Goal: Transaction & Acquisition: Book appointment/travel/reservation

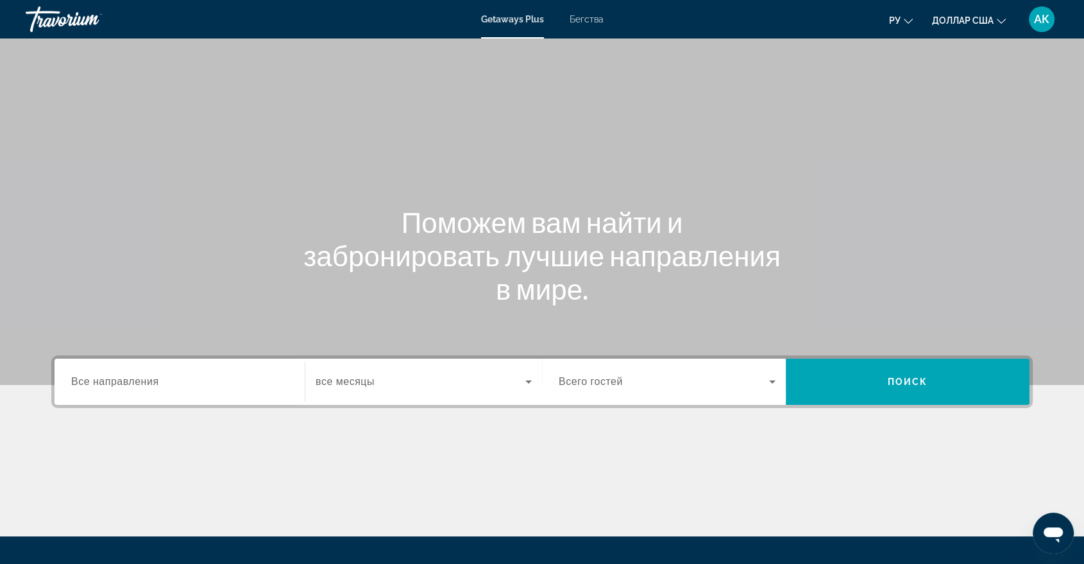
click at [598, 21] on font "Бегства" at bounding box center [586, 19] width 34 height 10
click at [117, 377] on span "Все направления" at bounding box center [115, 381] width 88 height 11
click at [117, 377] on input "Destination Все направления" at bounding box center [179, 382] width 217 height 15
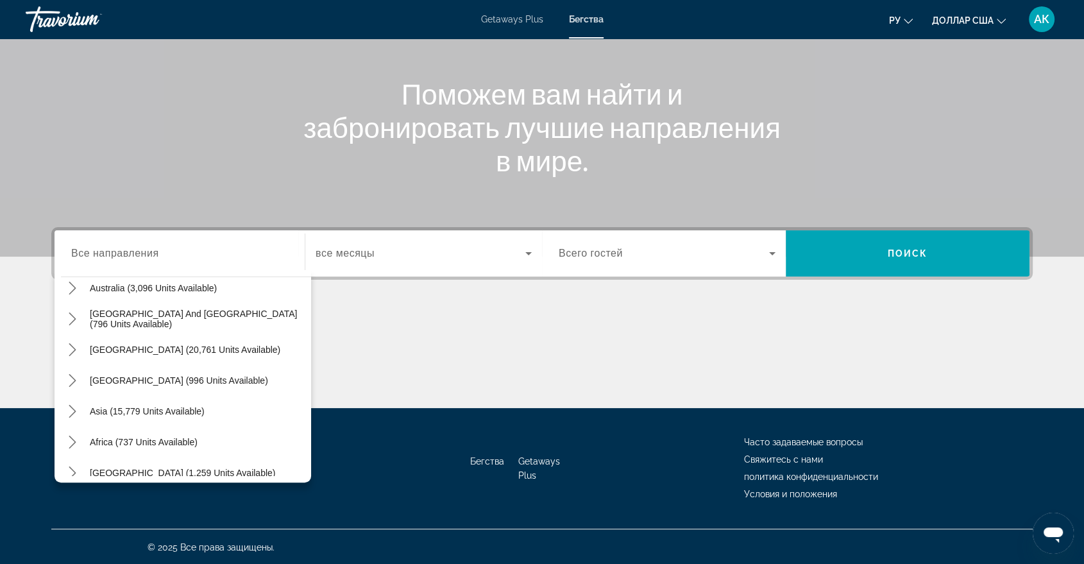
scroll to position [207, 0]
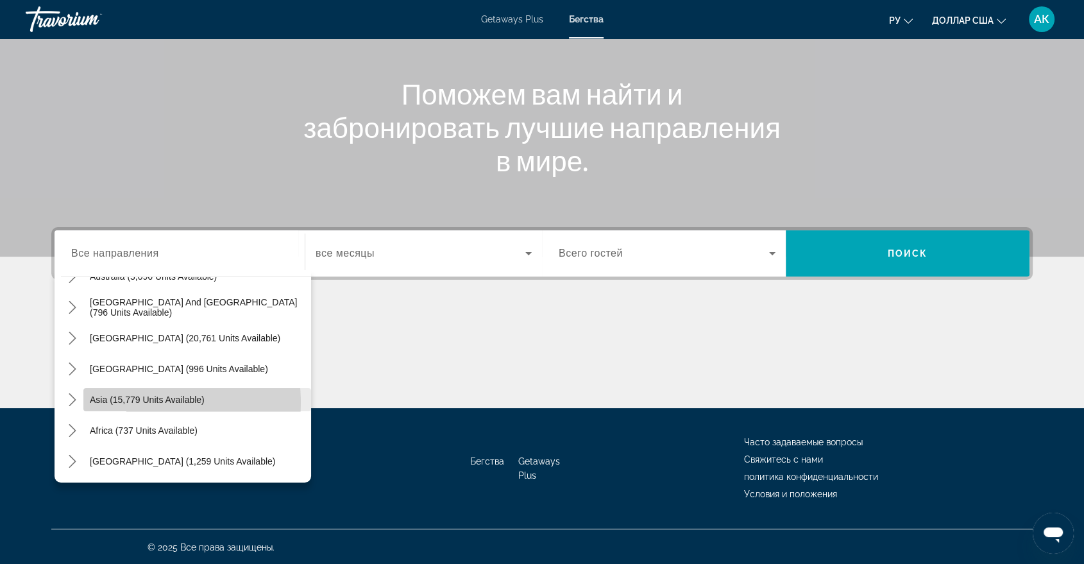
click at [131, 401] on span "Asia (15,779 units available)" at bounding box center [147, 399] width 115 height 10
type input "**********"
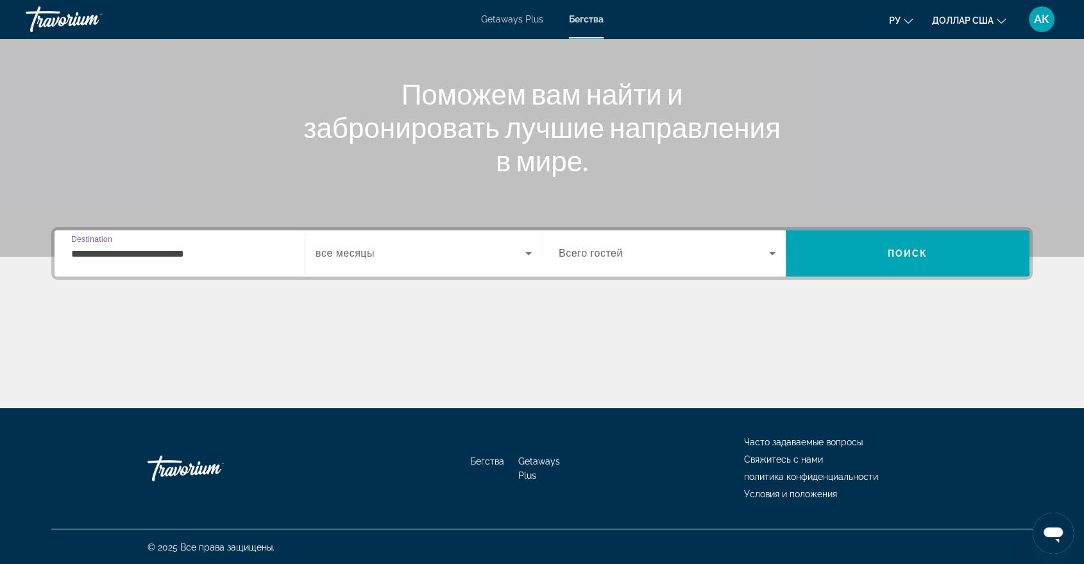
click at [118, 253] on input "**********" at bounding box center [179, 253] width 217 height 15
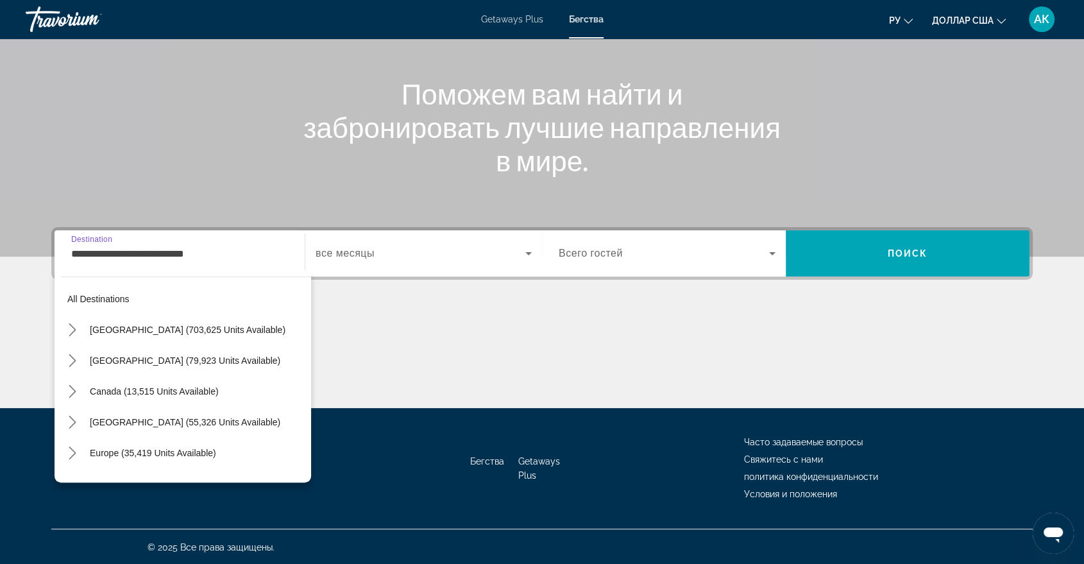
scroll to position [230, 0]
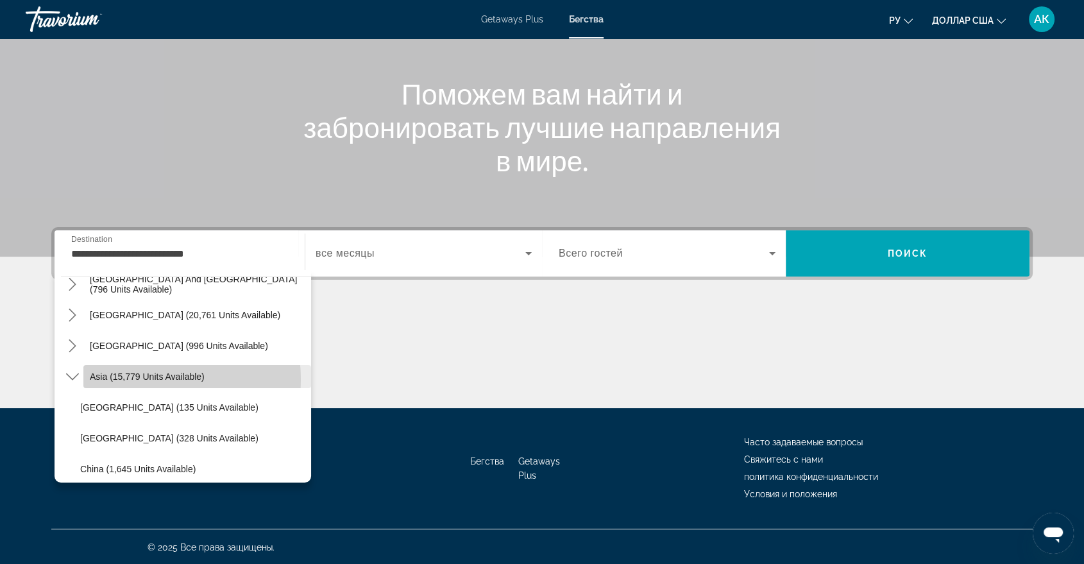
click at [142, 378] on span "Asia (15,779 units available)" at bounding box center [147, 376] width 115 height 10
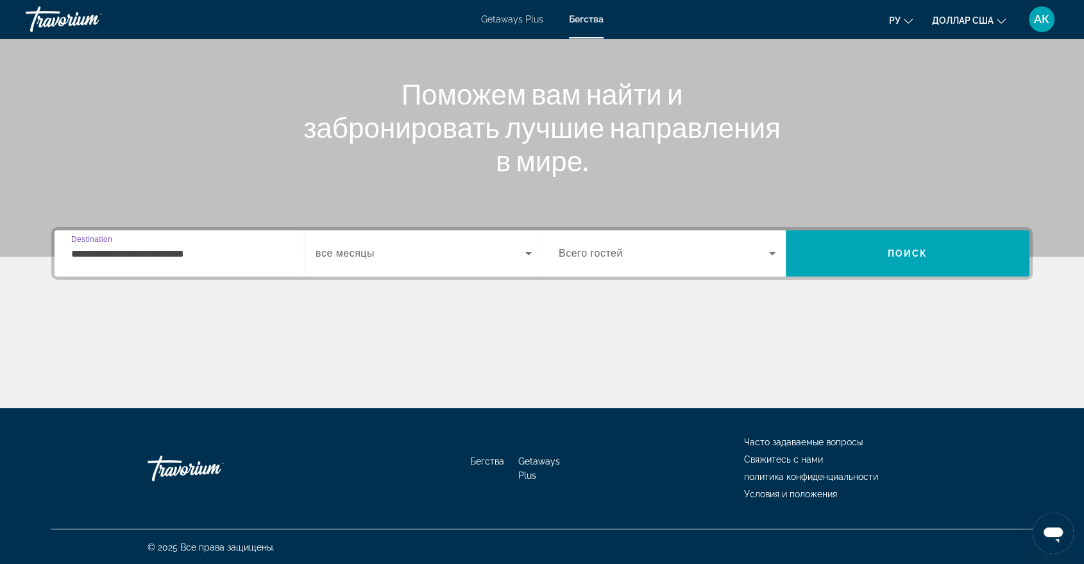
click at [151, 249] on input "**********" at bounding box center [179, 253] width 217 height 15
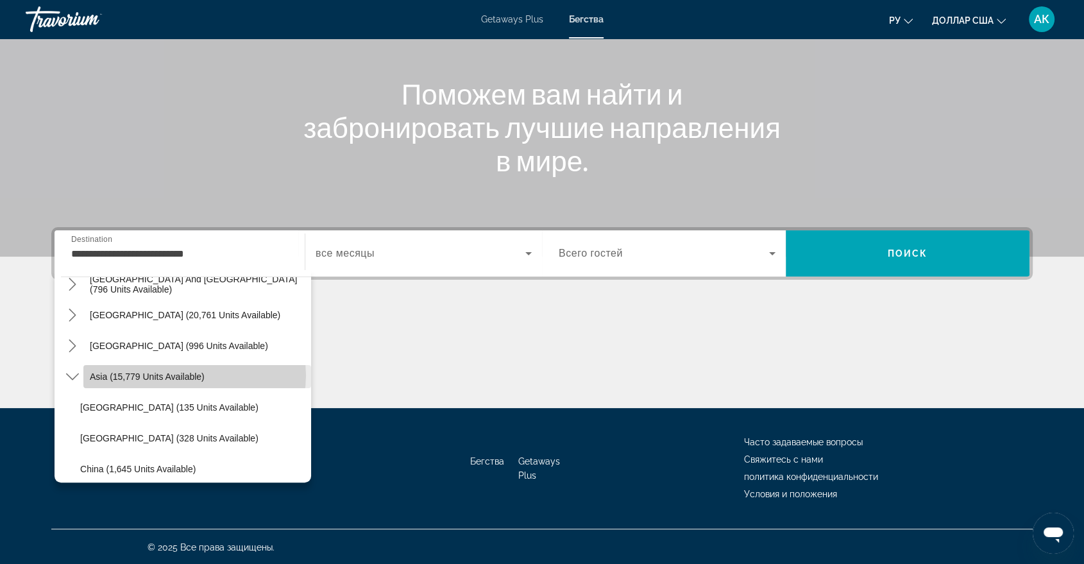
click at [194, 374] on span "Asia (15,779 units available)" at bounding box center [147, 376] width 115 height 10
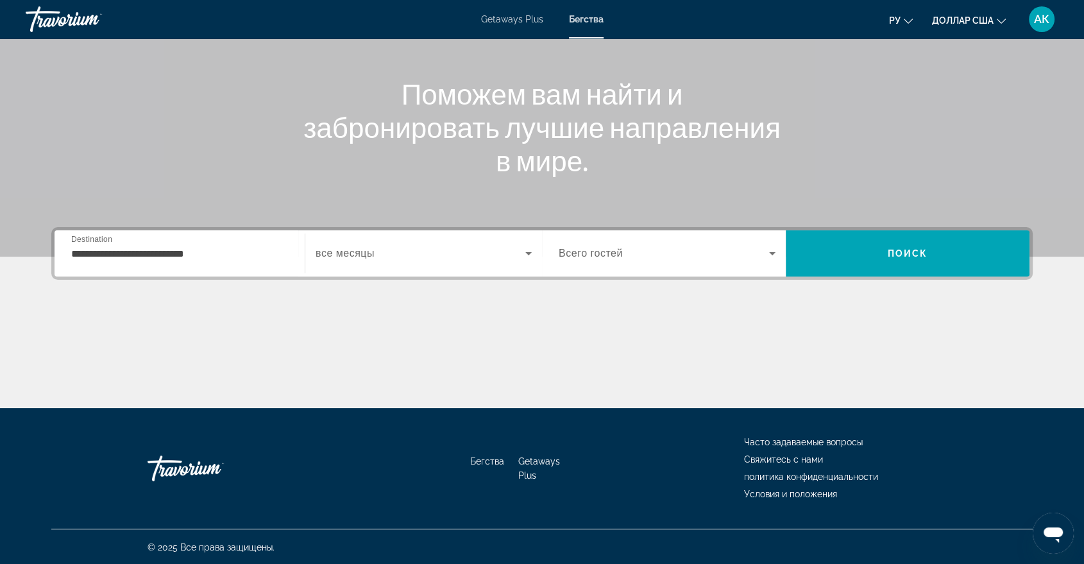
click at [332, 253] on span "все месяцы" at bounding box center [345, 253] width 59 height 11
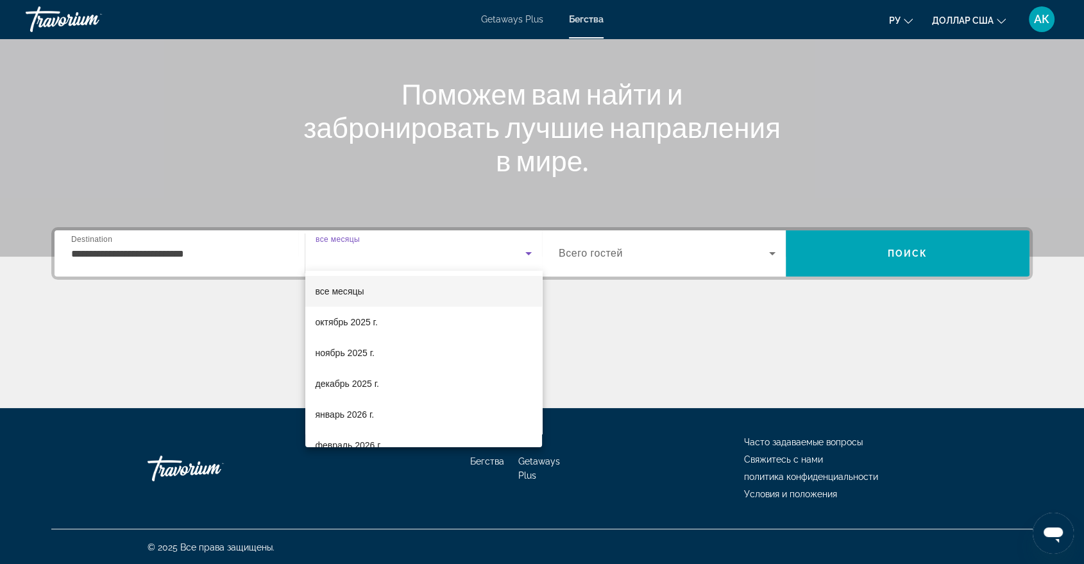
click at [626, 332] on div at bounding box center [542, 282] width 1084 height 564
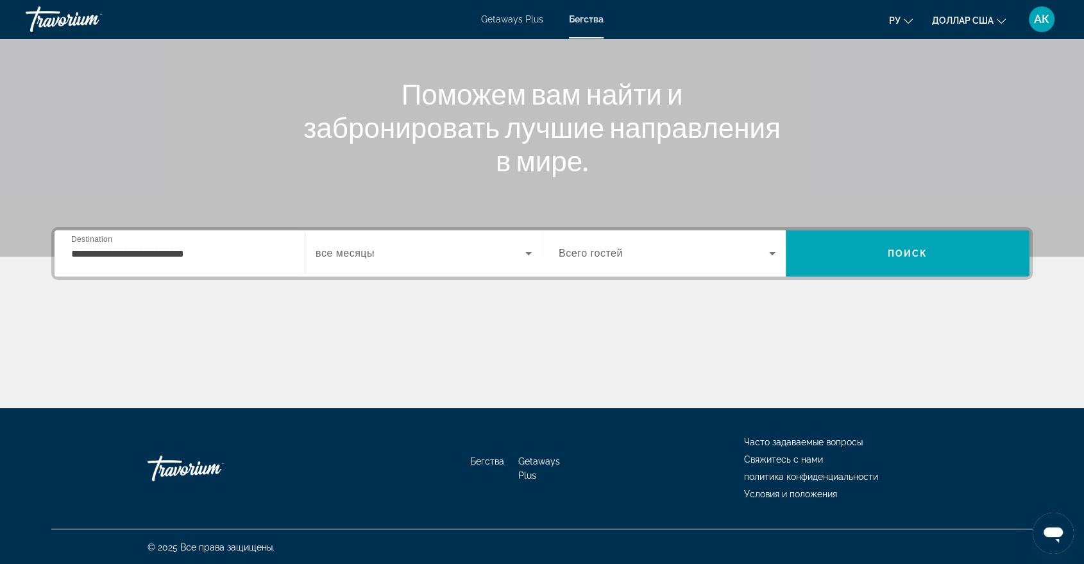
click at [575, 253] on span "Всего гостей" at bounding box center [591, 253] width 64 height 11
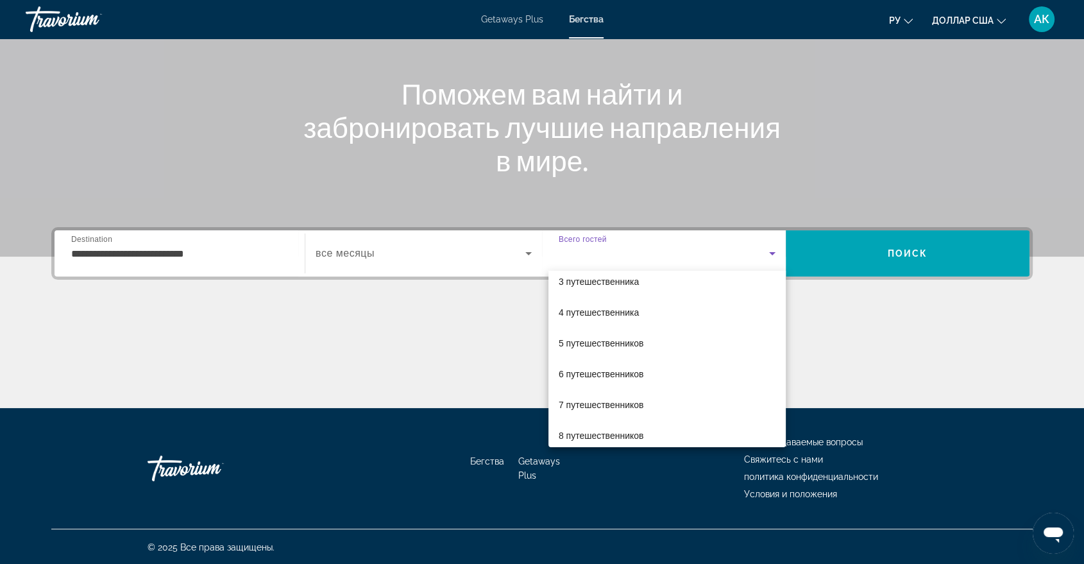
scroll to position [108, 0]
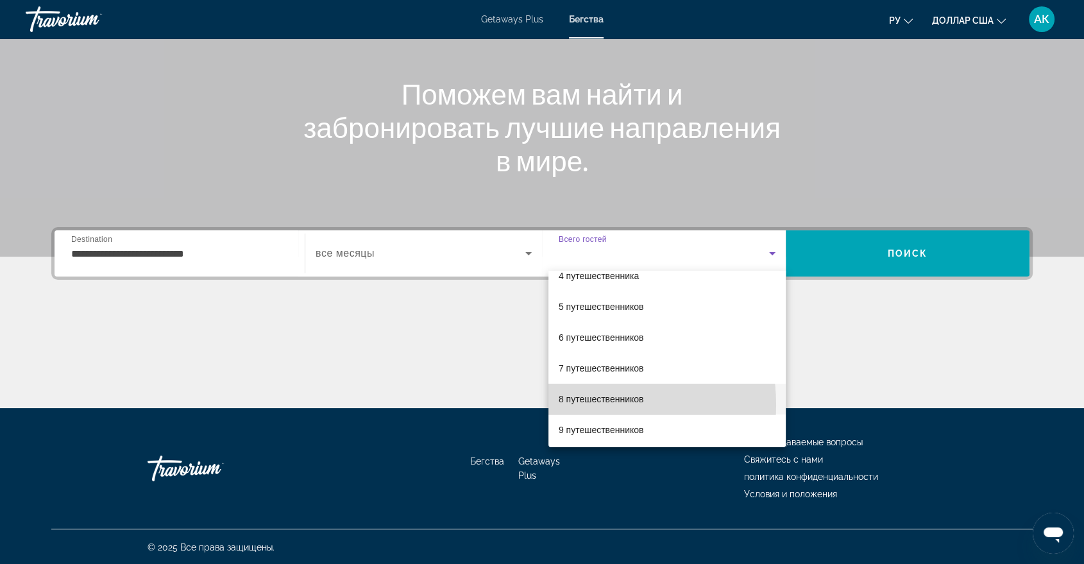
click at [572, 404] on span "8 путешественников" at bounding box center [601, 398] width 85 height 15
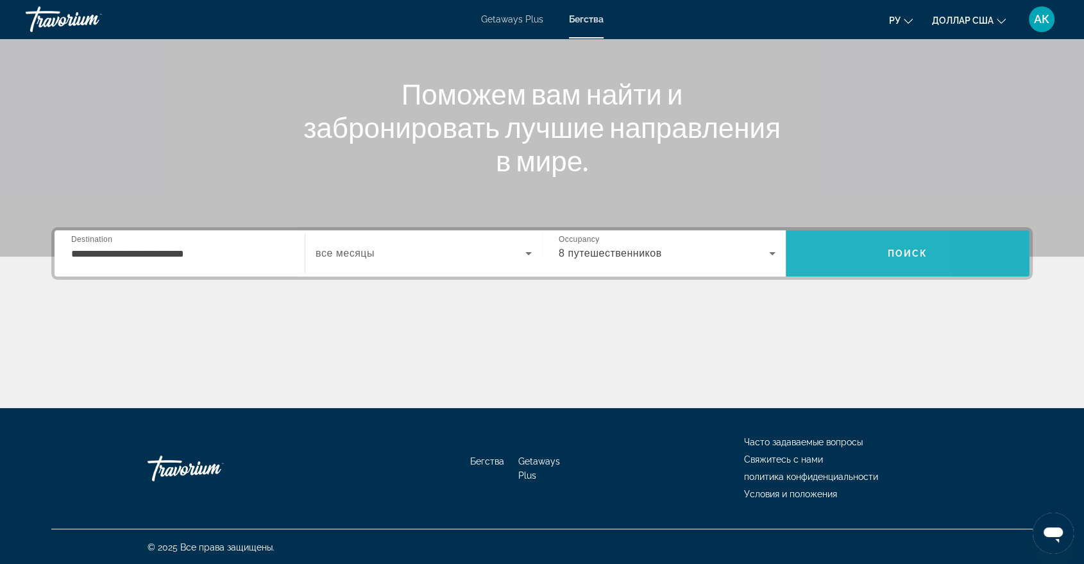
click at [829, 264] on span "Search" at bounding box center [908, 253] width 244 height 31
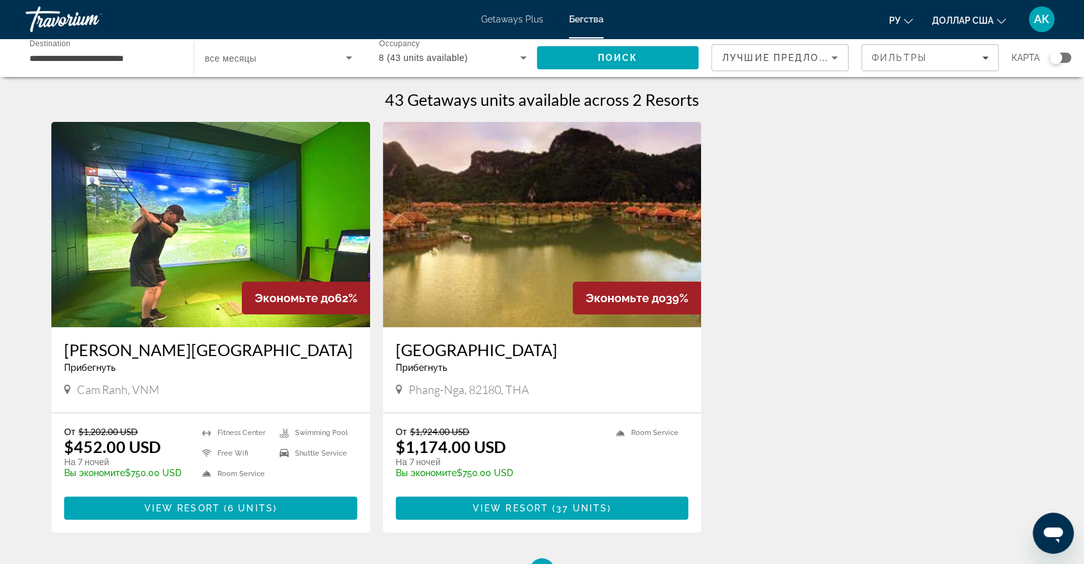
click at [198, 225] on img "Основное содержание" at bounding box center [210, 224] width 319 height 205
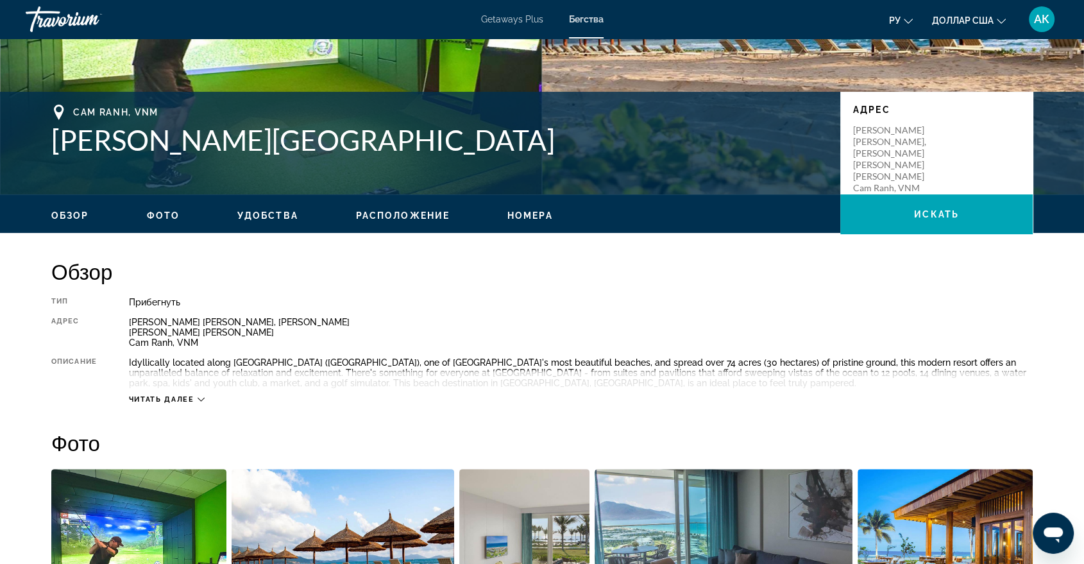
scroll to position [300, 0]
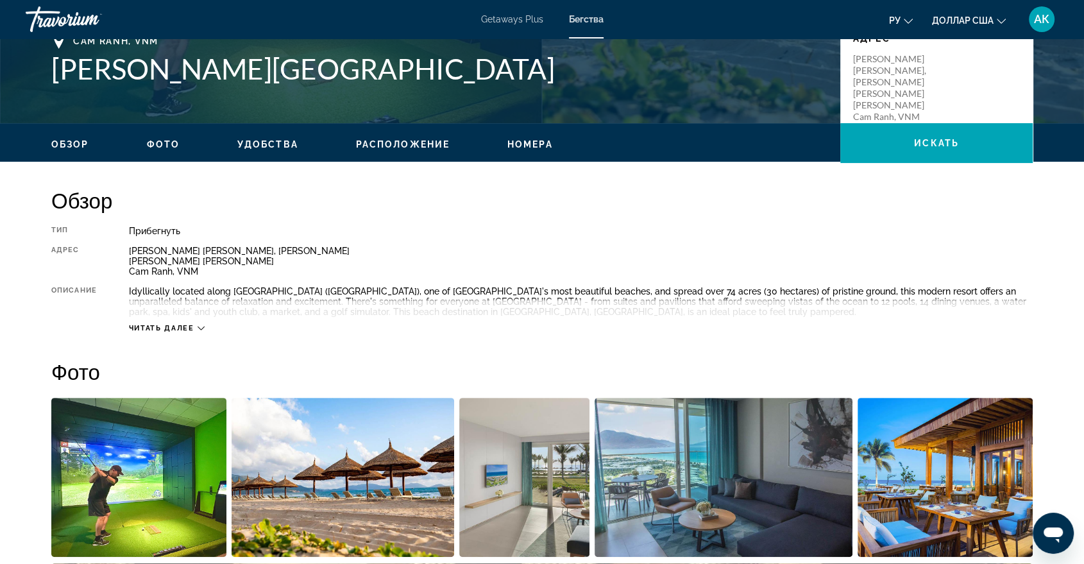
click at [144, 327] on span "Читать далее" at bounding box center [161, 328] width 65 height 8
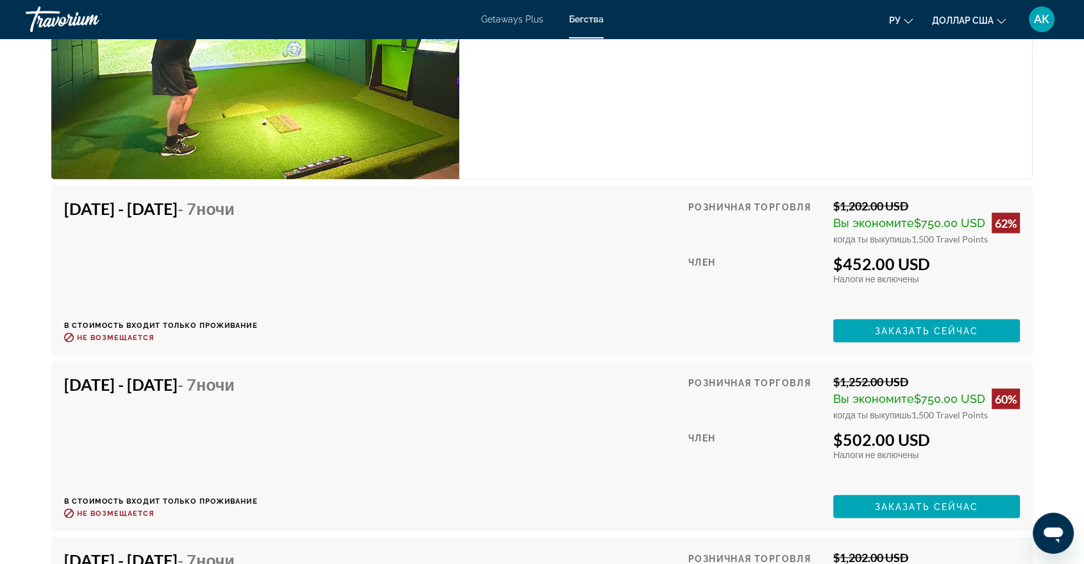
scroll to position [2295, 0]
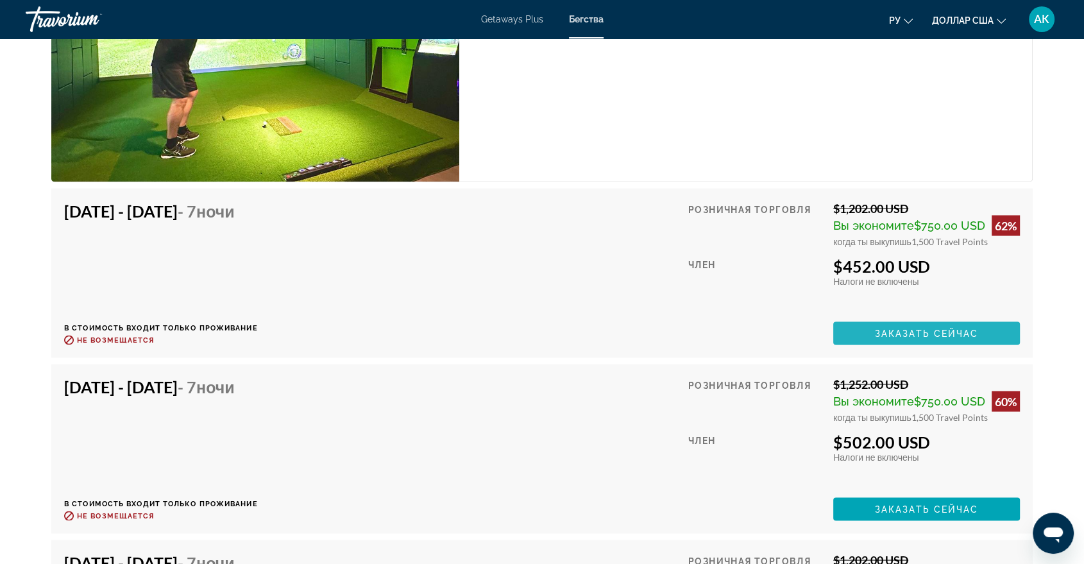
click at [864, 318] on span "Основное содержание" at bounding box center [926, 332] width 187 height 31
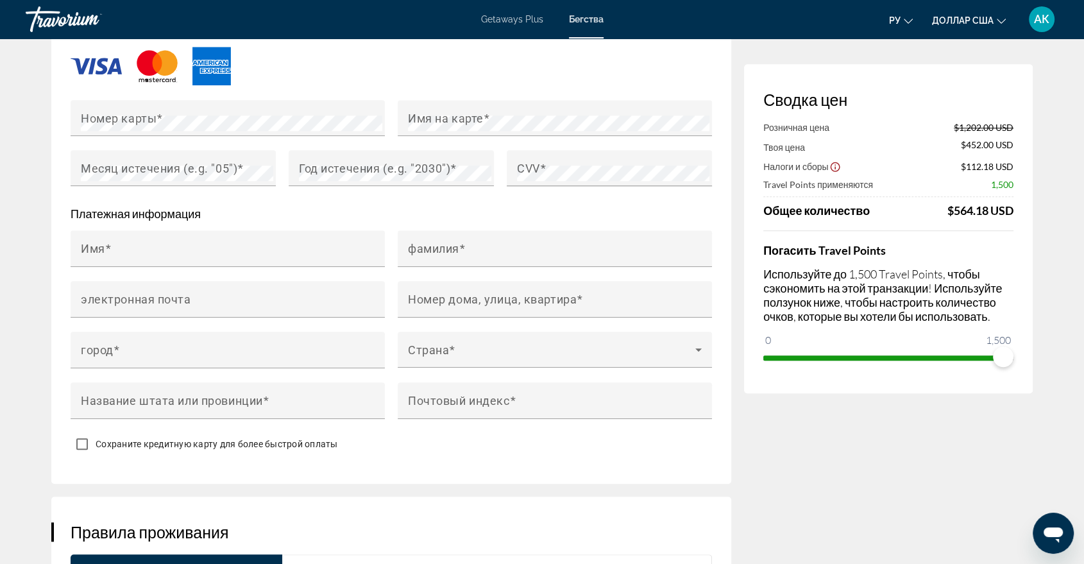
scroll to position [1165, 0]
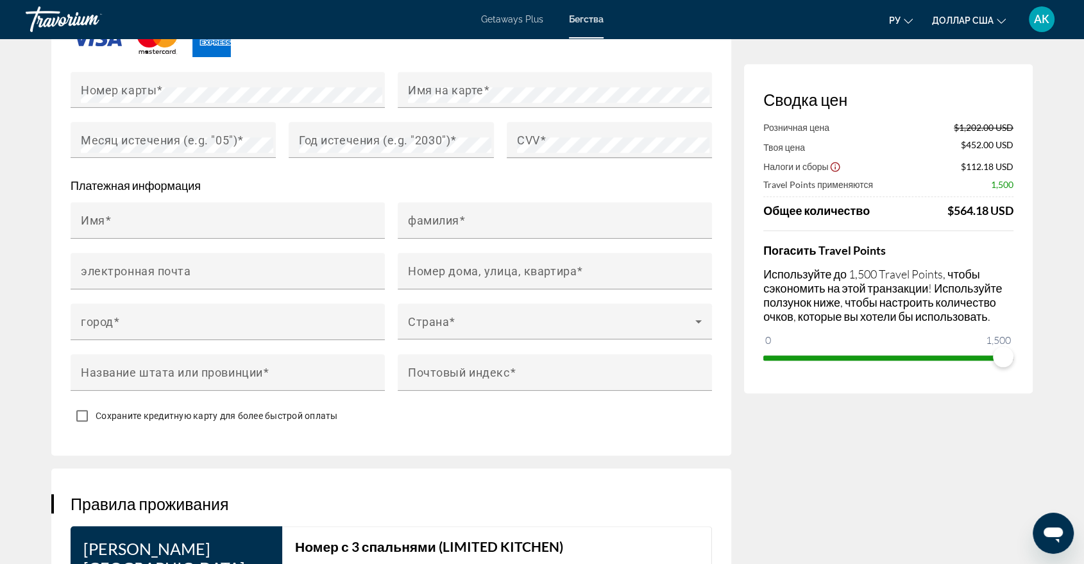
click at [188, 410] on span "Сохраните кредитную карту для более быстрой оплаты" at bounding box center [217, 415] width 242 height 10
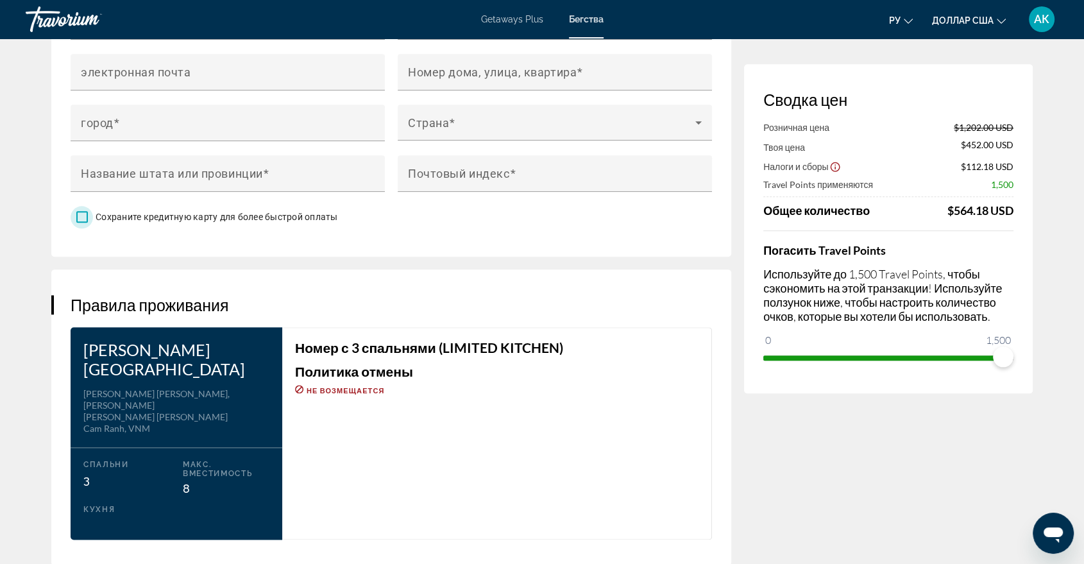
scroll to position [1365, 0]
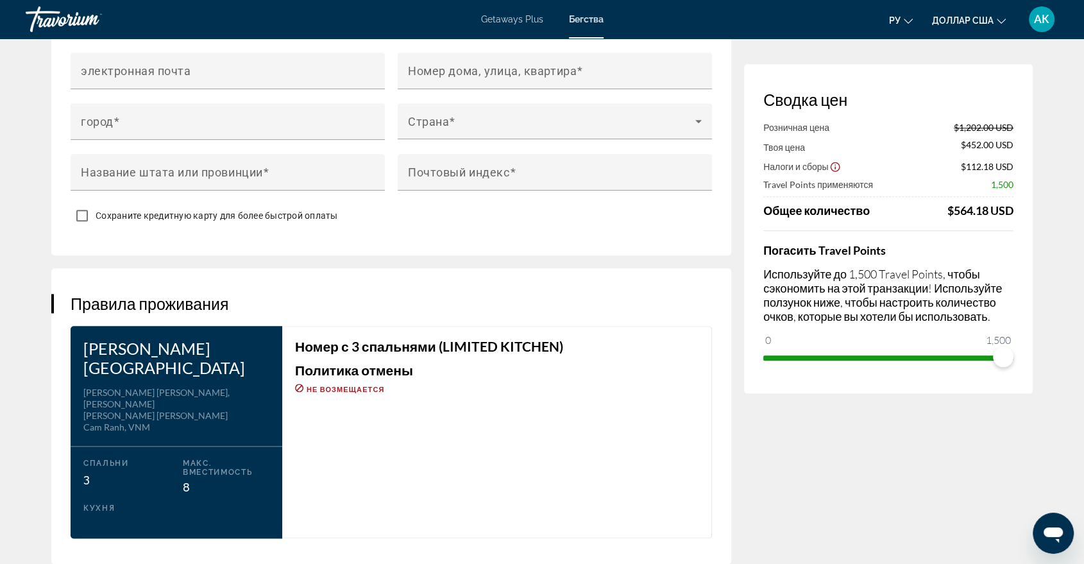
click at [156, 446] on div "Основное содержание" at bounding box center [176, 452] width 186 height 13
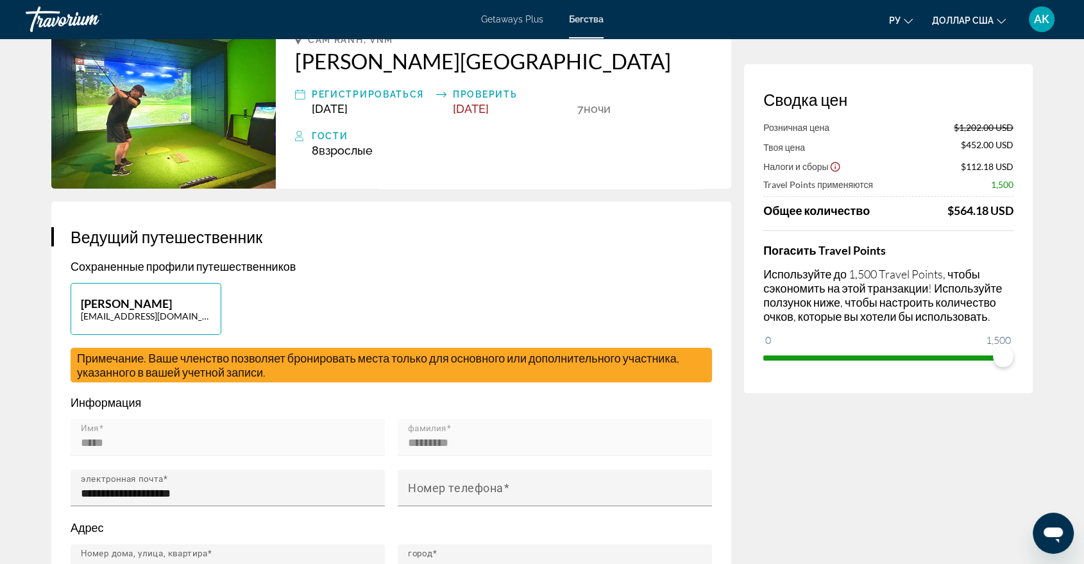
scroll to position [0, 0]
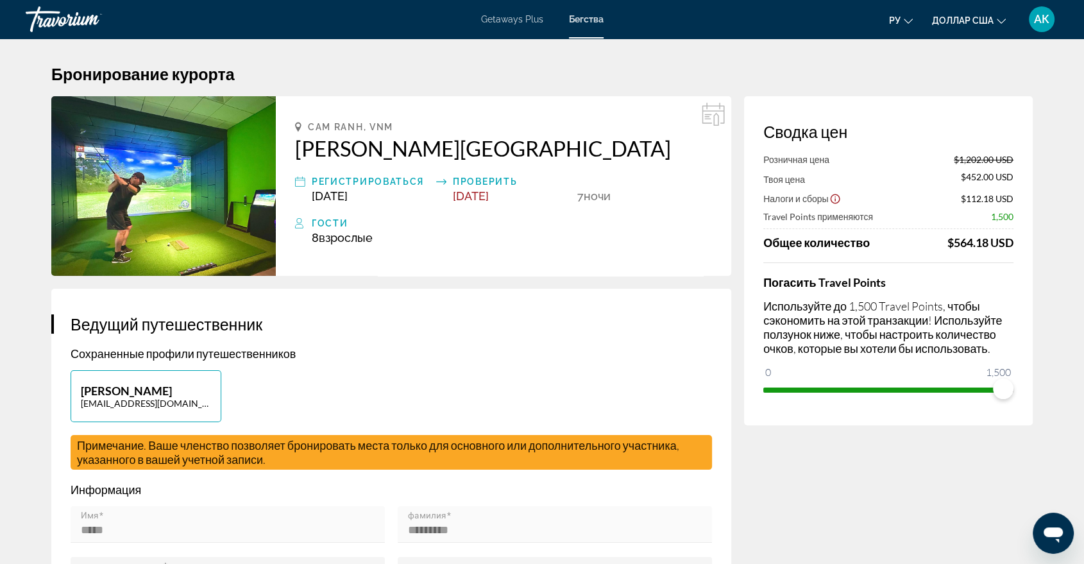
click at [183, 196] on img "Основное содержание" at bounding box center [163, 186] width 224 height 180
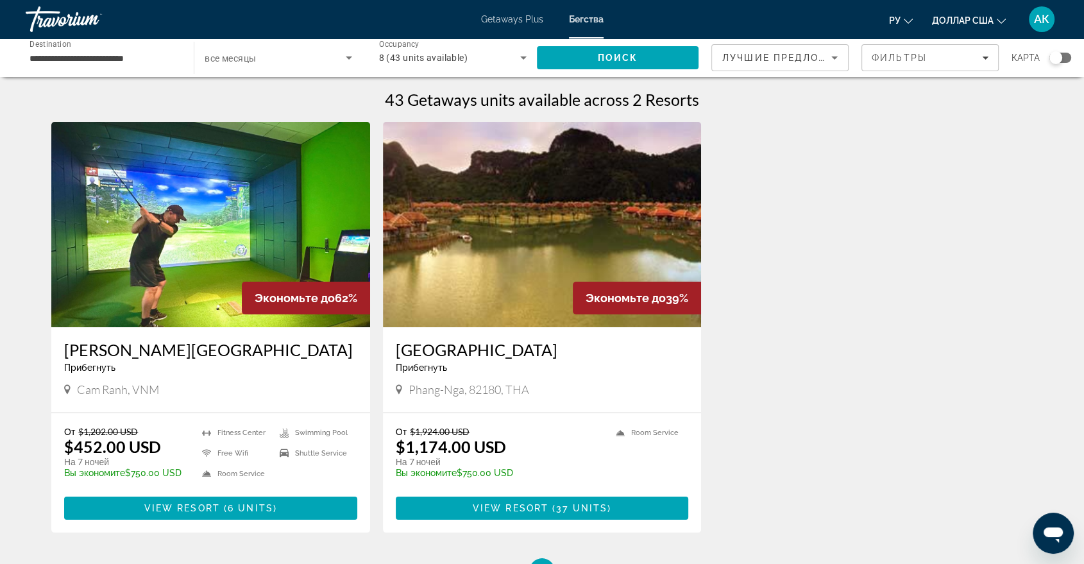
click at [504, 240] on img "Основное содержание" at bounding box center [542, 224] width 319 height 205
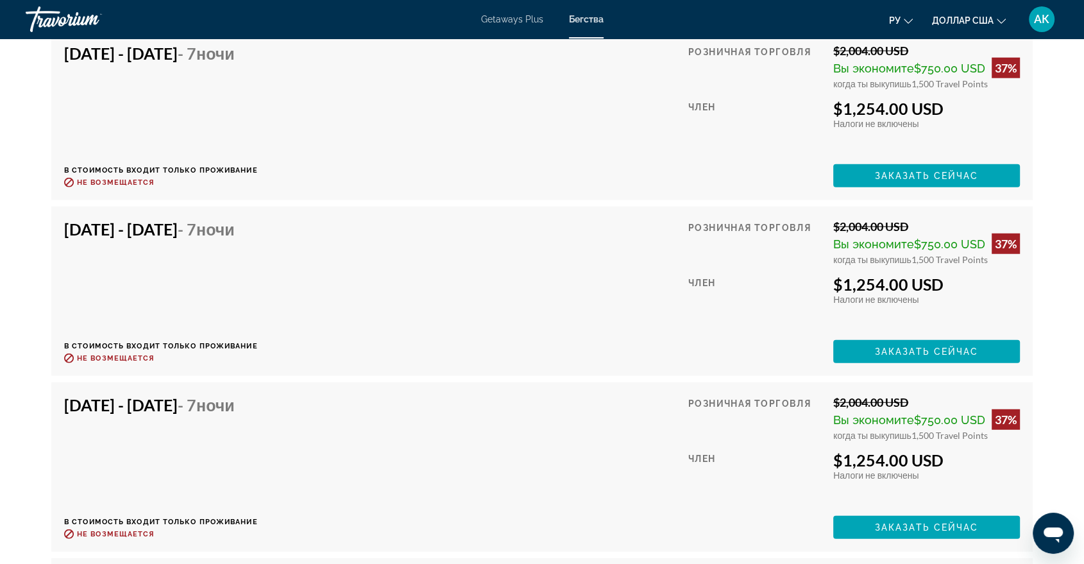
scroll to position [3249, 0]
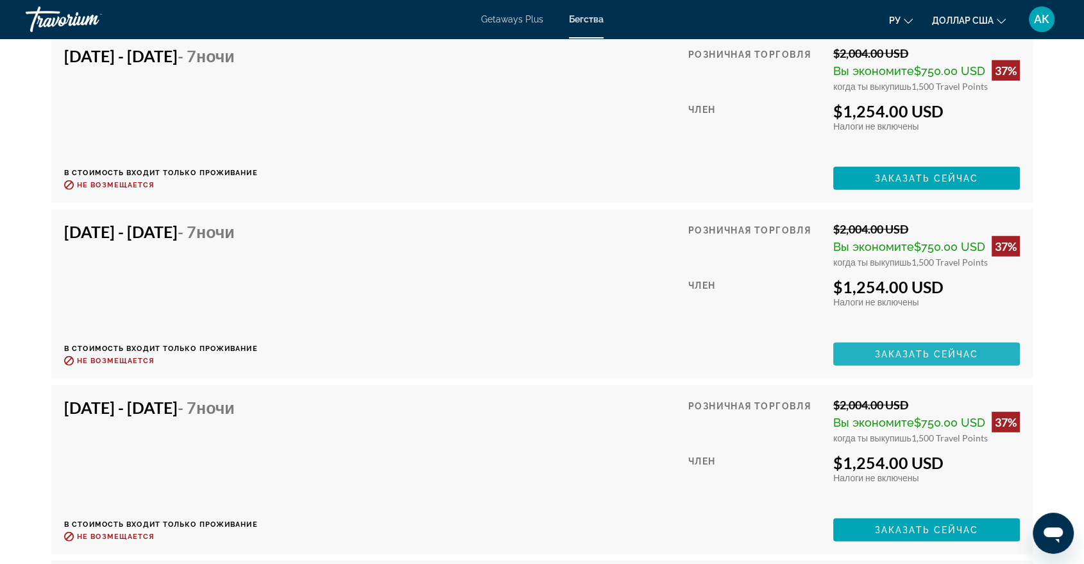
click at [879, 357] on span "Заказать сейчас" at bounding box center [927, 354] width 104 height 10
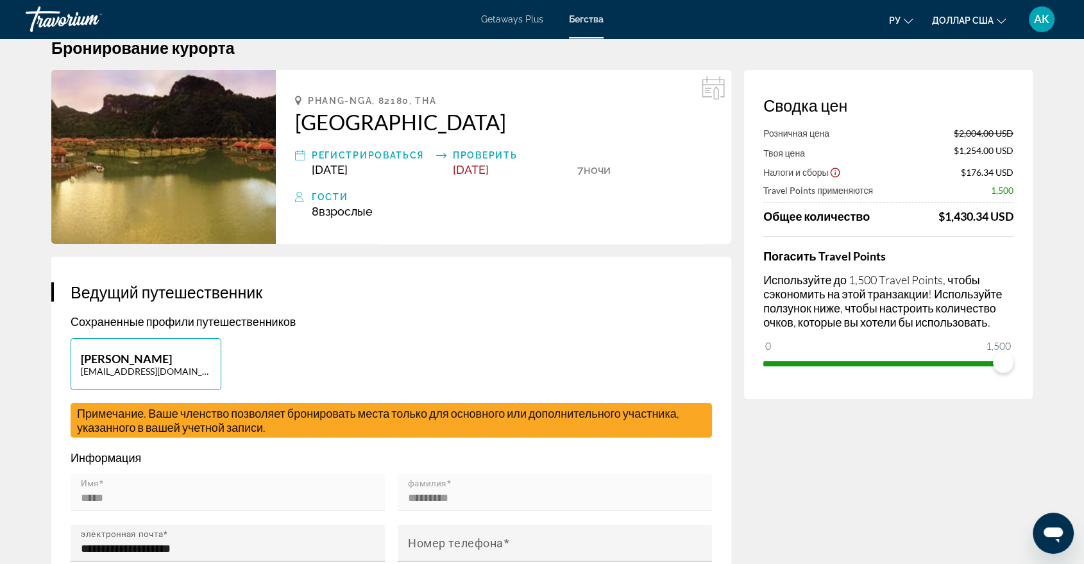
scroll to position [28, 0]
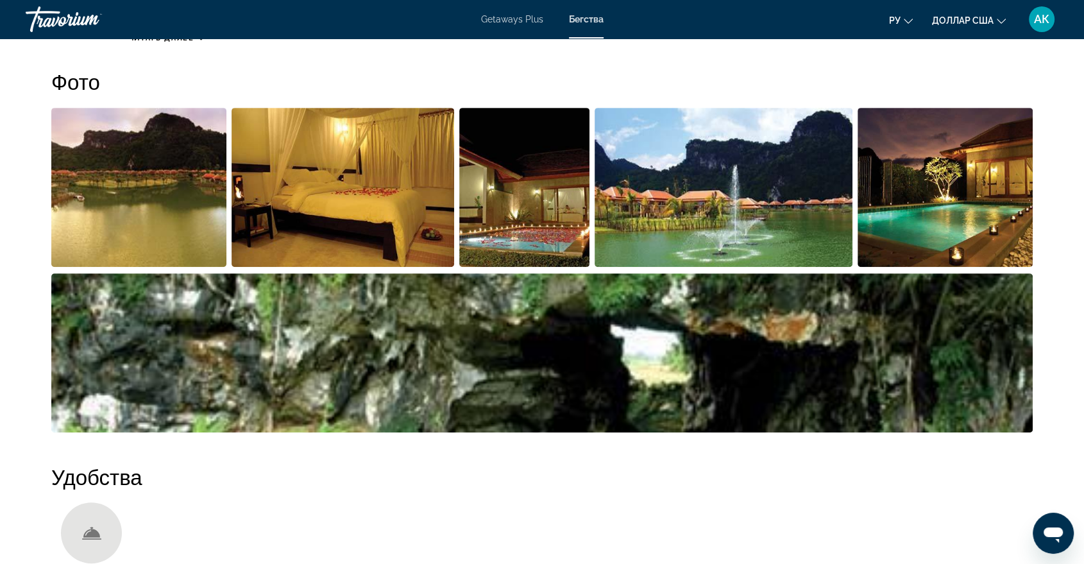
scroll to position [541, 0]
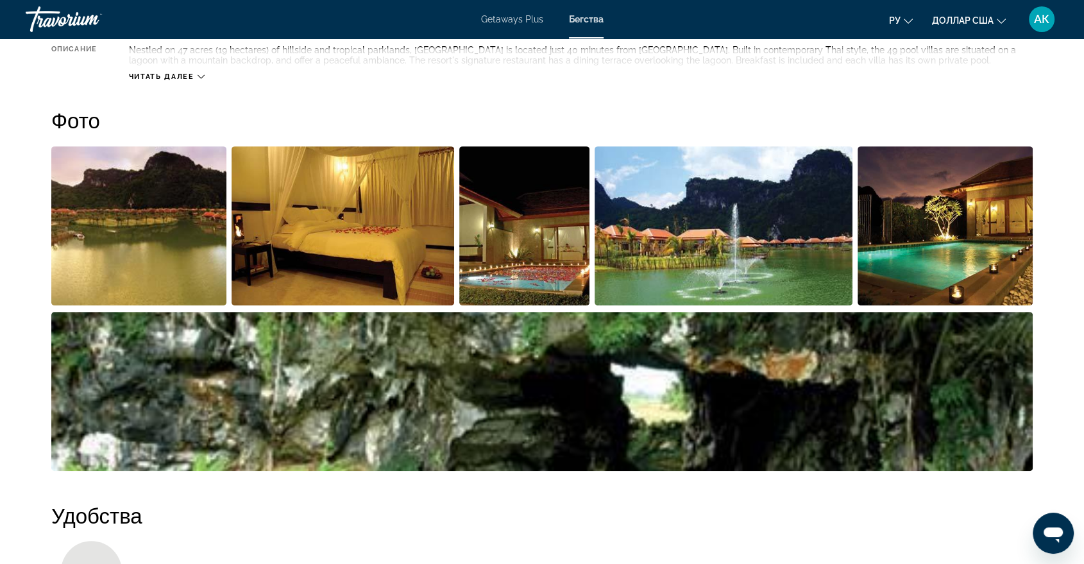
click at [369, 242] on img "Open full-screen image slider" at bounding box center [343, 225] width 223 height 159
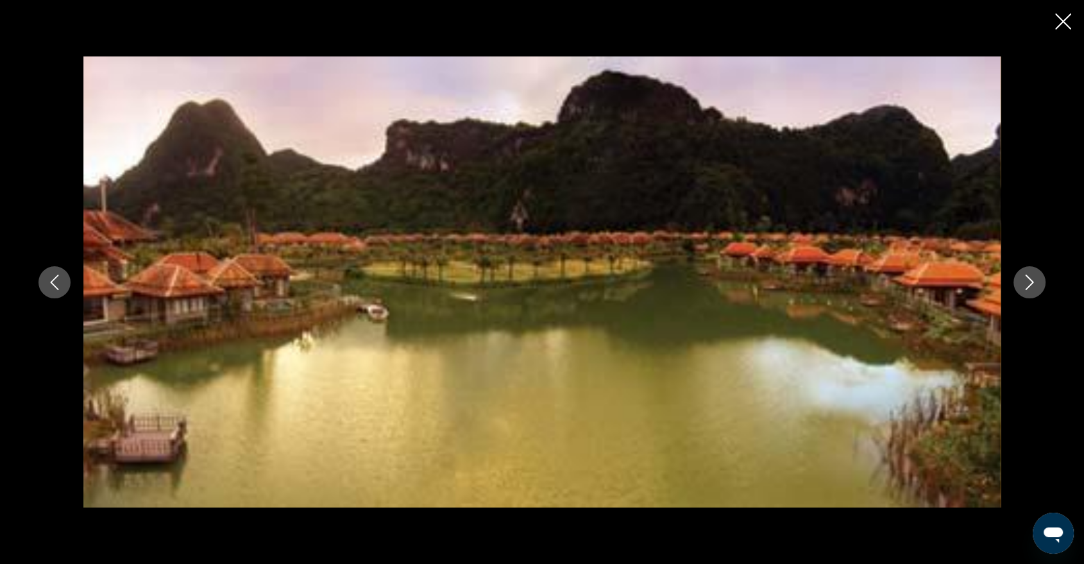
click at [1034, 282] on icon "Next image" at bounding box center [1029, 281] width 15 height 15
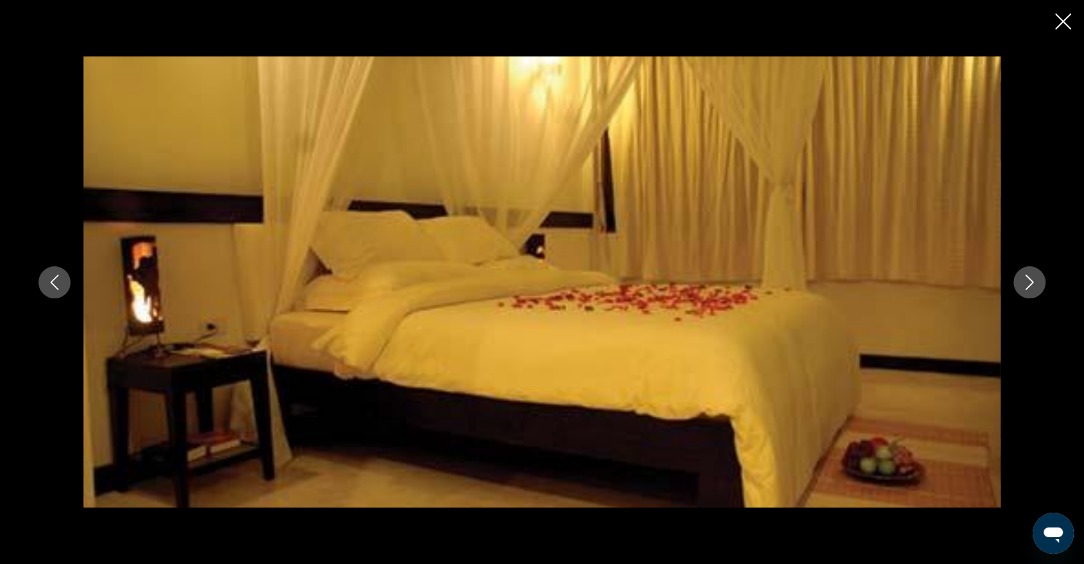
click at [1034, 282] on icon "Next image" at bounding box center [1029, 281] width 15 height 15
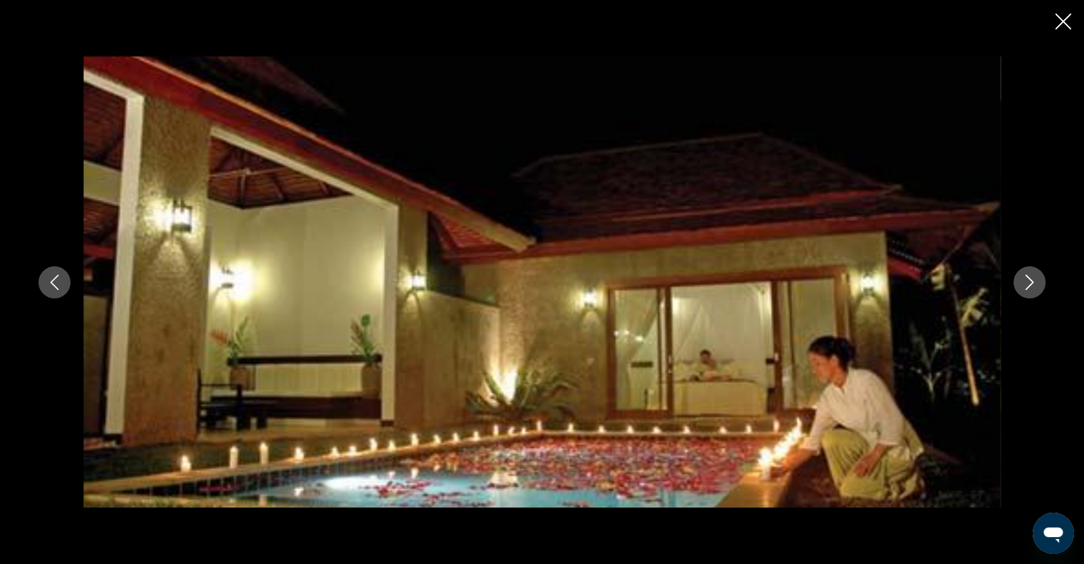
click at [1034, 282] on icon "Next image" at bounding box center [1029, 281] width 15 height 15
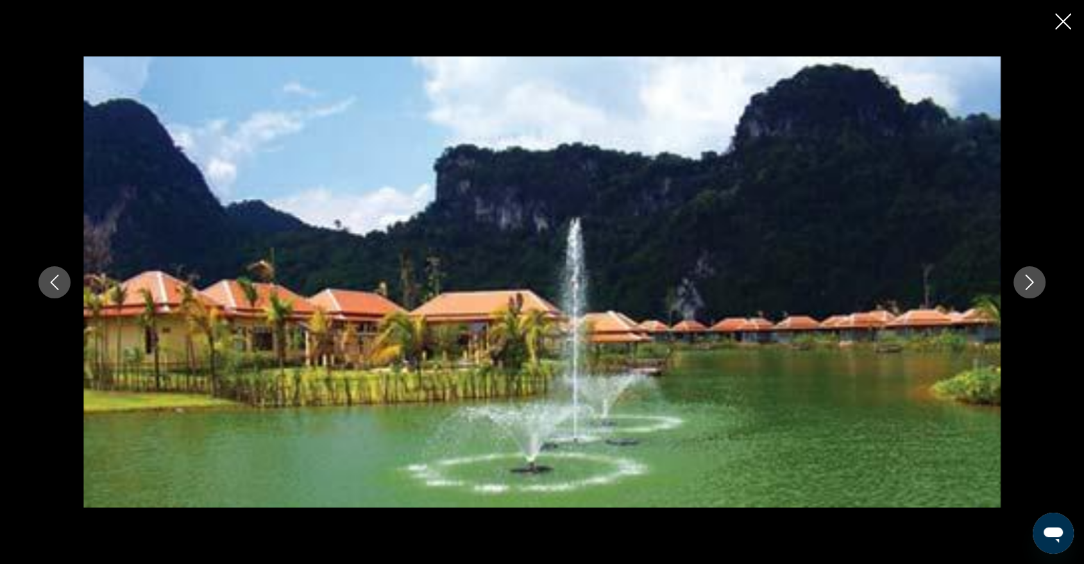
click at [1034, 282] on icon "Next image" at bounding box center [1029, 281] width 15 height 15
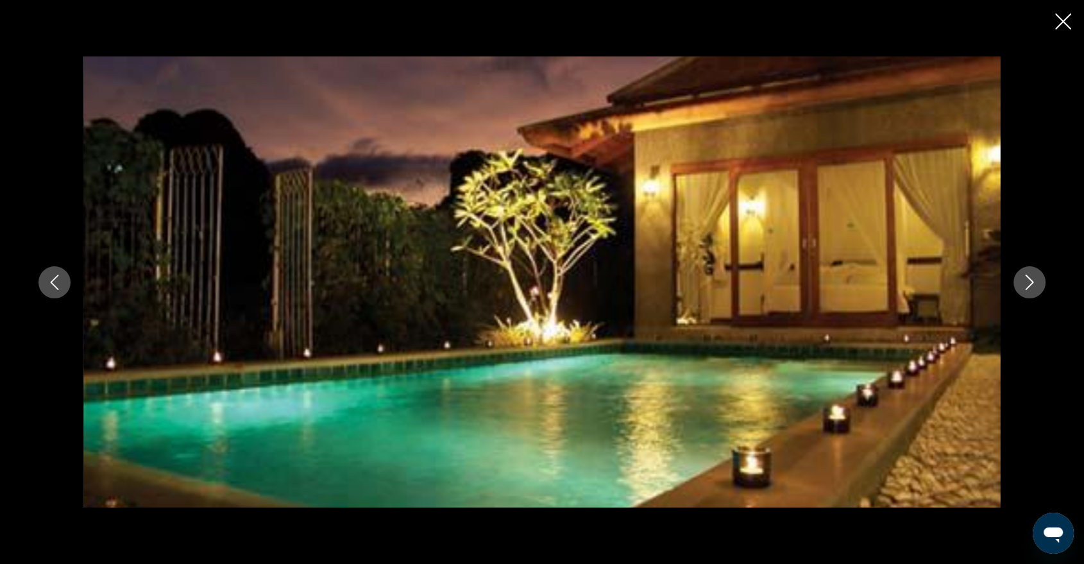
click at [1034, 282] on icon "Next image" at bounding box center [1029, 281] width 15 height 15
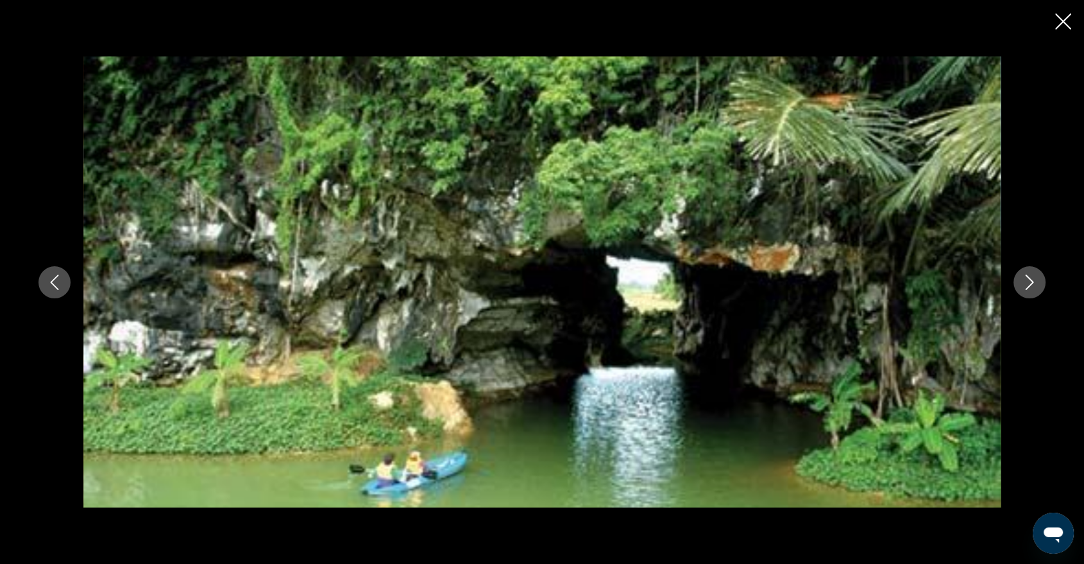
click at [1034, 282] on icon "Next image" at bounding box center [1029, 281] width 15 height 15
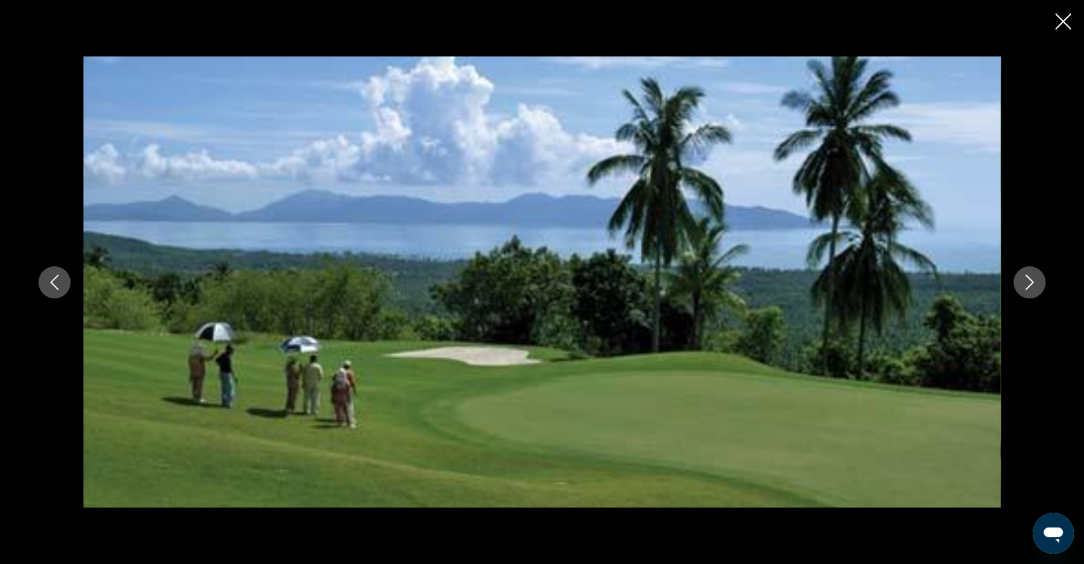
click at [1034, 282] on icon "Next image" at bounding box center [1029, 281] width 15 height 15
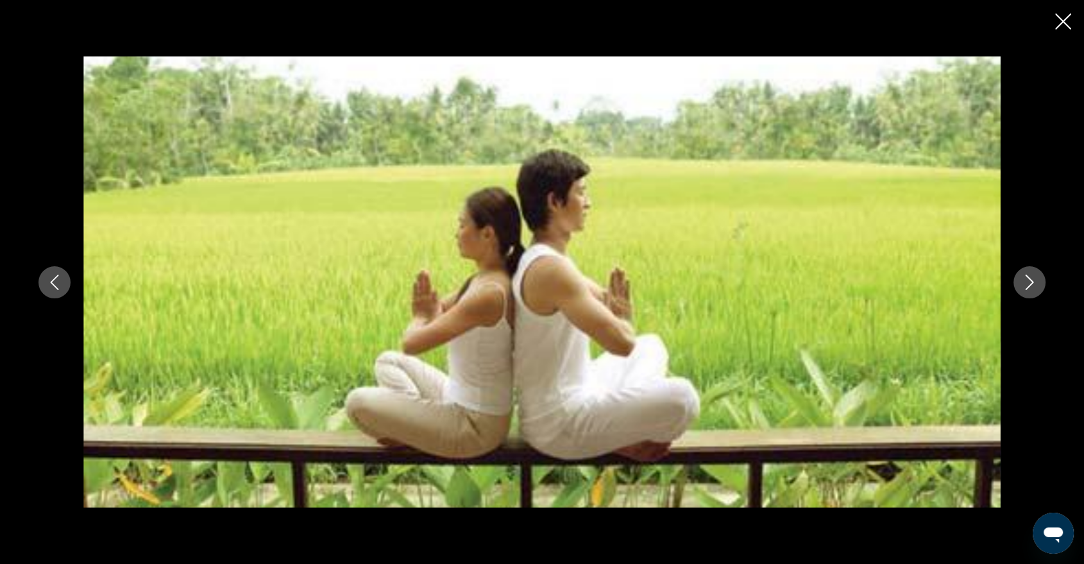
click at [1034, 282] on icon "Next image" at bounding box center [1029, 281] width 15 height 15
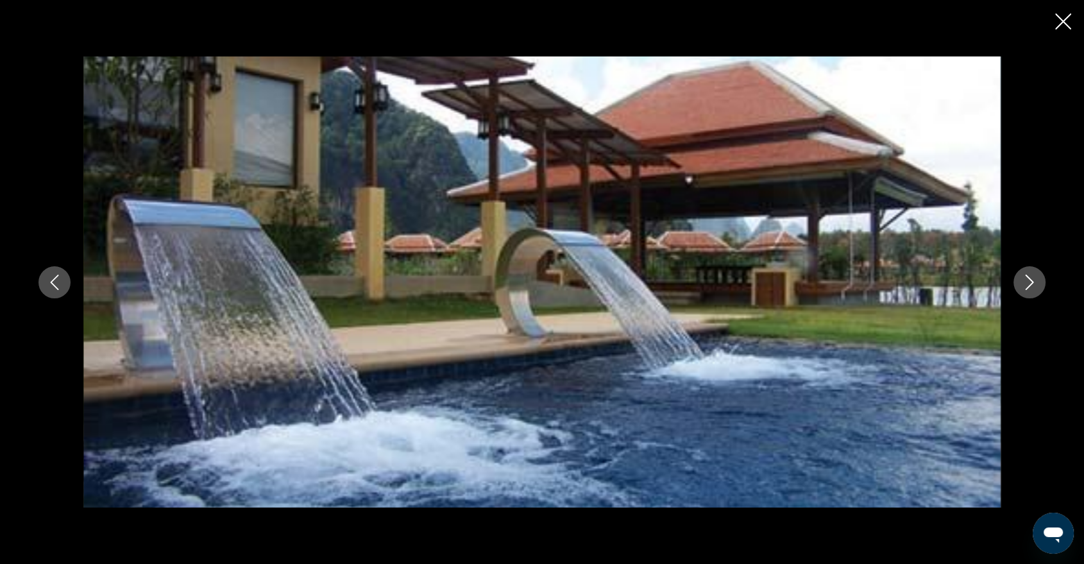
click at [1034, 282] on icon "Next image" at bounding box center [1029, 281] width 15 height 15
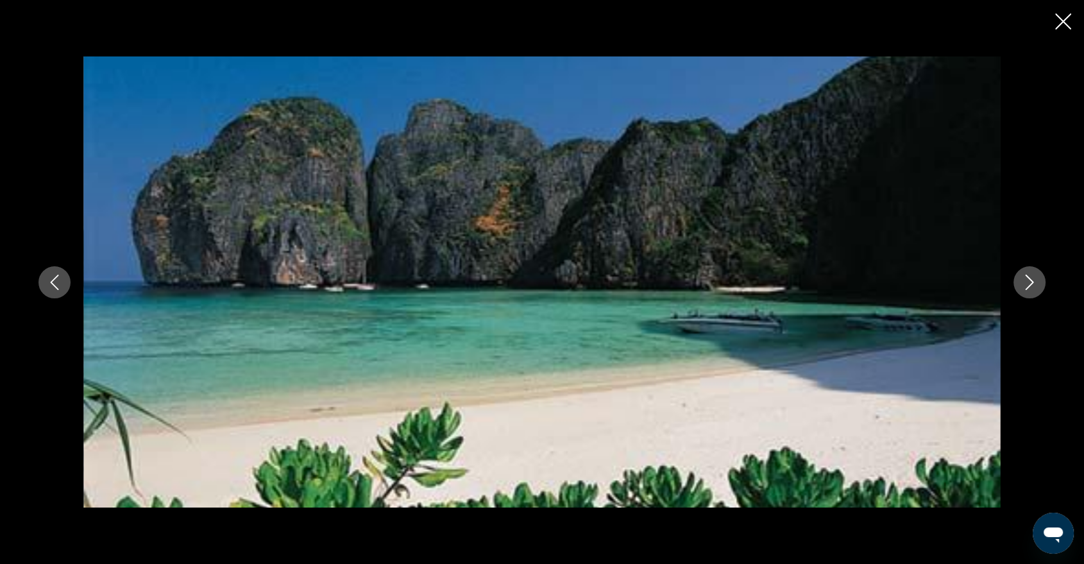
click at [1034, 282] on icon "Next image" at bounding box center [1029, 281] width 15 height 15
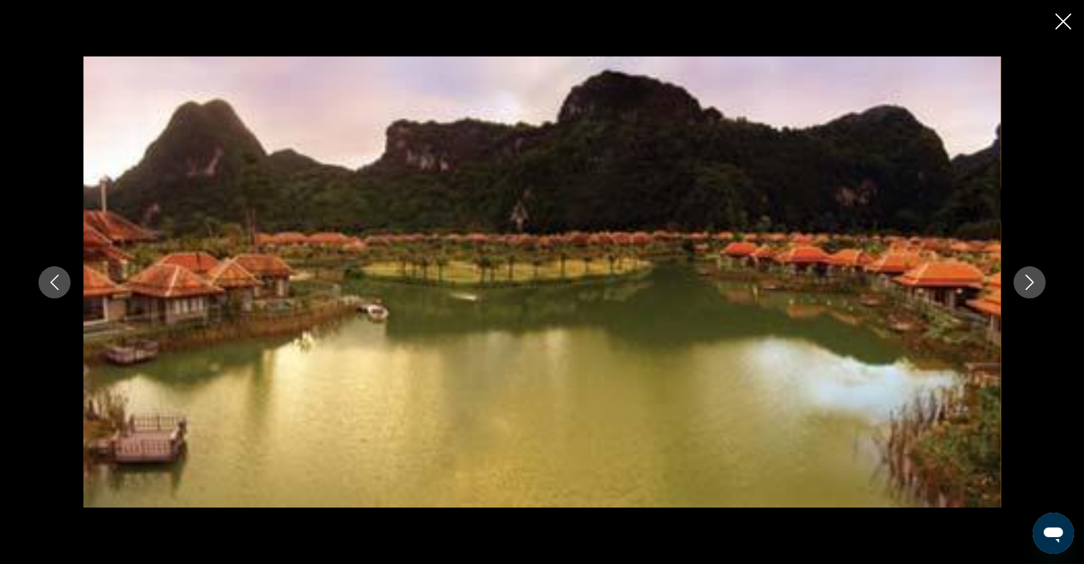
click at [1034, 282] on icon "Next image" at bounding box center [1029, 281] width 15 height 15
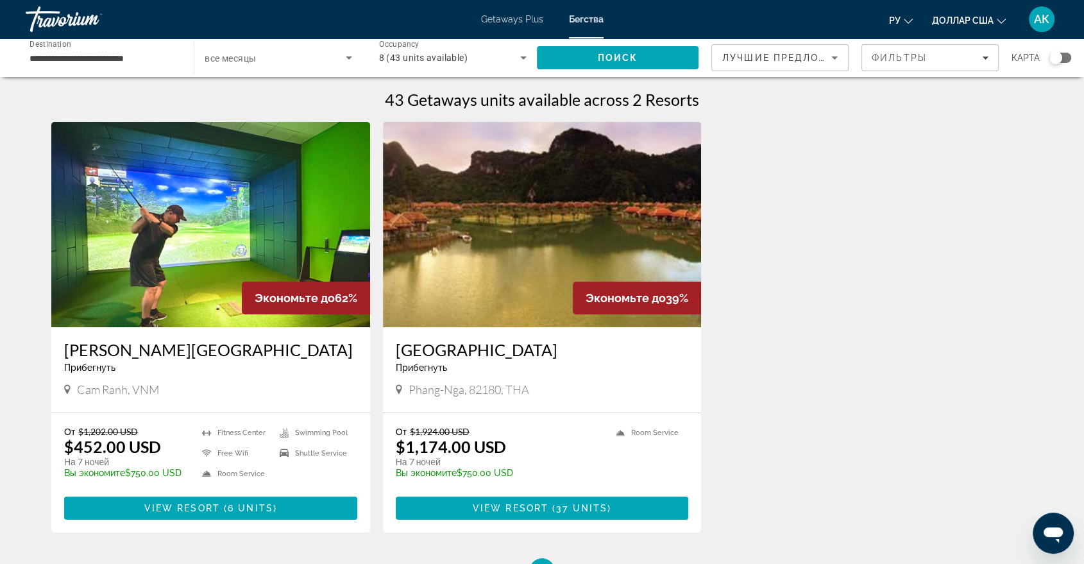
click at [487, 257] on img "Основное содержание" at bounding box center [542, 224] width 319 height 205
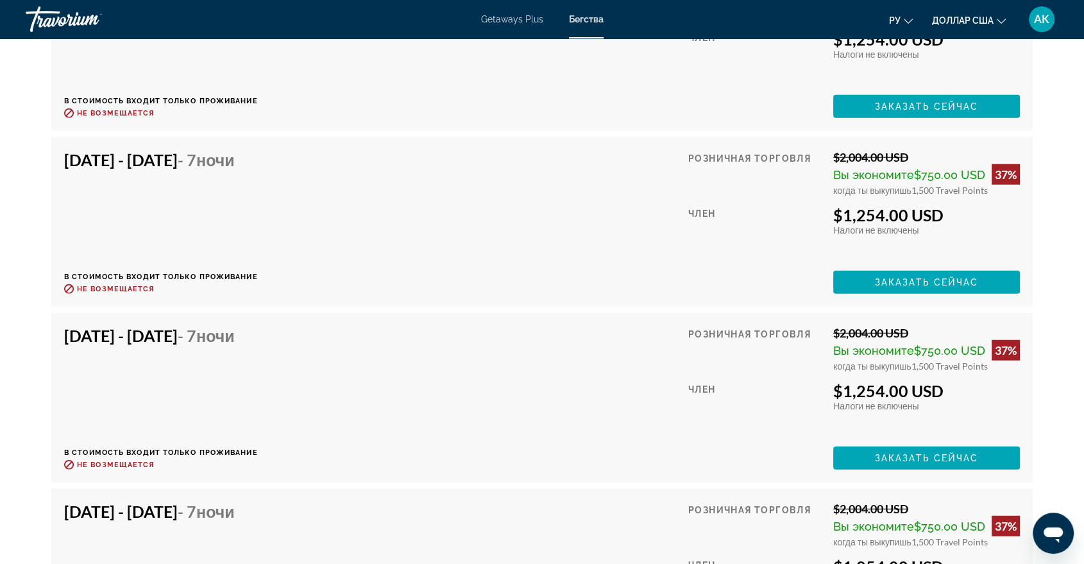
scroll to position [3306, 0]
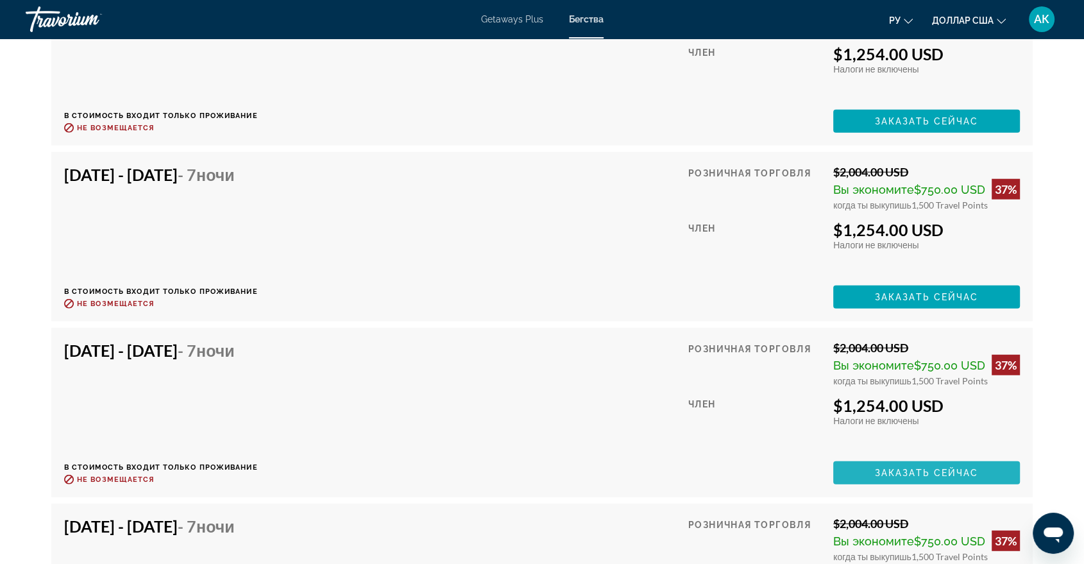
click at [913, 476] on span "Заказать сейчас" at bounding box center [927, 472] width 104 height 10
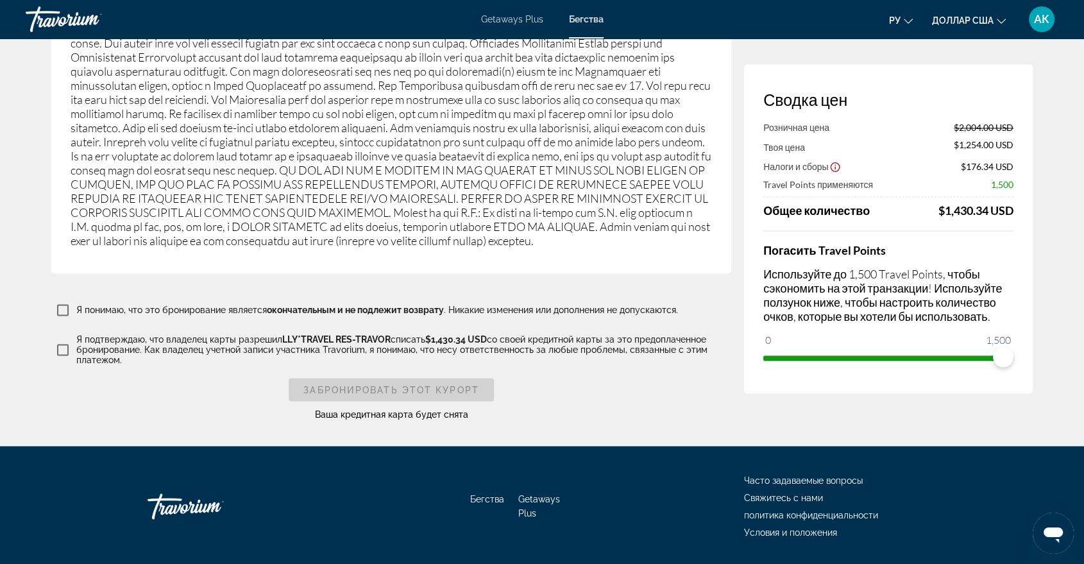
scroll to position [2084, 0]
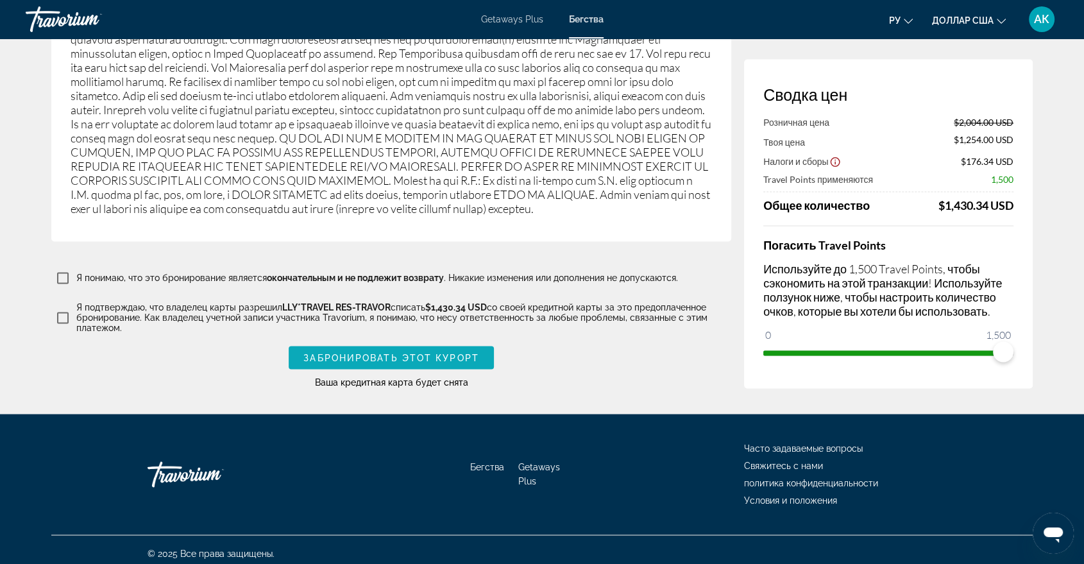
click at [325, 355] on span "Забронировать этот курорт" at bounding box center [391, 357] width 176 height 10
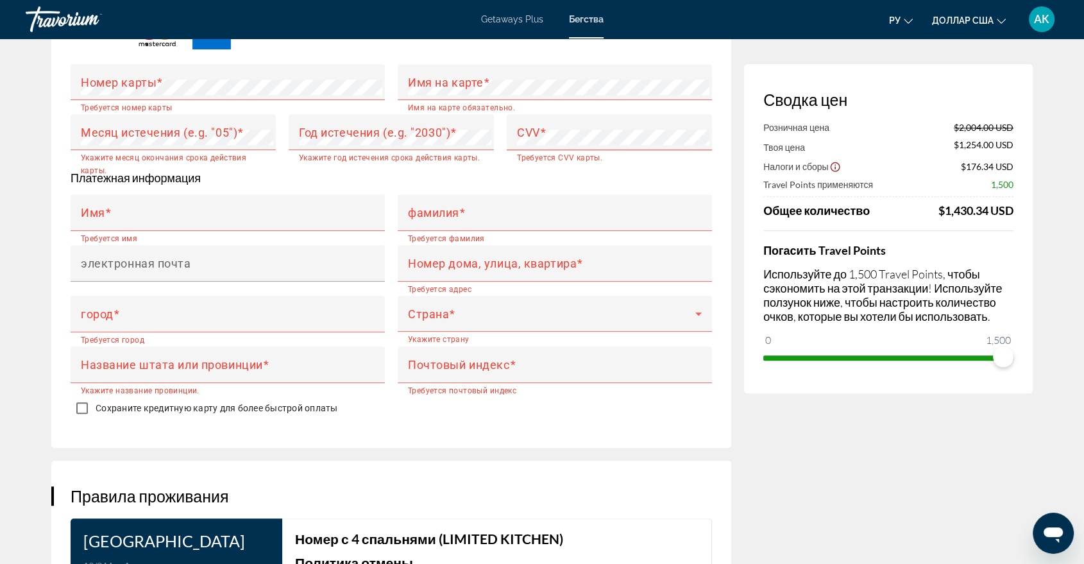
scroll to position [0, 0]
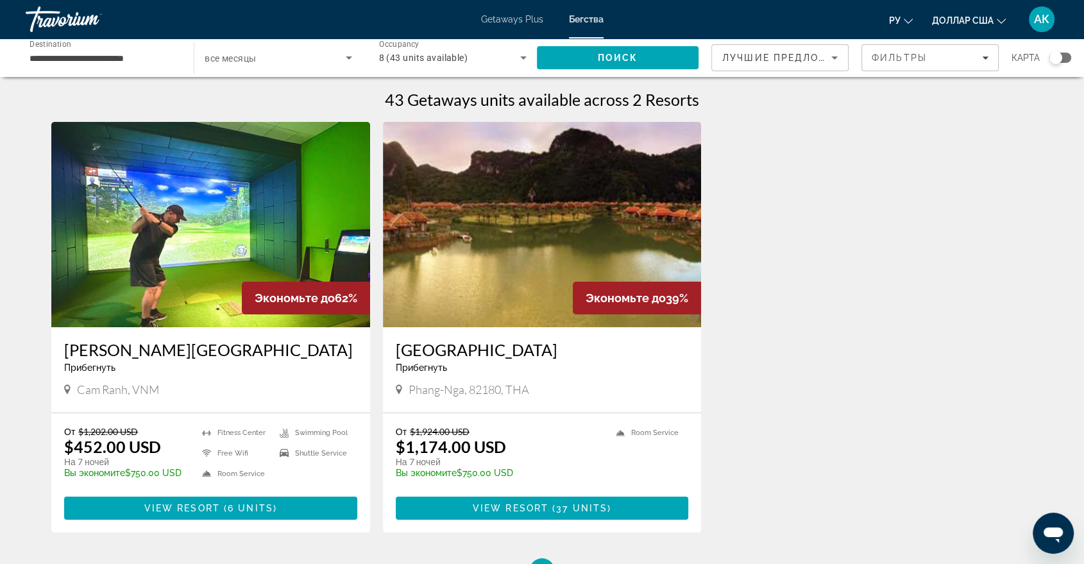
click at [74, 52] on input "**********" at bounding box center [102, 58] width 147 height 15
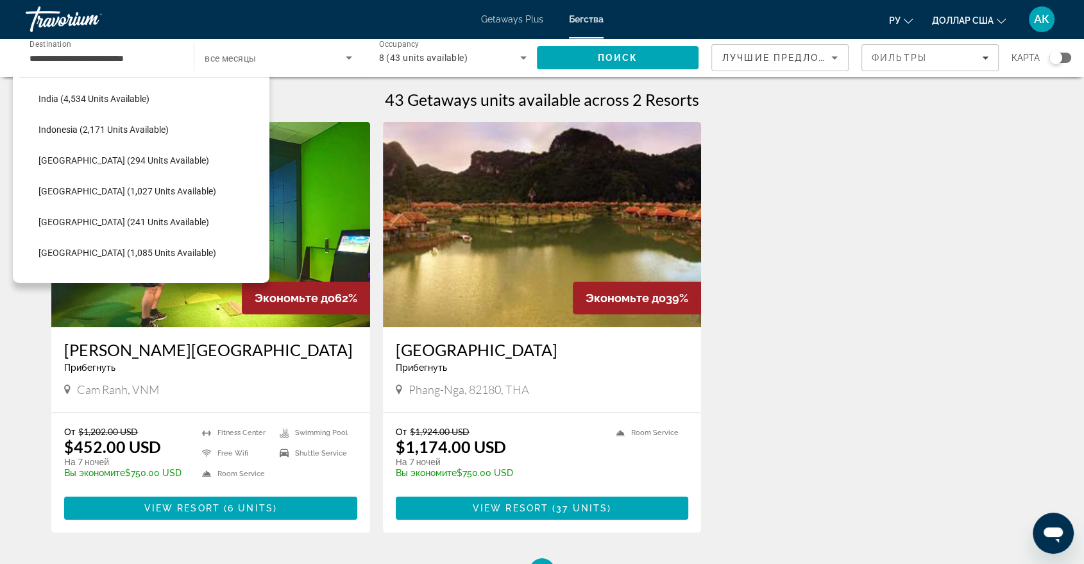
scroll to position [437, 0]
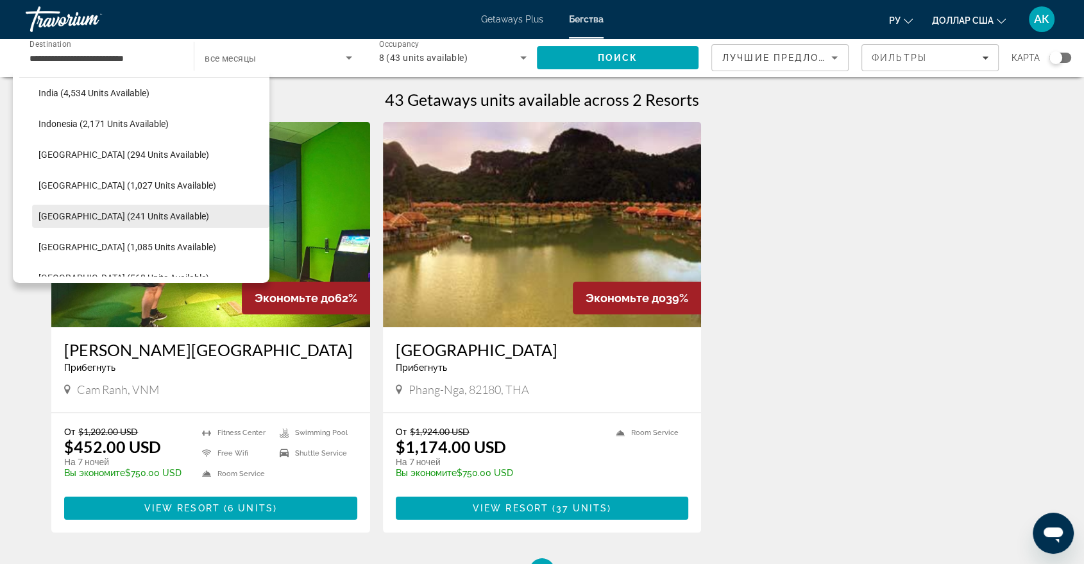
click at [84, 217] on span "Maldives (241 units available)" at bounding box center [123, 216] width 171 height 10
type input "**********"
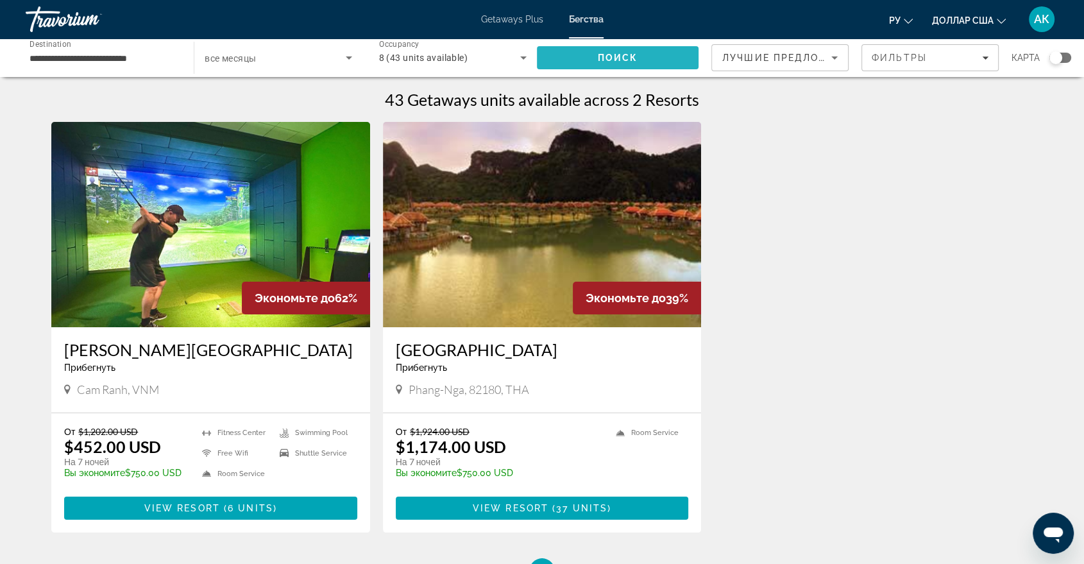
click at [590, 68] on span "Search" at bounding box center [618, 57] width 162 height 31
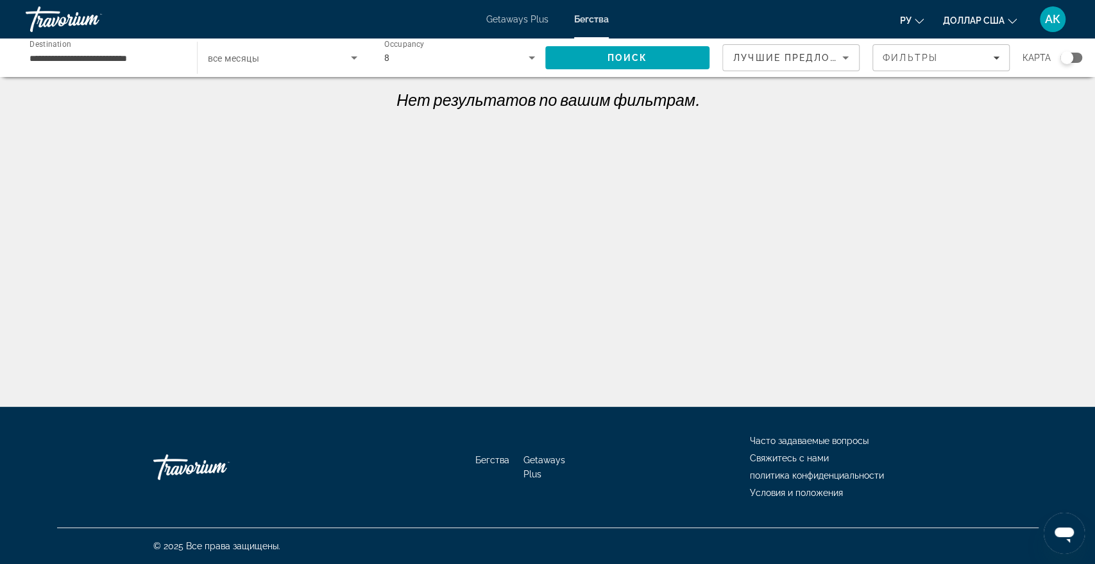
click at [244, 56] on span "все месяцы" at bounding box center [233, 58] width 51 height 10
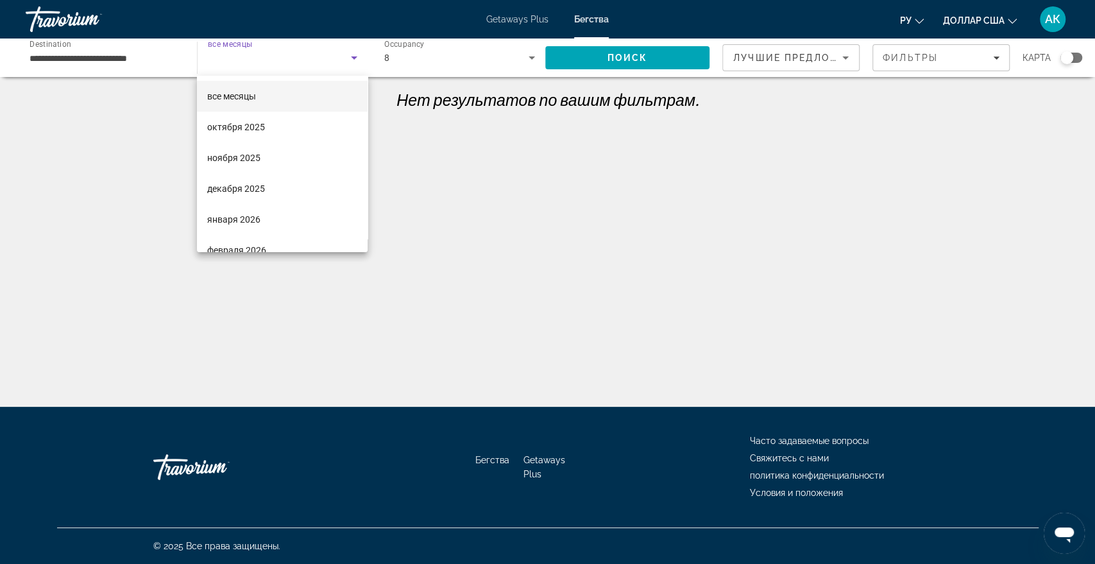
click at [388, 58] on div at bounding box center [547, 282] width 1095 height 564
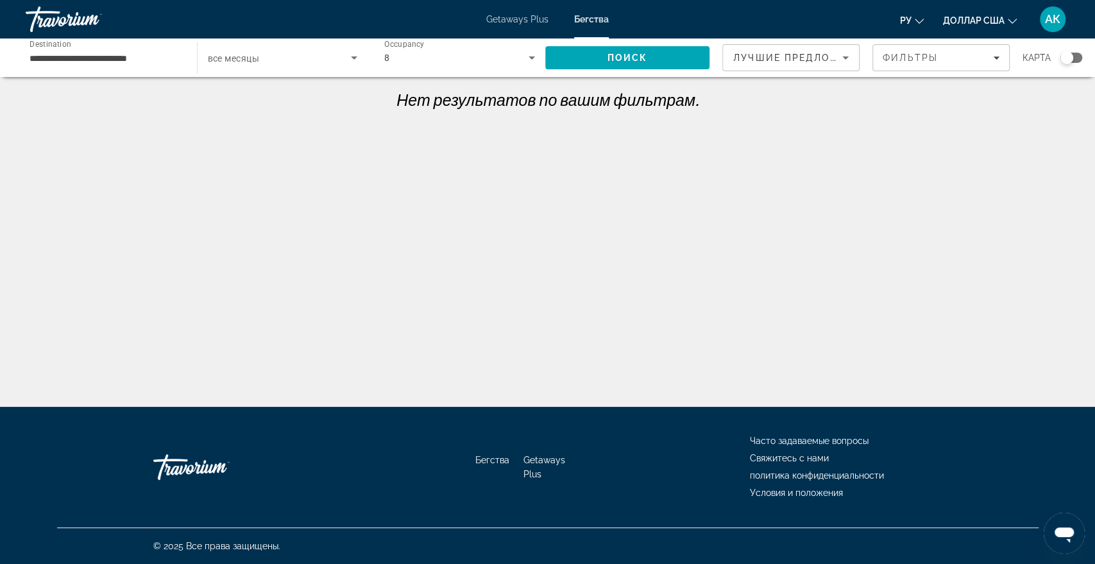
click at [529, 60] on icon "Search widget" at bounding box center [531, 57] width 15 height 15
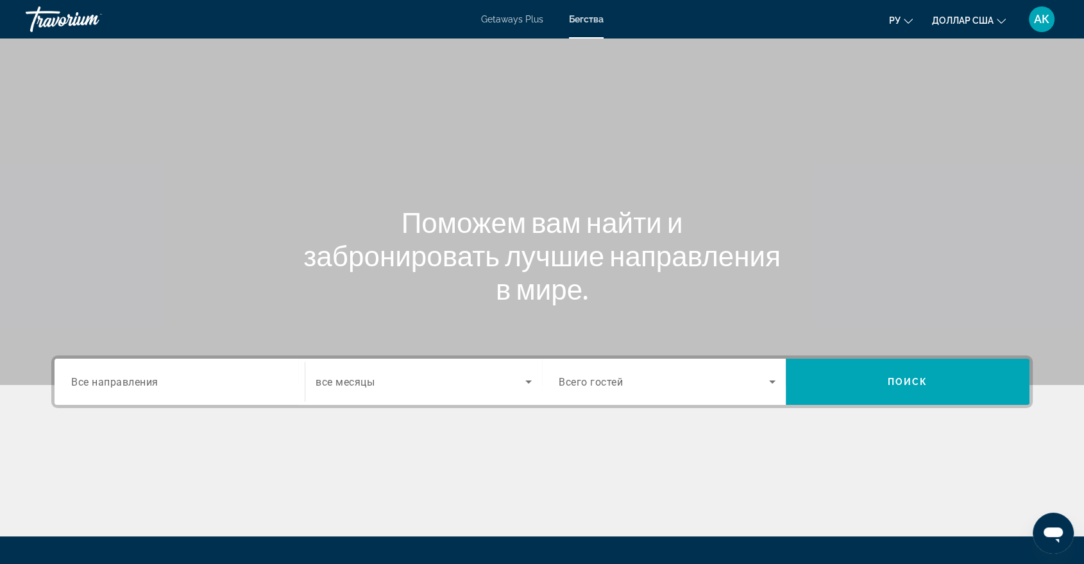
click at [105, 376] on span "Все направления" at bounding box center [114, 381] width 87 height 12
click at [105, 376] on input "Destination Все направления" at bounding box center [179, 382] width 217 height 15
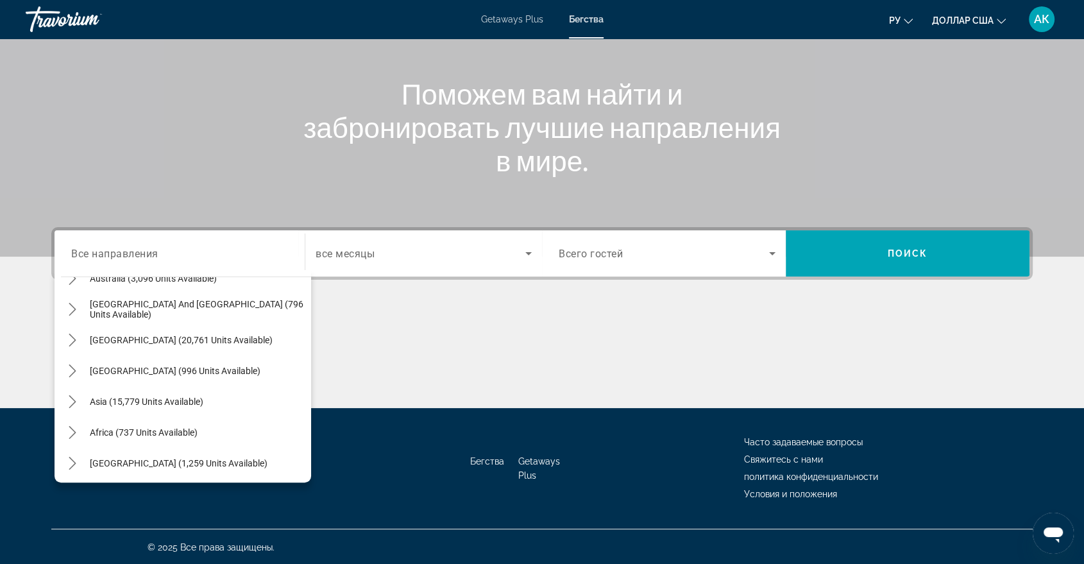
scroll to position [207, 0]
click at [158, 406] on span "Select destination: Asia (15,779 units available)" at bounding box center [197, 399] width 228 height 31
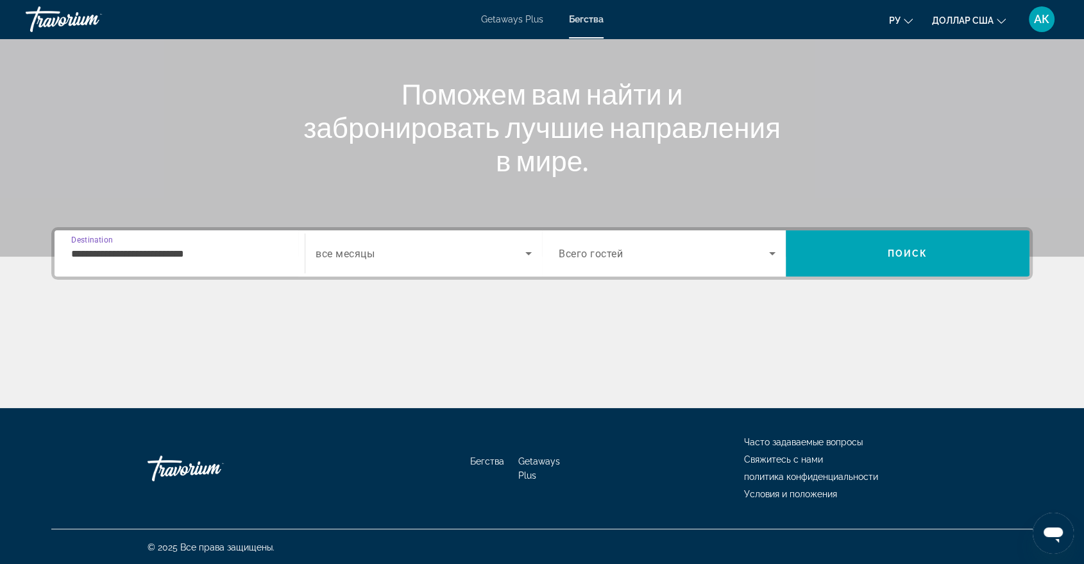
click at [156, 255] on input "**********" at bounding box center [179, 253] width 217 height 15
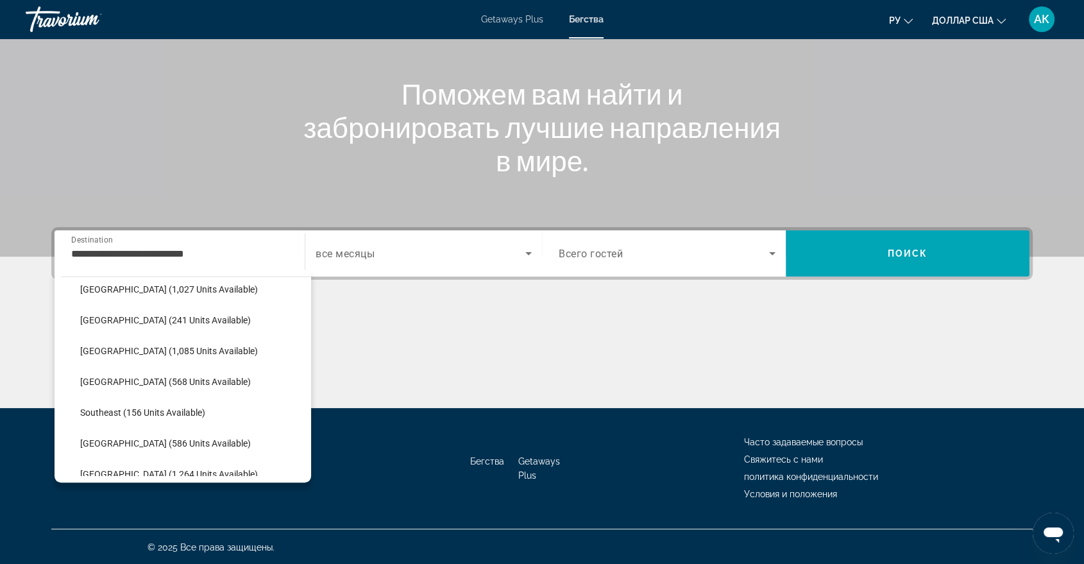
scroll to position [607, 0]
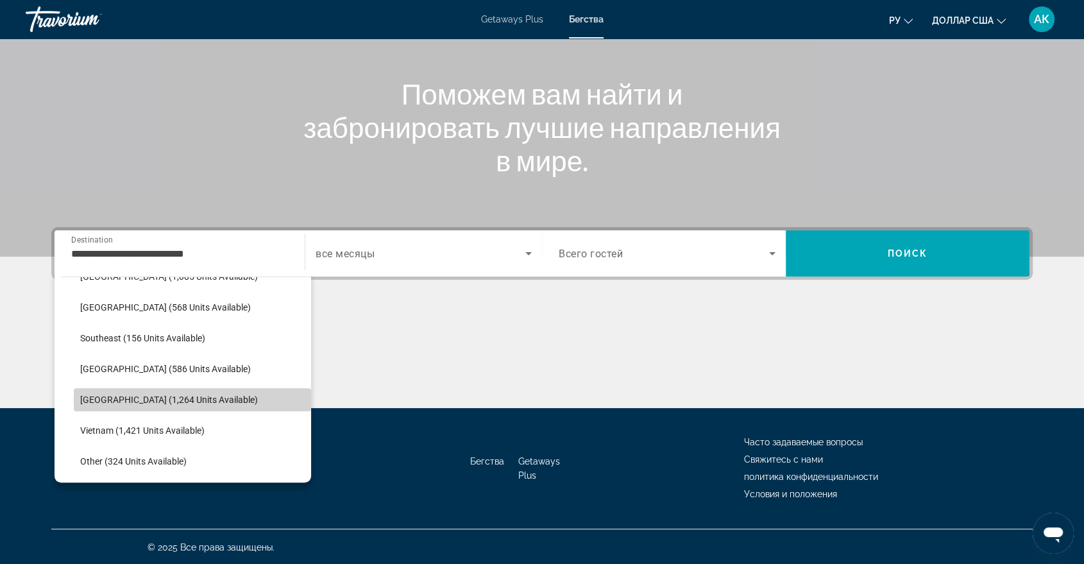
click at [210, 401] on span "Select destination: Thailand (1,264 units available)" at bounding box center [192, 399] width 237 height 31
type input "**********"
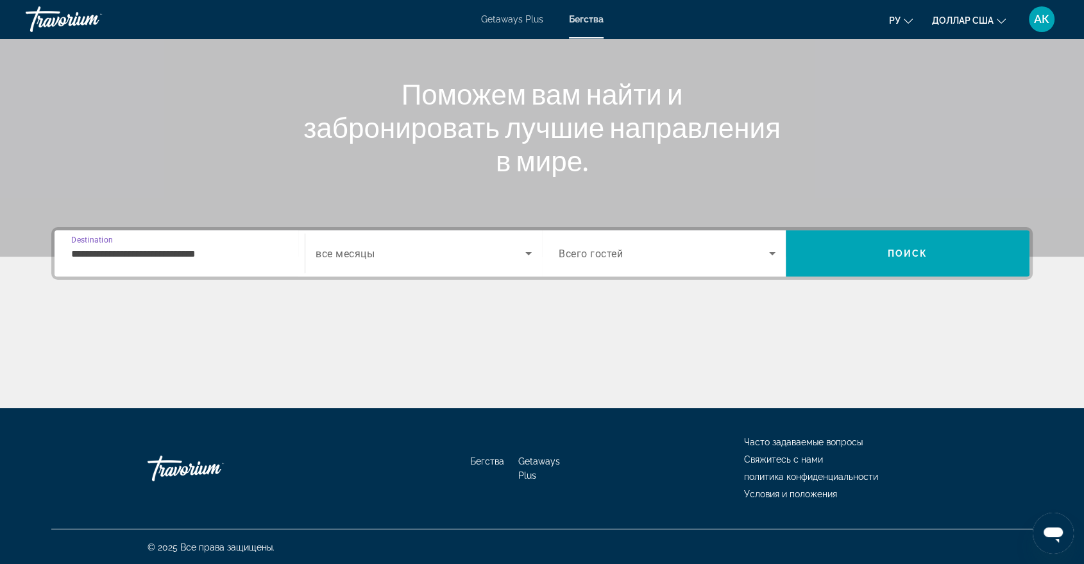
click at [361, 255] on span "все месяцы" at bounding box center [345, 254] width 59 height 12
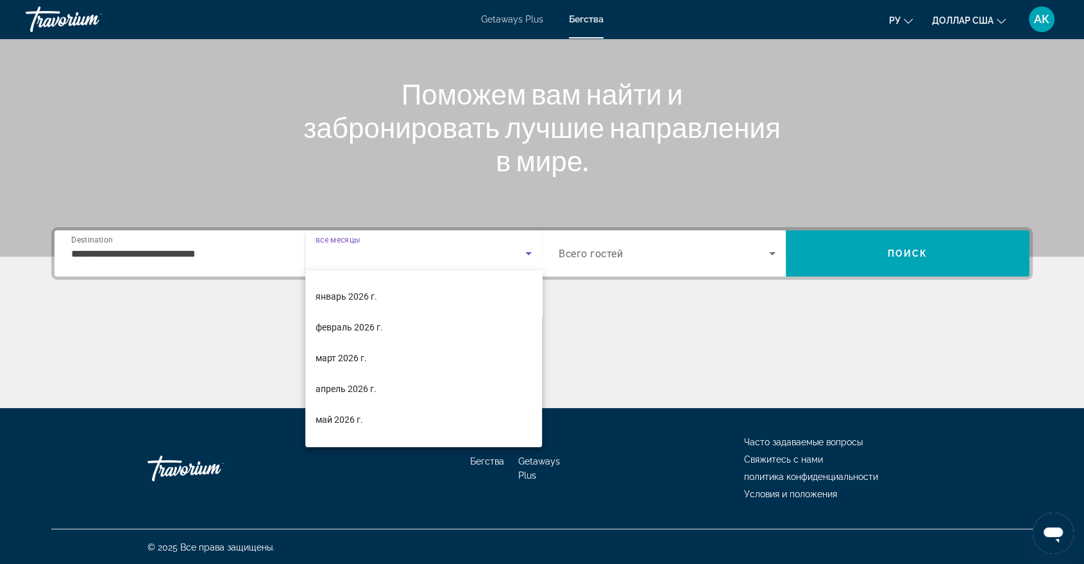
scroll to position [115, 0]
click at [354, 362] on font "март 2026 г." at bounding box center [341, 361] width 51 height 10
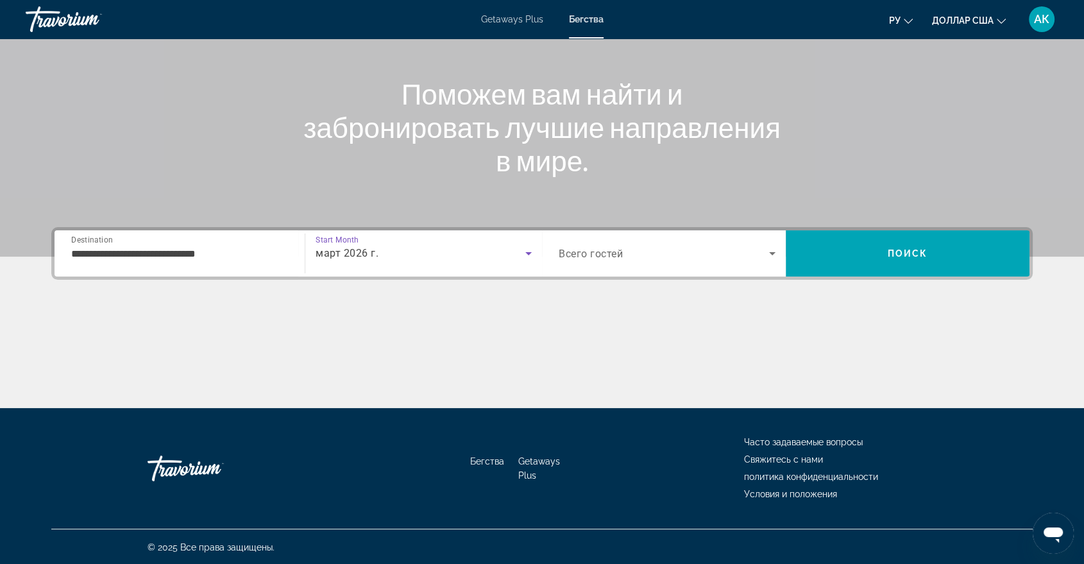
click at [361, 254] on span "март 2026 г." at bounding box center [347, 253] width 63 height 12
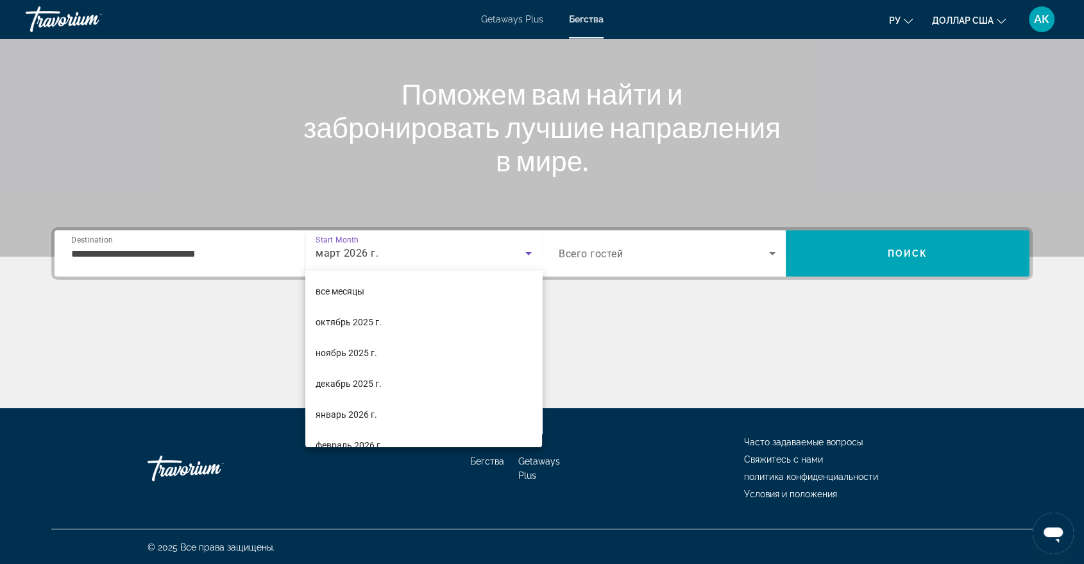
scroll to position [44, 0]
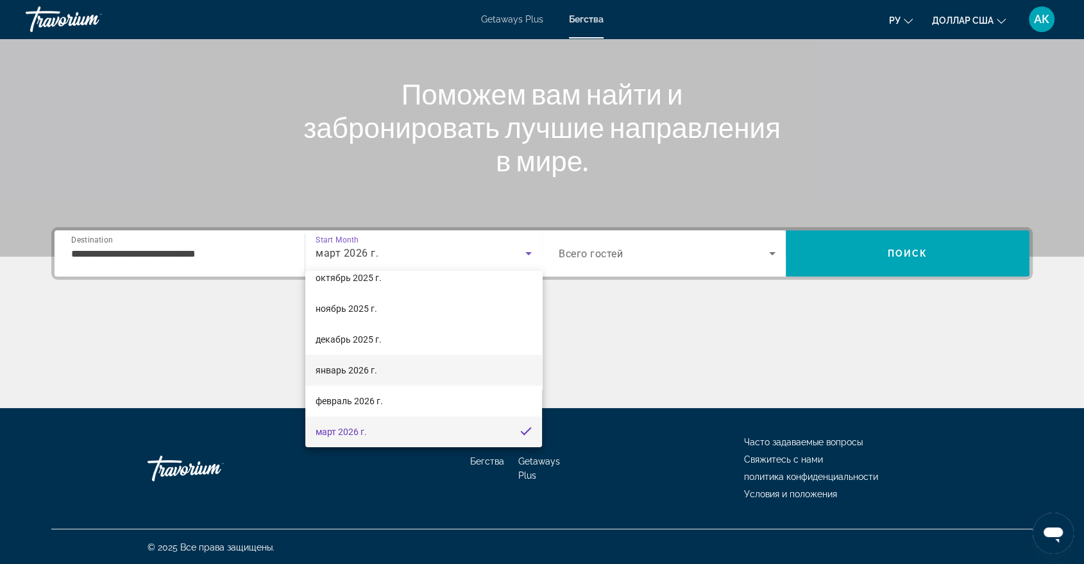
click at [347, 355] on mat-option "январь 2026 г." at bounding box center [423, 370] width 237 height 31
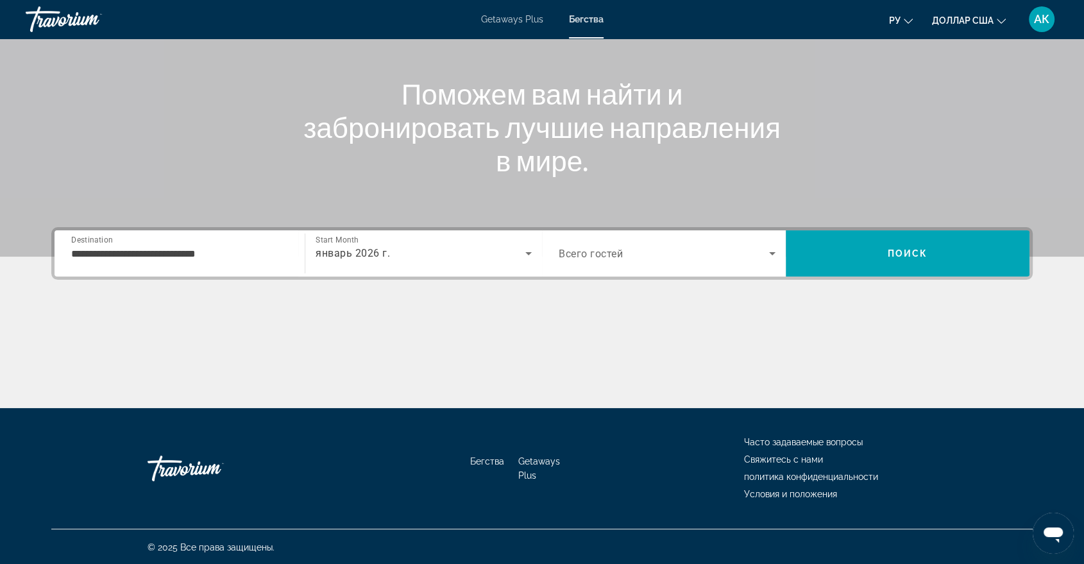
click at [570, 248] on span "Всего гостей" at bounding box center [591, 254] width 64 height 12
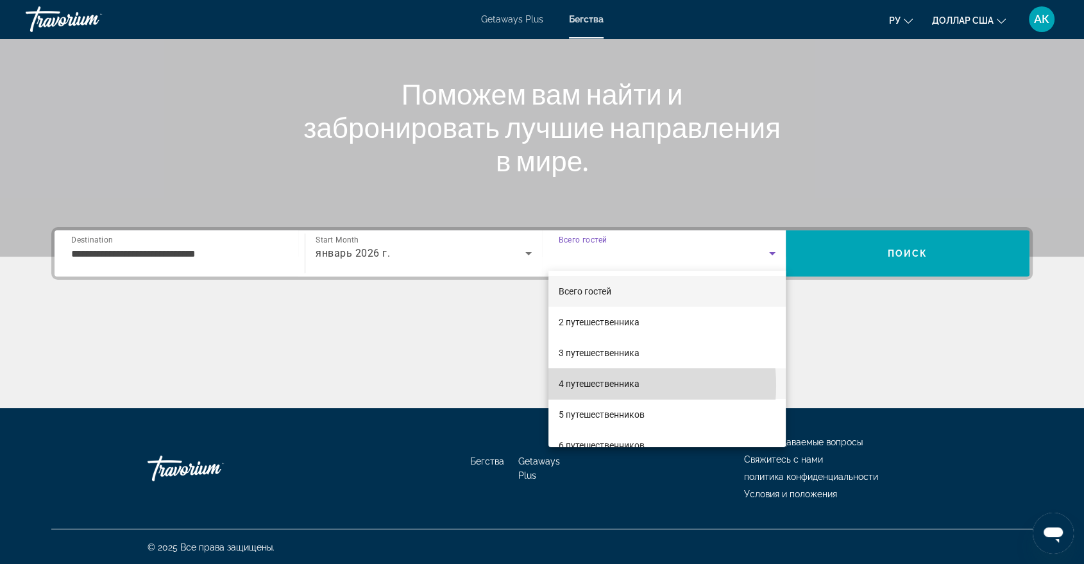
click at [598, 385] on font "4 путешественника" at bounding box center [599, 383] width 81 height 10
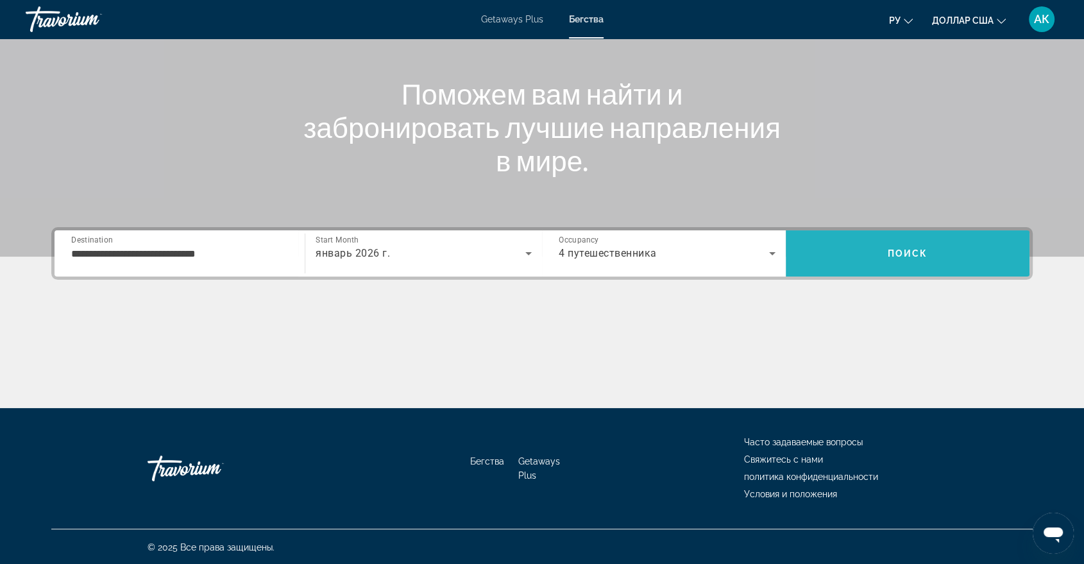
click at [877, 260] on span "Search" at bounding box center [908, 253] width 244 height 31
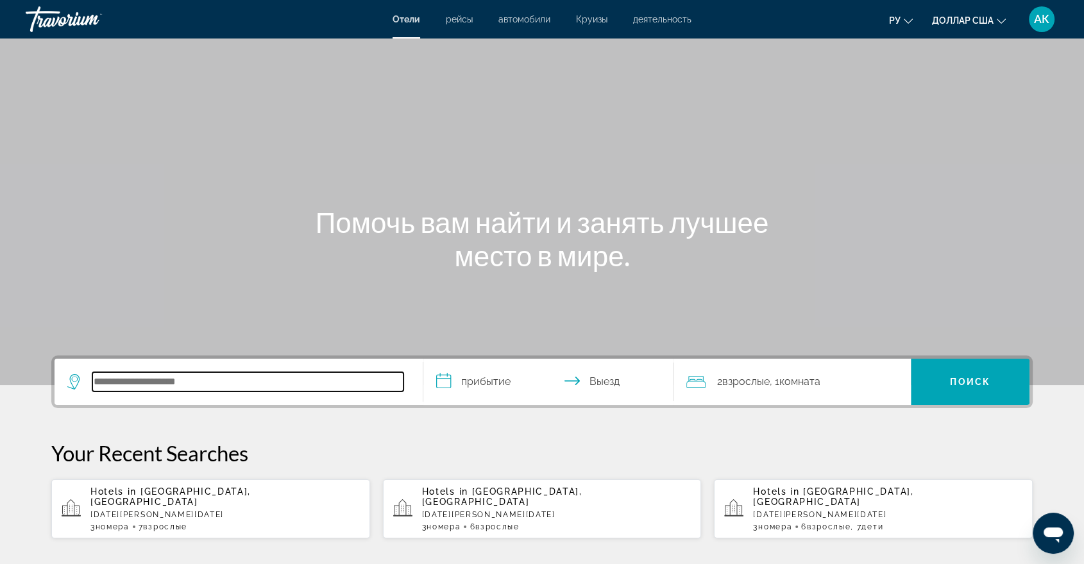
click at [105, 378] on input "Поиск отеля" at bounding box center [247, 381] width 311 height 19
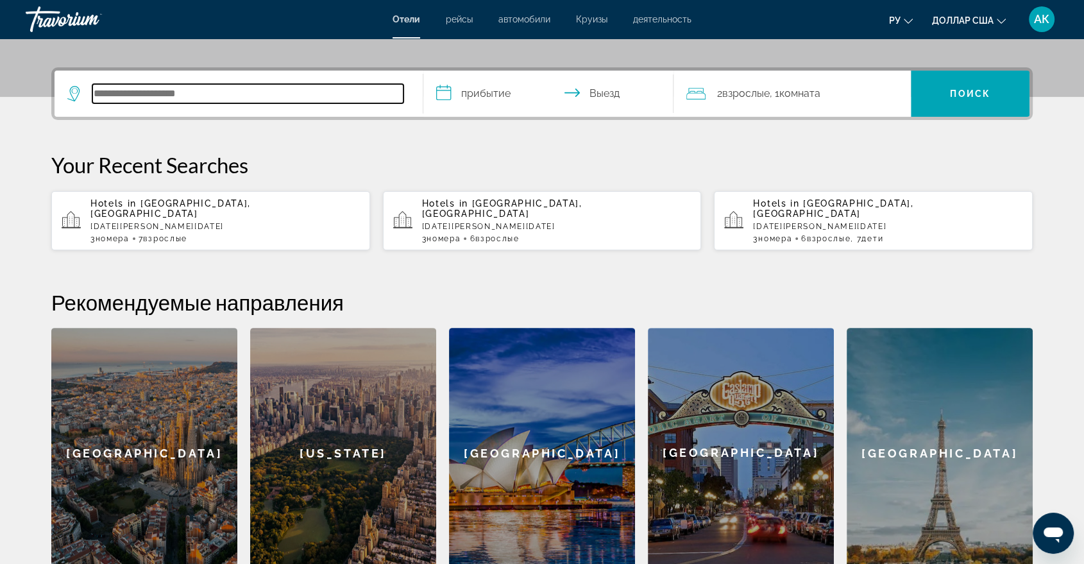
scroll to position [313, 0]
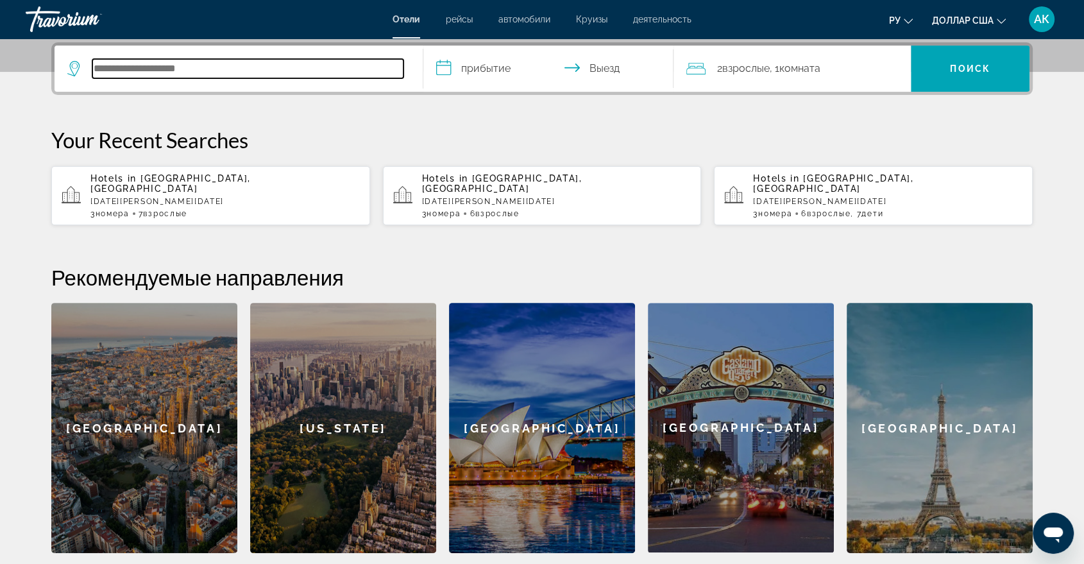
click at [109, 59] on input "Поиск отеля" at bounding box center [247, 68] width 311 height 19
click at [110, 72] on input "Поиск отеля" at bounding box center [247, 68] width 311 height 19
type input "*"
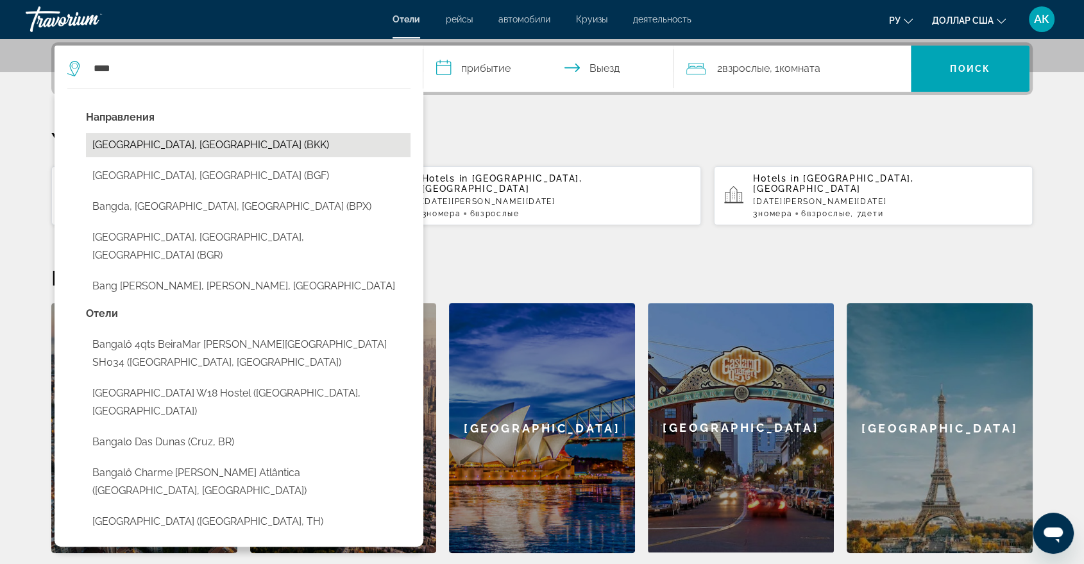
click at [137, 144] on button "[GEOGRAPHIC_DATA], [GEOGRAPHIC_DATA] (BKK)" at bounding box center [248, 145] width 324 height 24
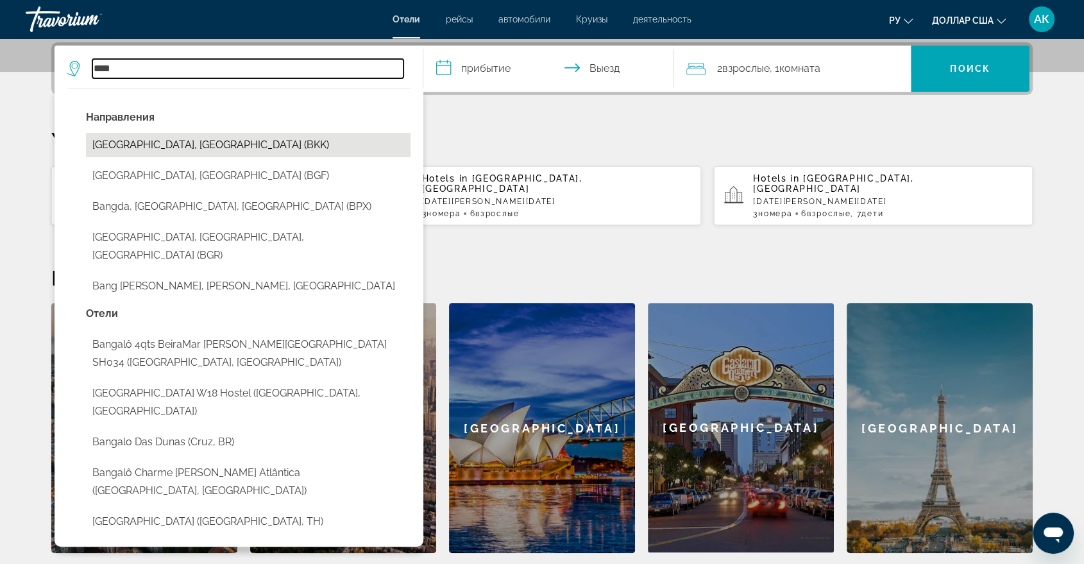
type input "**********"
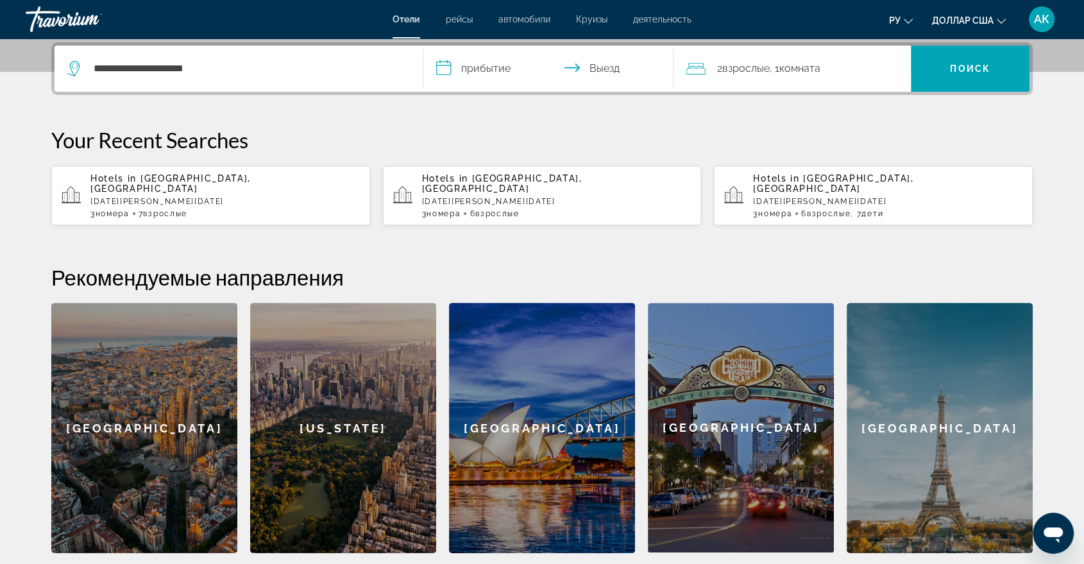
click at [442, 69] on input "**********" at bounding box center [550, 71] width 255 height 50
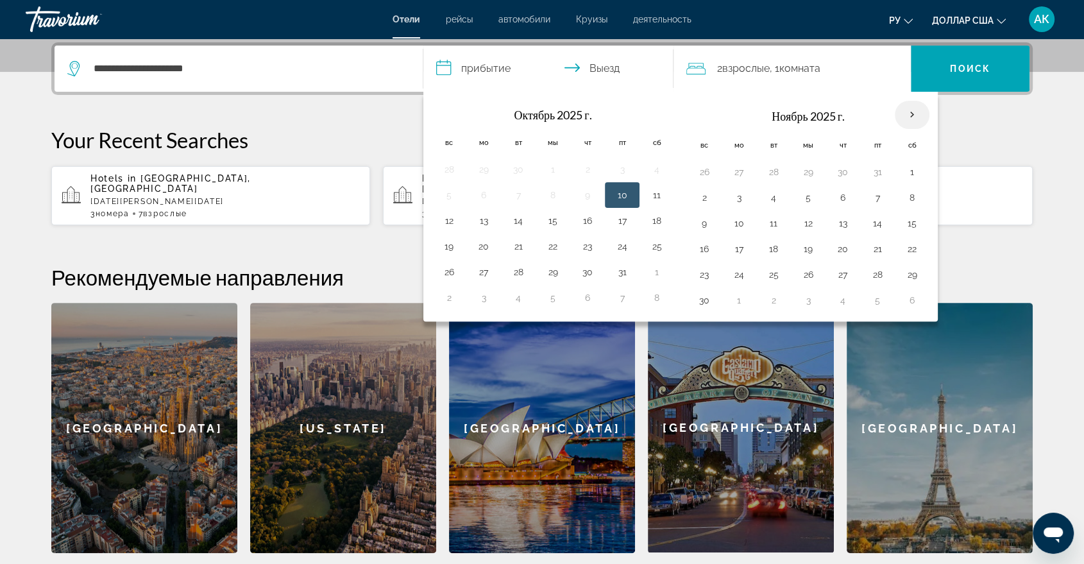
click at [918, 114] on th "В следующем месяце" at bounding box center [912, 115] width 35 height 28
click at [913, 121] on th "В следующем месяце" at bounding box center [912, 115] width 35 height 28
click at [912, 115] on th "В следующем месяце" at bounding box center [912, 115] width 35 height 28
click at [467, 65] on input "**********" at bounding box center [550, 71] width 255 height 50
click at [510, 206] on td "7" at bounding box center [518, 198] width 35 height 26
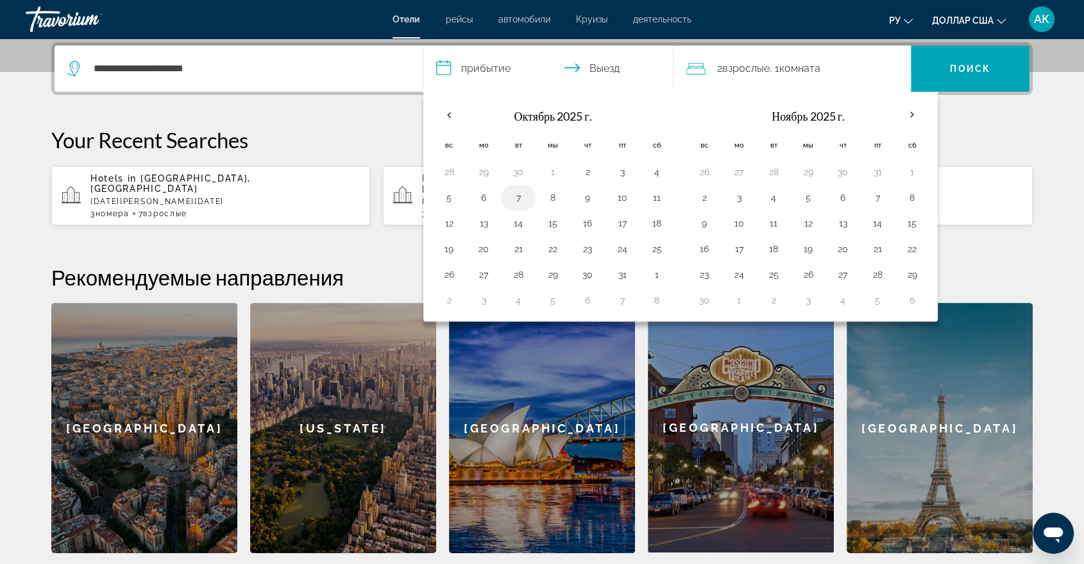
click at [516, 203] on button "7" at bounding box center [518, 198] width 21 height 18
click at [384, 78] on div "**********" at bounding box center [238, 69] width 342 height 46
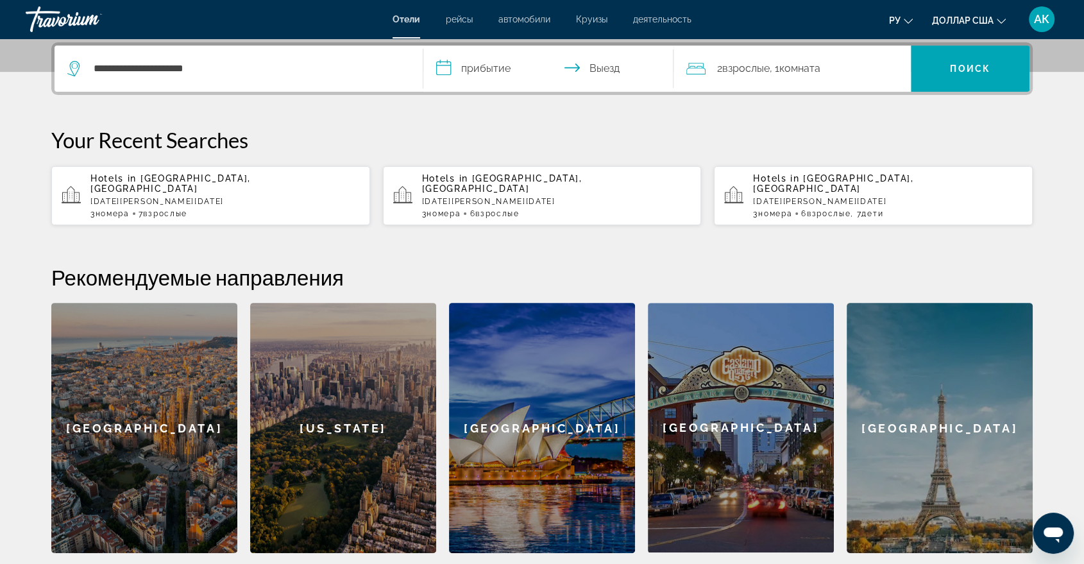
click at [461, 71] on input "**********" at bounding box center [550, 71] width 255 height 50
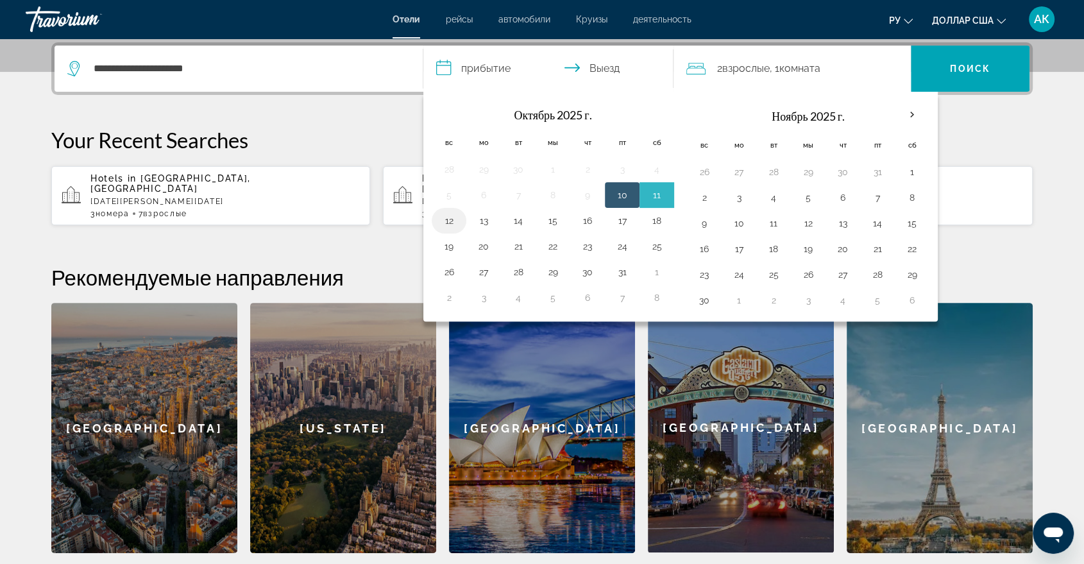
click at [446, 219] on button "12" at bounding box center [449, 221] width 21 height 18
click at [600, 67] on input "**********" at bounding box center [550, 71] width 255 height 50
click at [970, 71] on font "Поиск" at bounding box center [970, 68] width 40 height 10
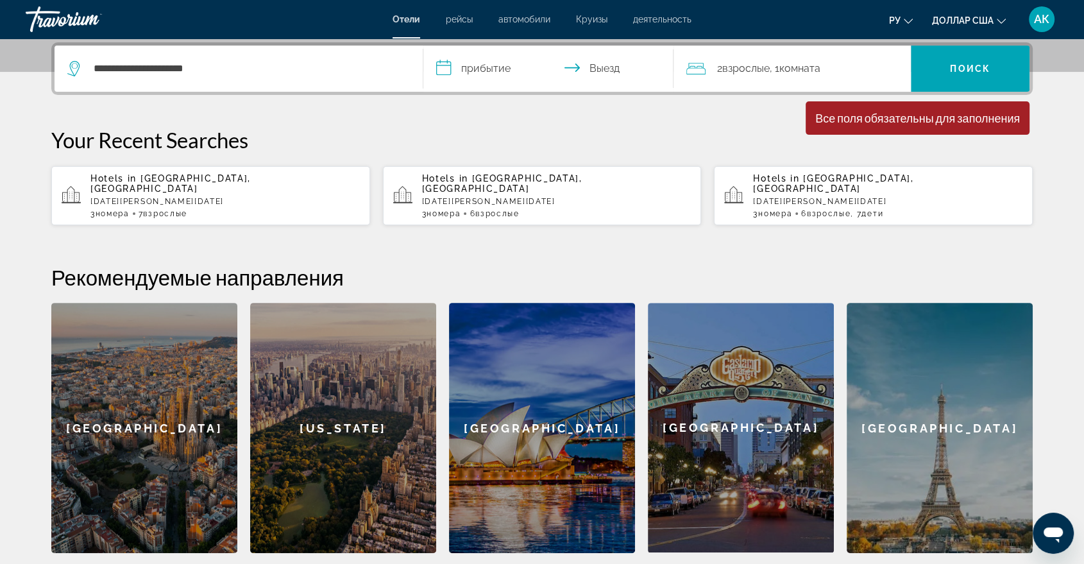
click at [446, 67] on input "**********" at bounding box center [550, 71] width 255 height 50
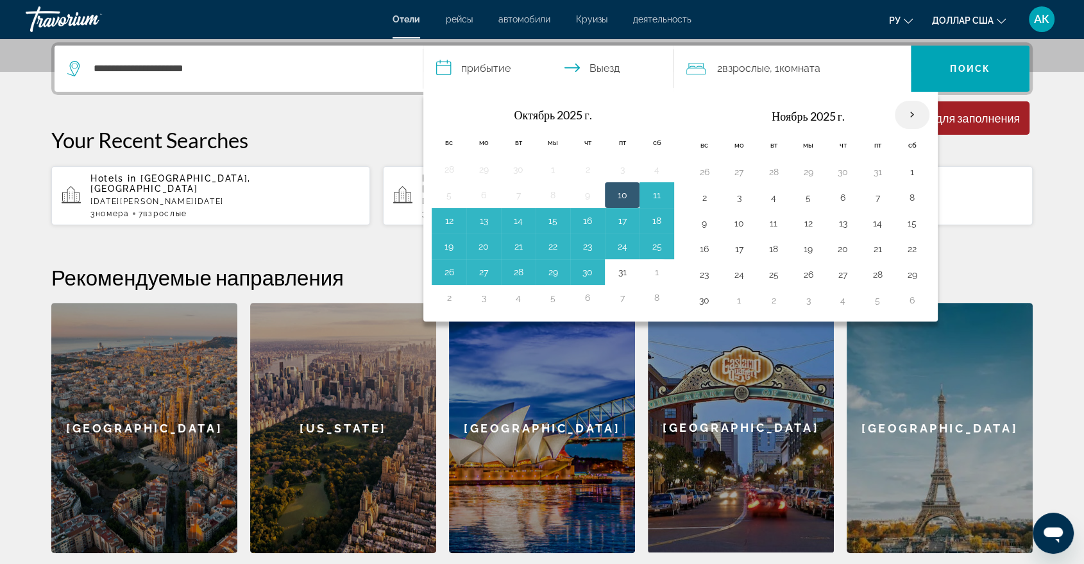
click at [908, 110] on th "В следующем месяце" at bounding box center [912, 115] width 35 height 28
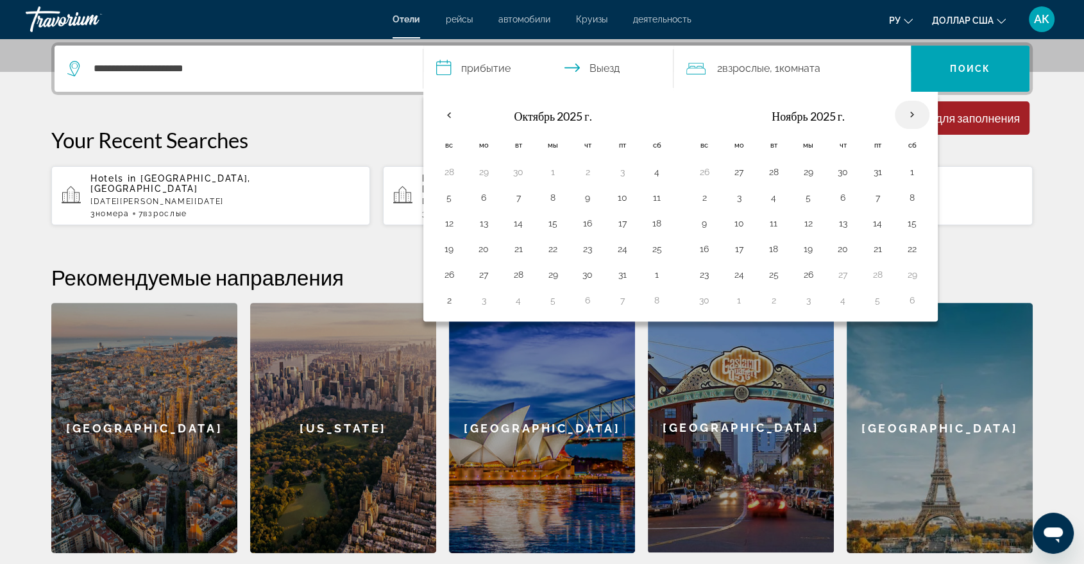
click at [908, 110] on th "В следующем месяце" at bounding box center [912, 115] width 35 height 28
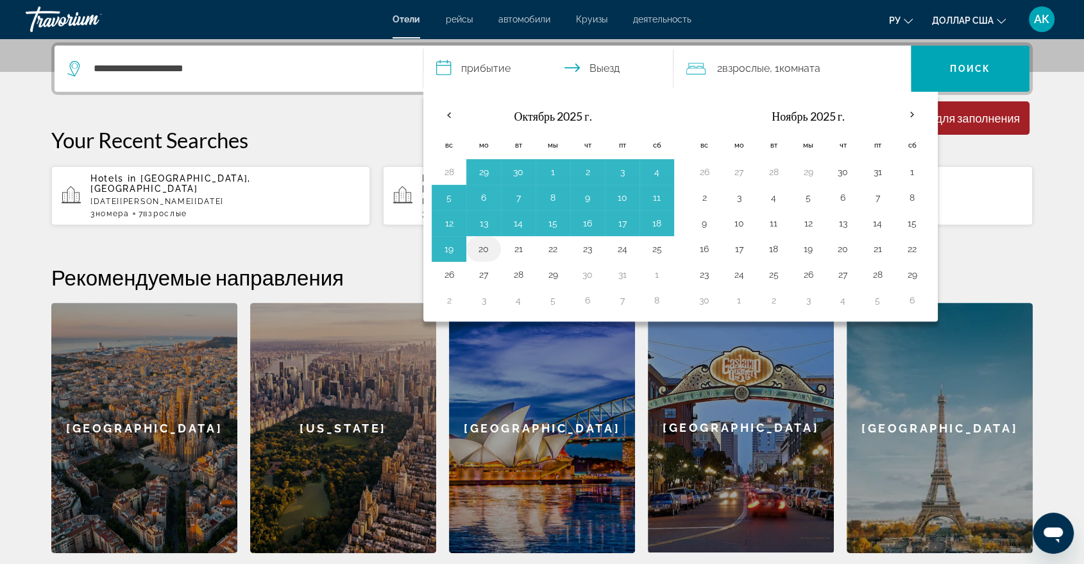
click at [489, 246] on button "20" at bounding box center [483, 249] width 21 height 18
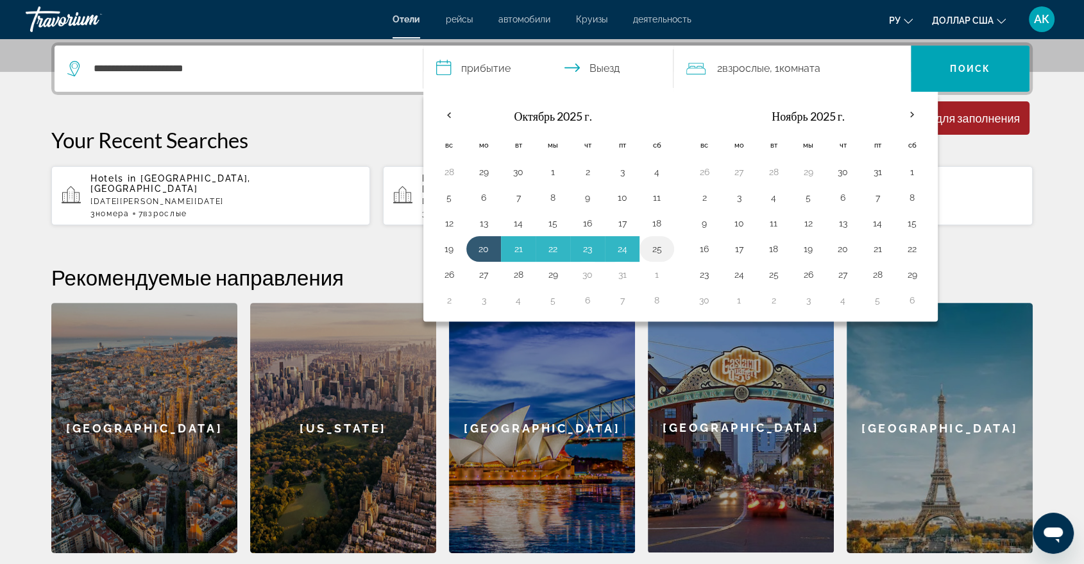
click at [660, 241] on button "25" at bounding box center [656, 249] width 21 height 18
type input "**********"
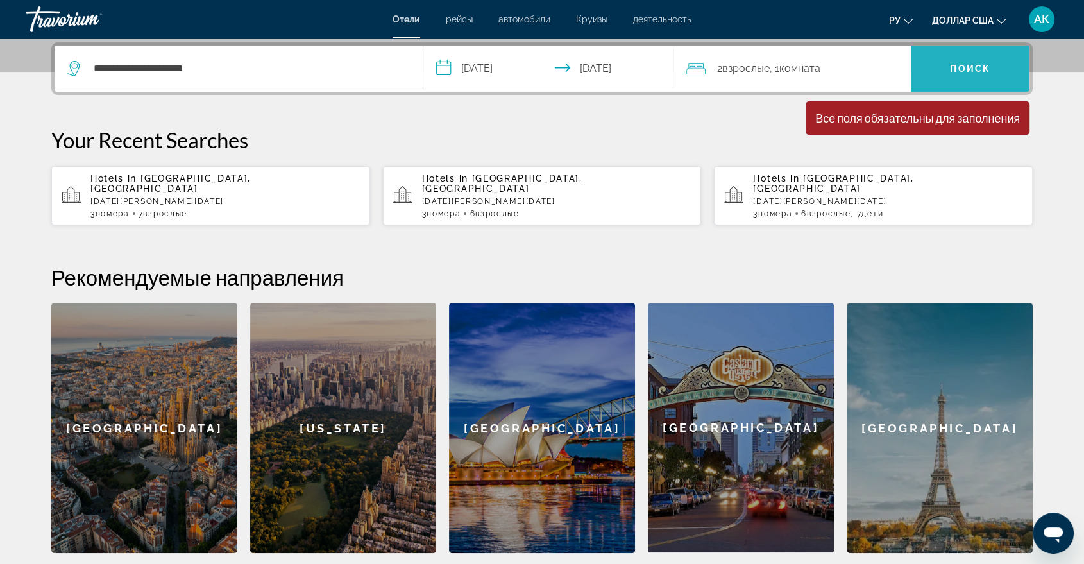
click at [943, 76] on span "Поиск" at bounding box center [970, 68] width 119 height 31
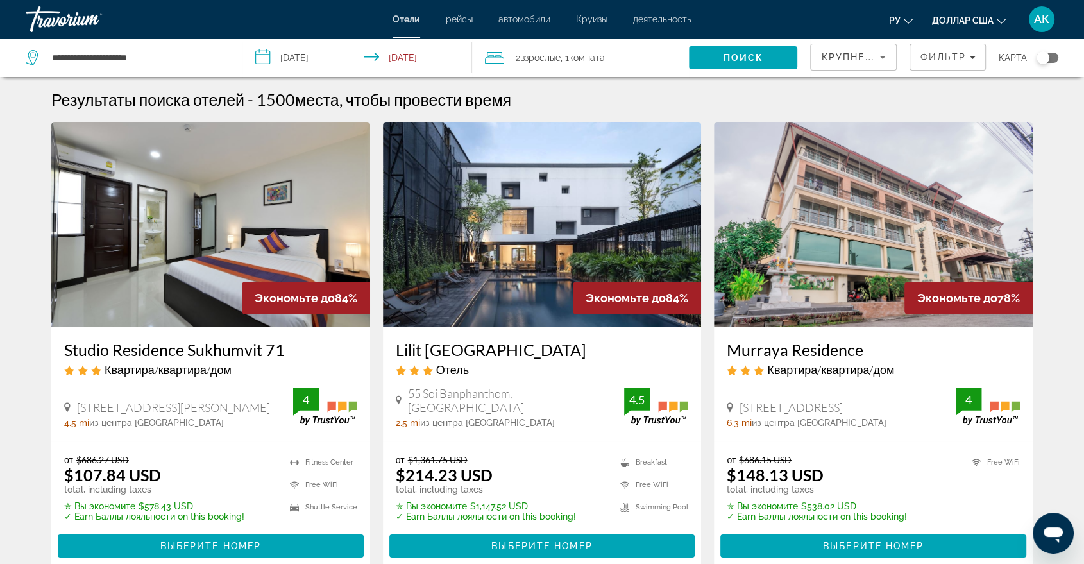
click at [272, 52] on input "**********" at bounding box center [359, 59] width 235 height 42
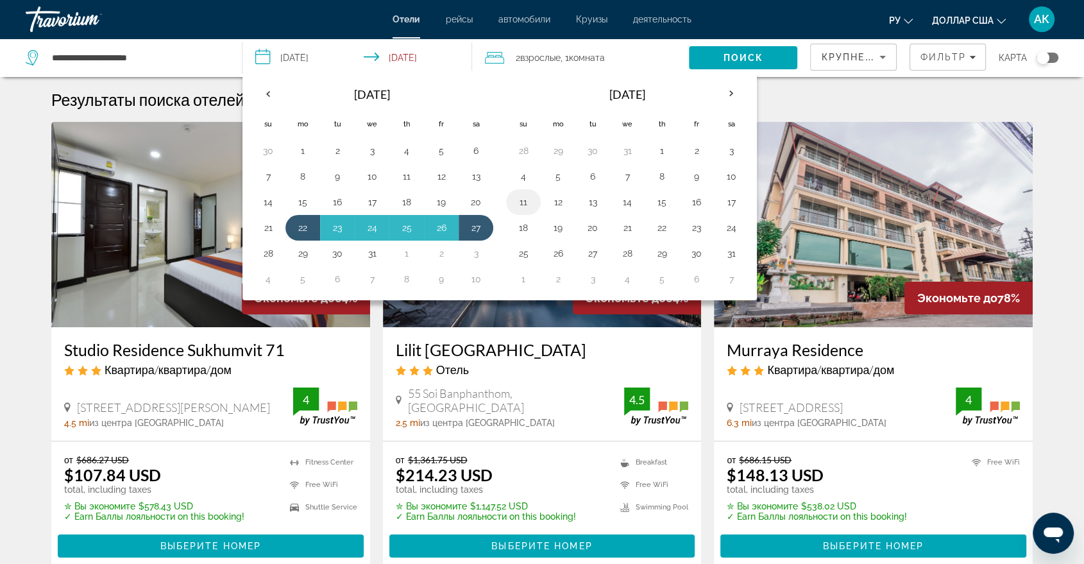
click at [521, 198] on button "11" at bounding box center [523, 202] width 21 height 18
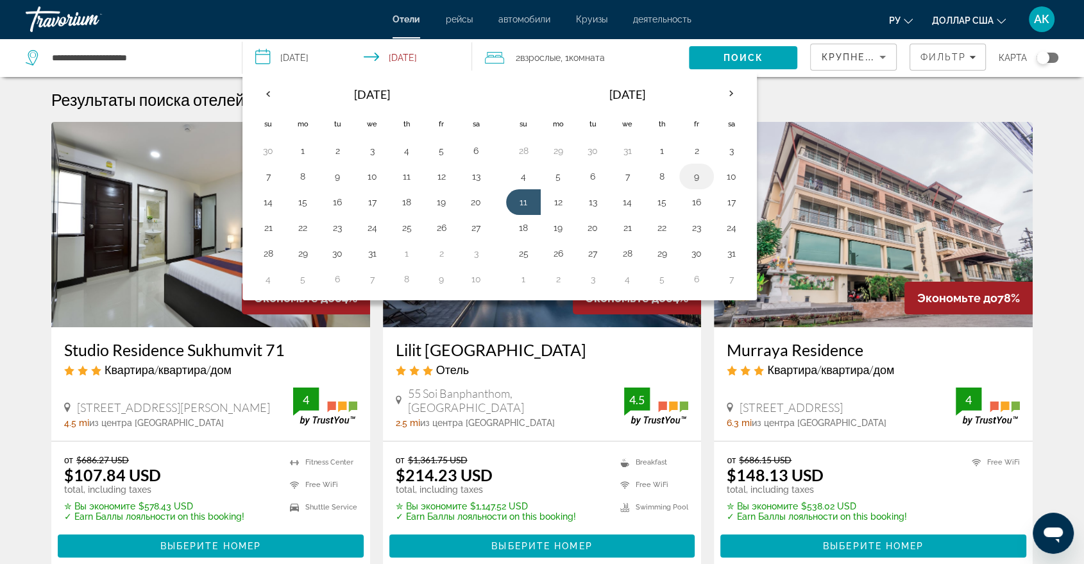
click at [700, 178] on button "9" at bounding box center [696, 176] width 21 height 18
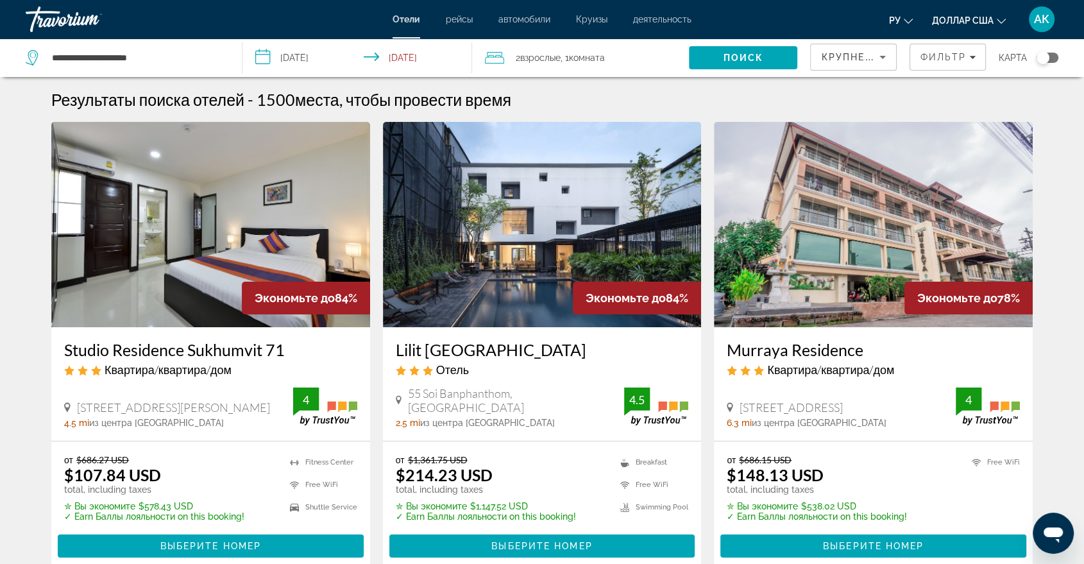
click at [259, 53] on input "**********" at bounding box center [359, 59] width 235 height 42
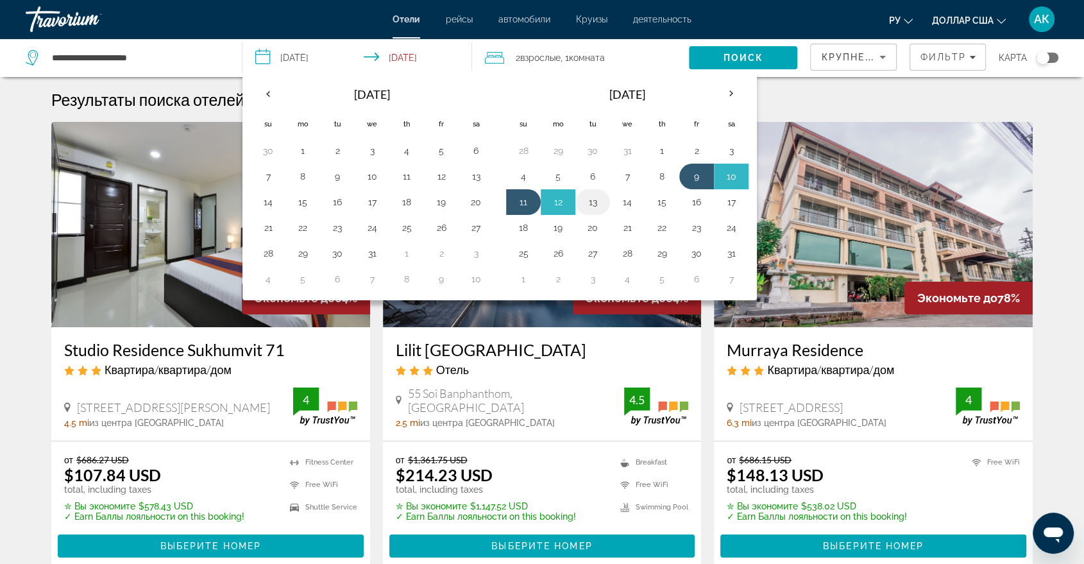
click at [595, 199] on button "13" at bounding box center [592, 202] width 21 height 18
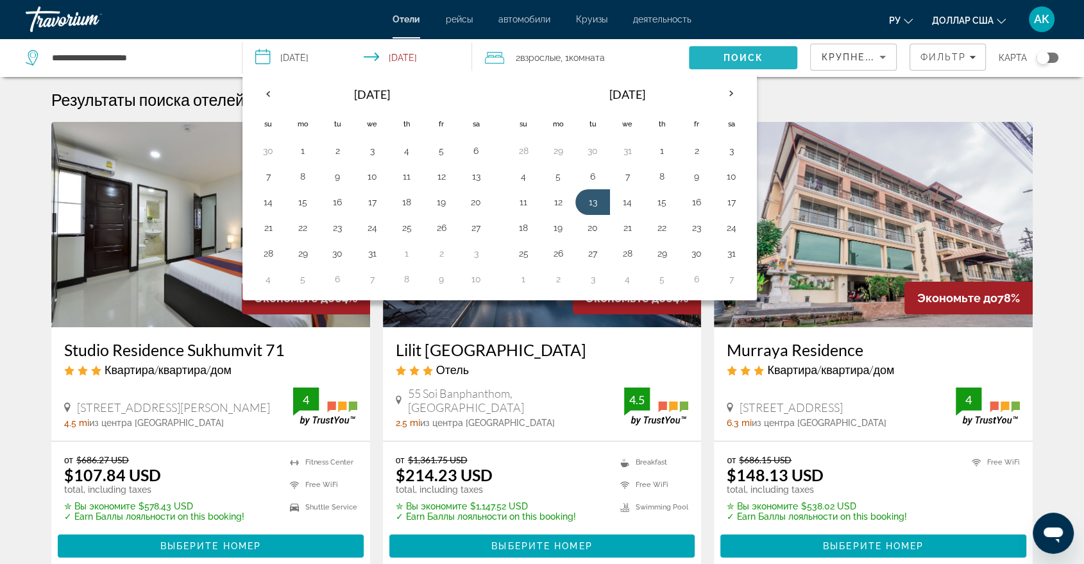
click at [711, 56] on span "Search" at bounding box center [743, 57] width 108 height 31
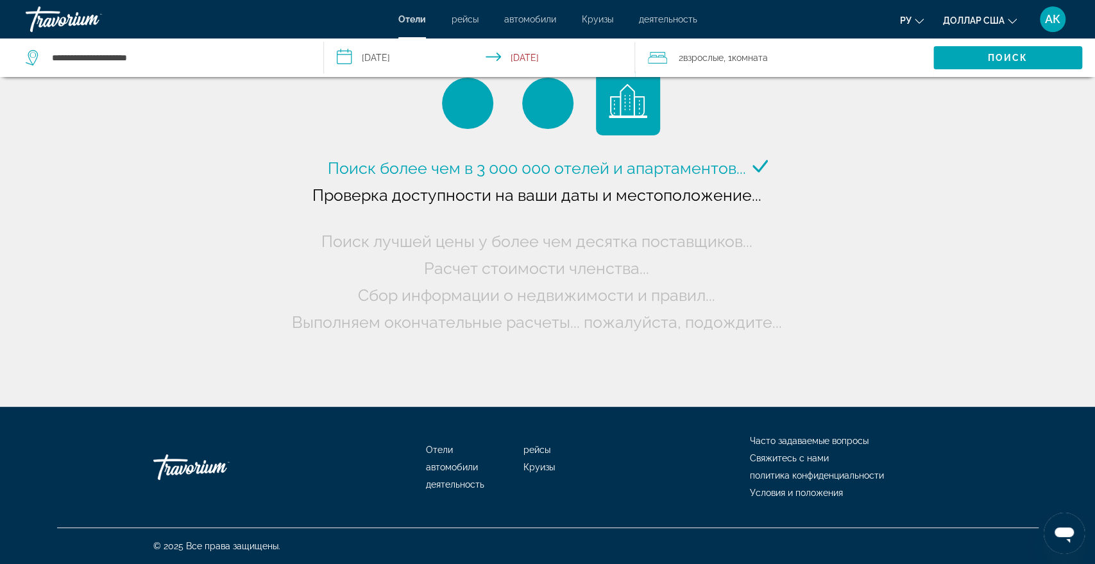
click at [347, 53] on input "**********" at bounding box center [482, 59] width 316 height 42
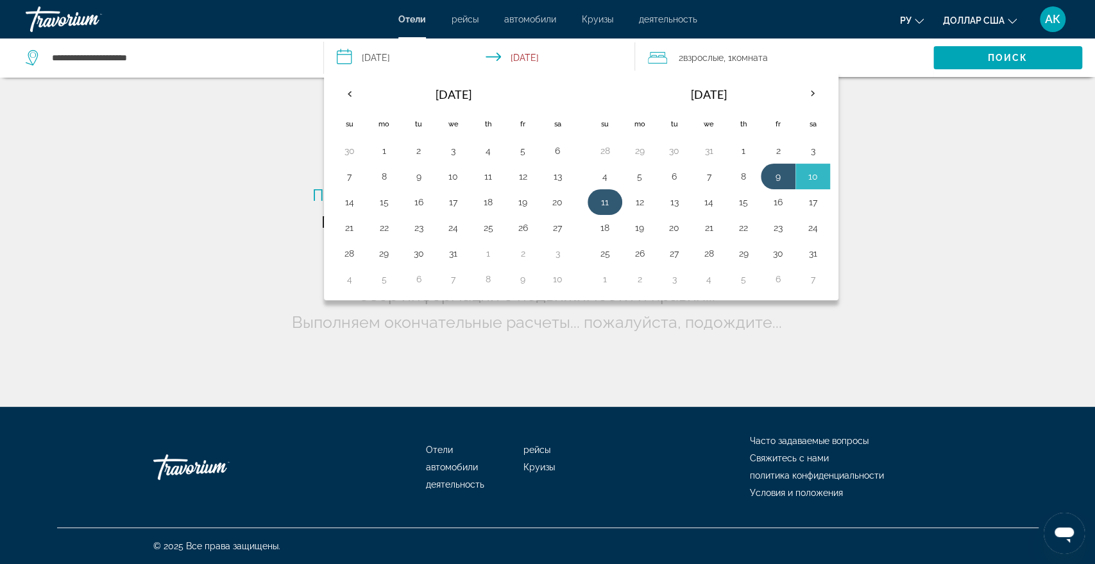
click at [614, 198] on td "11" at bounding box center [604, 202] width 35 height 26
click at [641, 205] on button "12" at bounding box center [639, 202] width 21 height 18
click at [811, 178] on button "10" at bounding box center [812, 176] width 21 height 18
type input "**********"
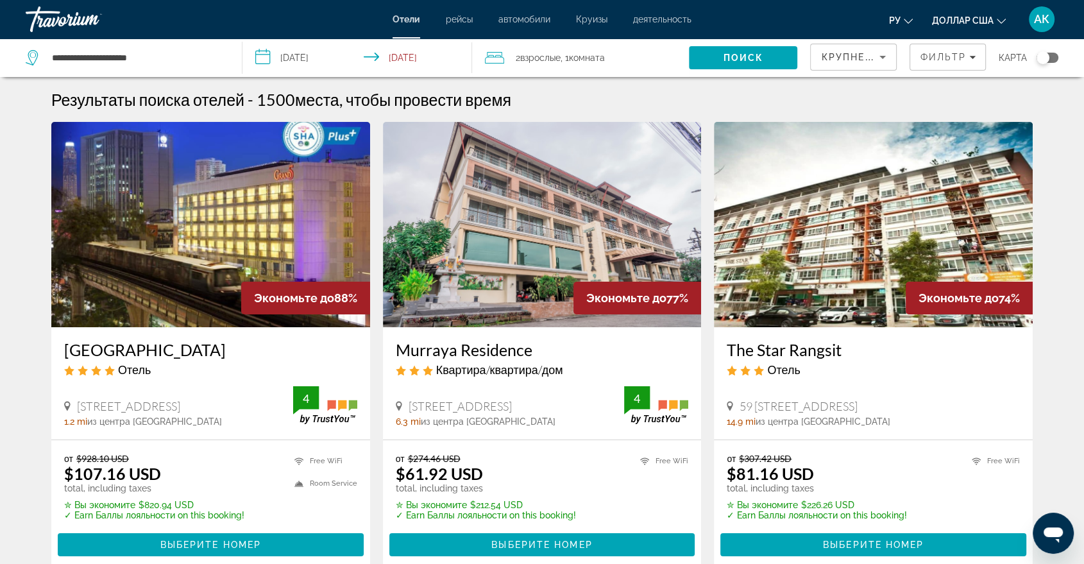
click at [395, 53] on input "**********" at bounding box center [359, 59] width 235 height 42
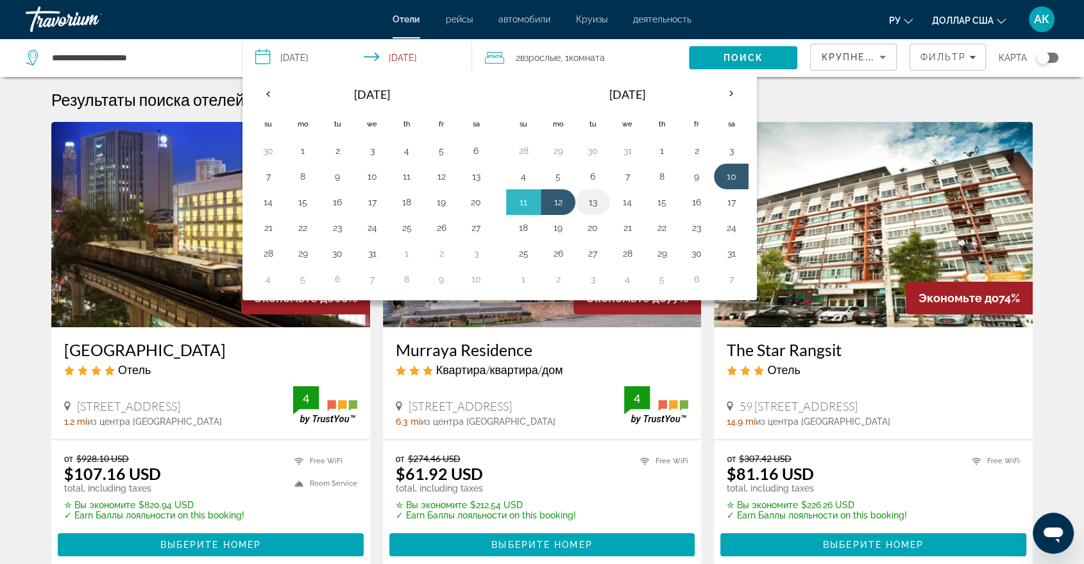
click at [588, 203] on button "13" at bounding box center [592, 202] width 21 height 18
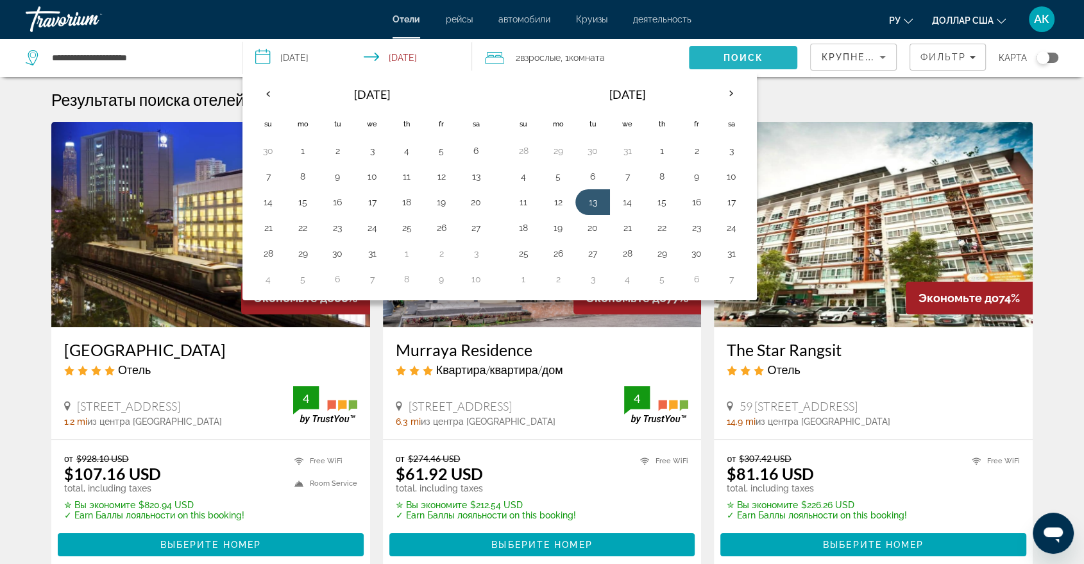
click at [742, 53] on span "Поиск" at bounding box center [743, 58] width 40 height 10
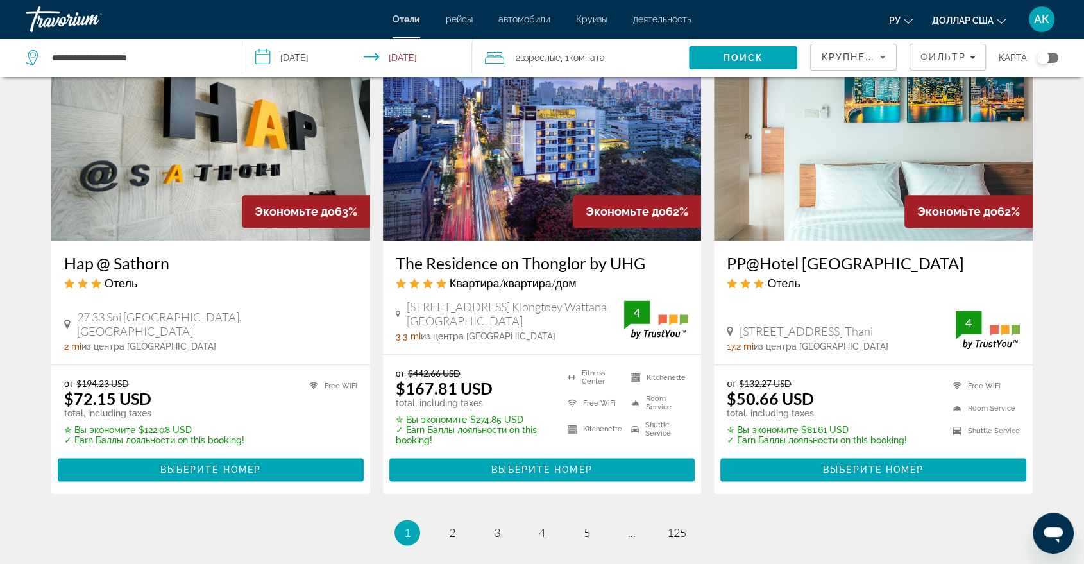
scroll to position [1539, 0]
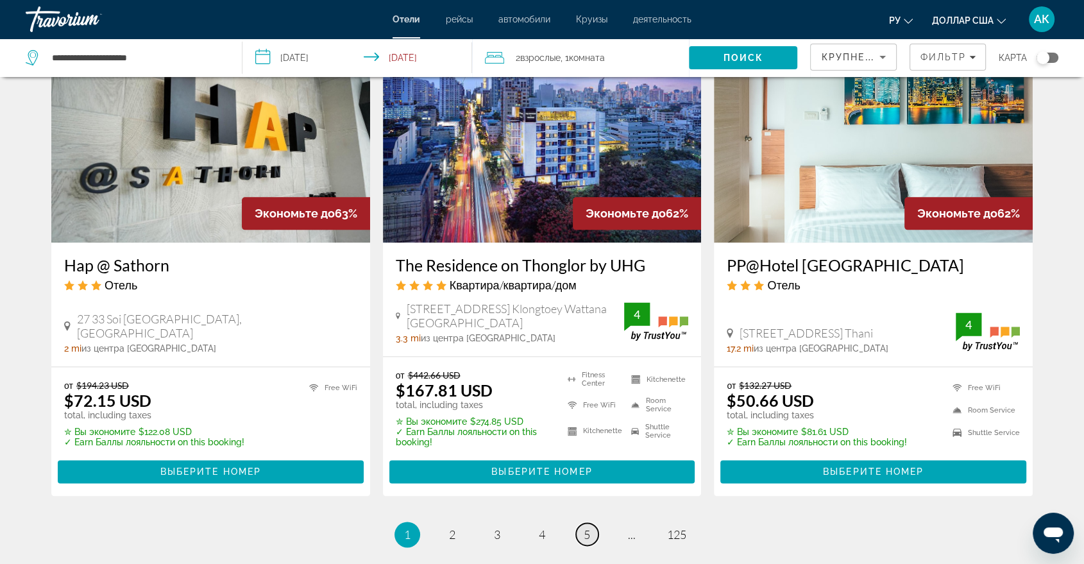
click at [594, 530] on link "page 5" at bounding box center [587, 534] width 22 height 22
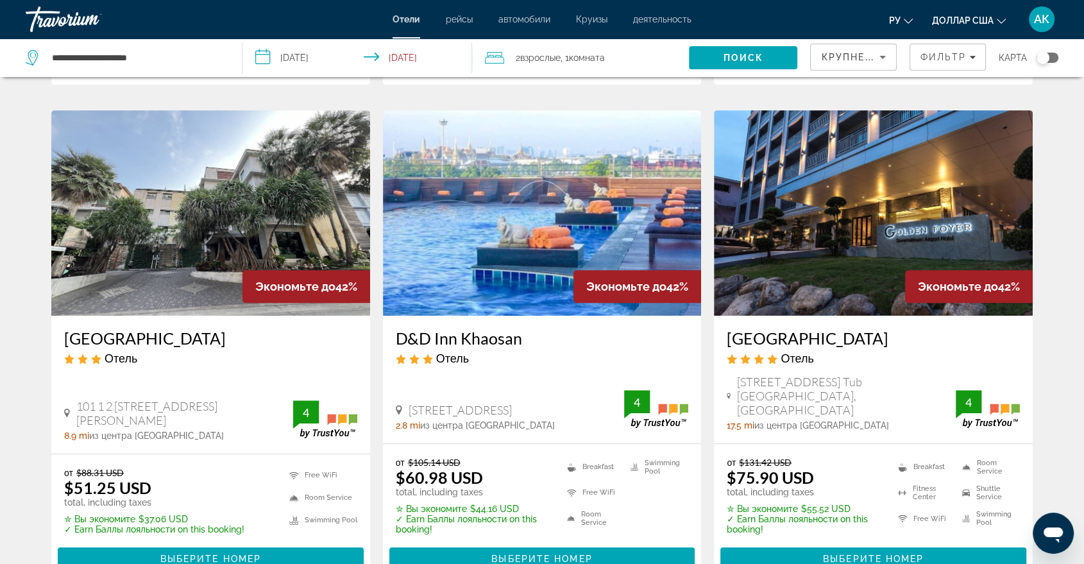
scroll to position [513, 0]
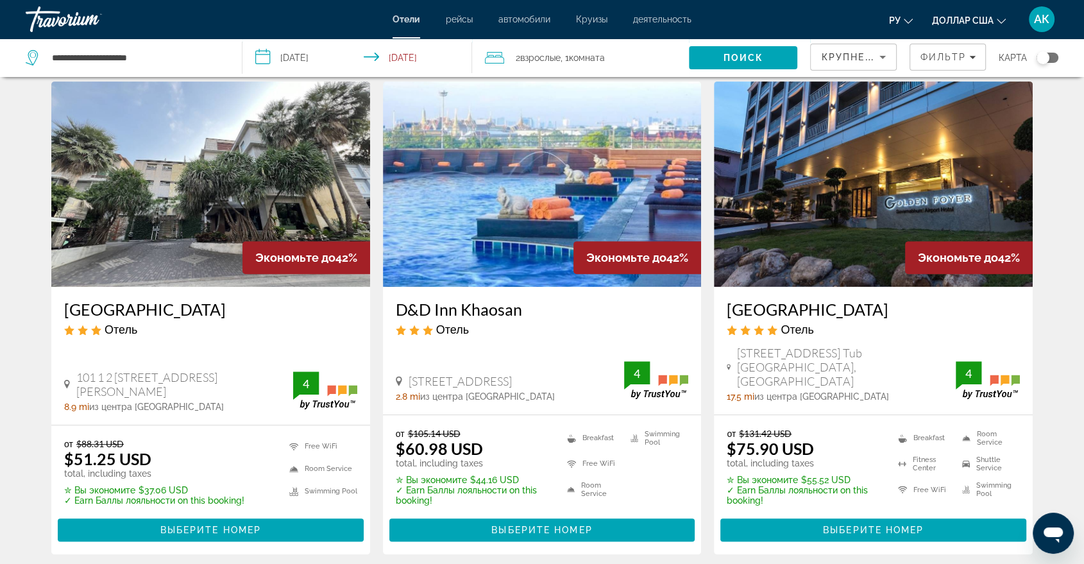
click at [591, 20] on font "Круизы" at bounding box center [591, 19] width 31 height 10
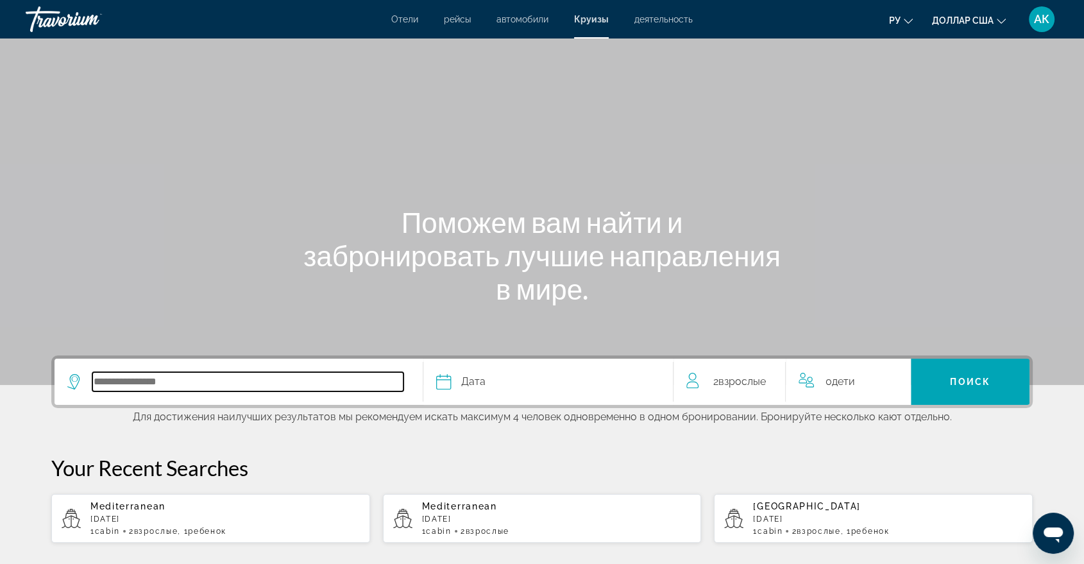
click at [138, 375] on input "Select cruise destination" at bounding box center [247, 381] width 311 height 19
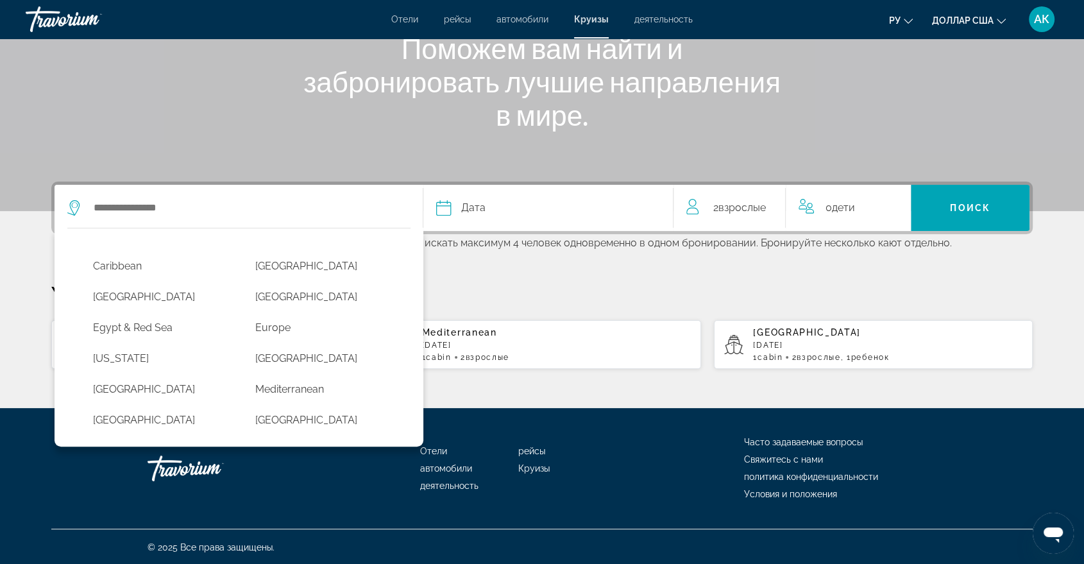
scroll to position [123, 0]
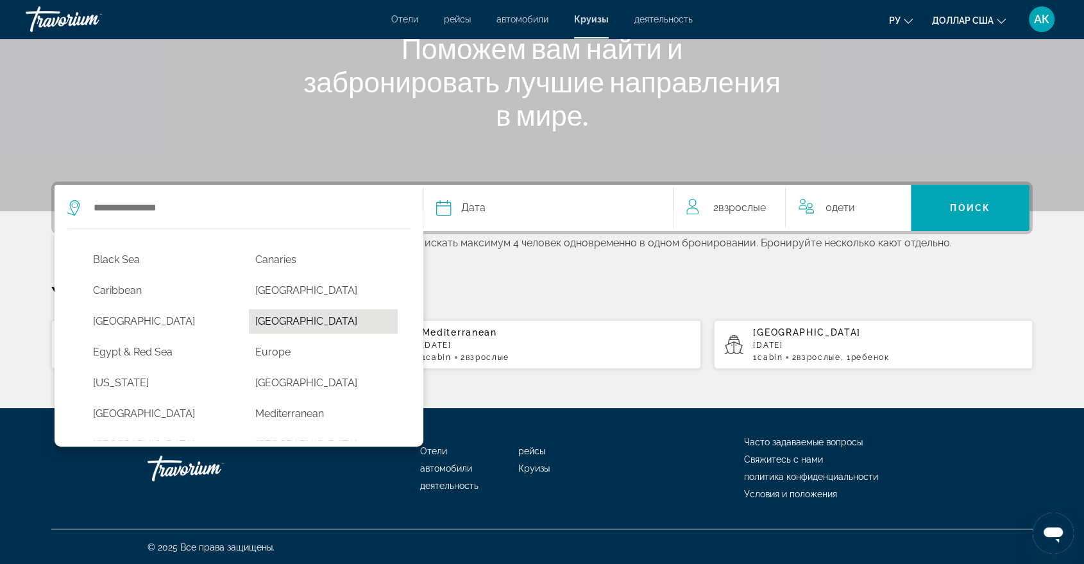
click at [281, 326] on button "Dubai & Emirates" at bounding box center [323, 321] width 149 height 24
type input "**********"
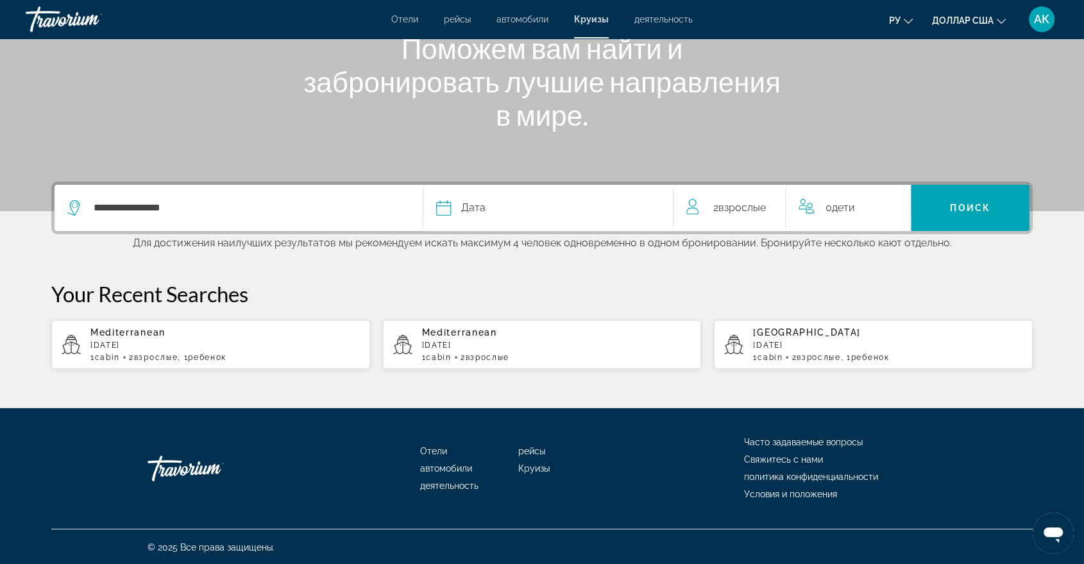
click at [436, 211] on icon "Select cruise date" at bounding box center [443, 207] width 15 height 15
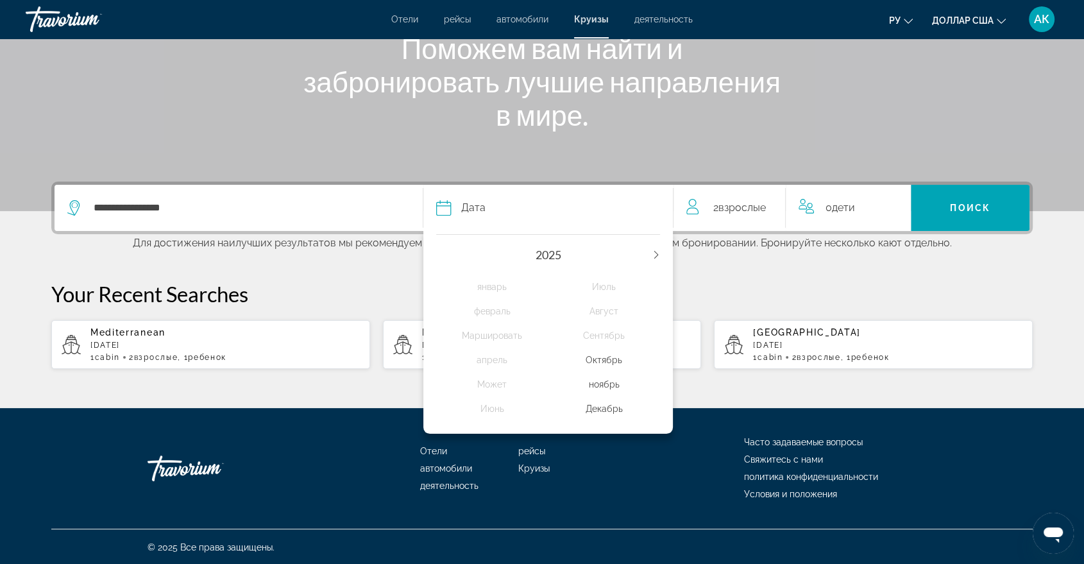
click at [657, 256] on icon "Next year" at bounding box center [656, 255] width 8 height 8
click at [466, 286] on div "январь" at bounding box center [492, 286] width 112 height 23
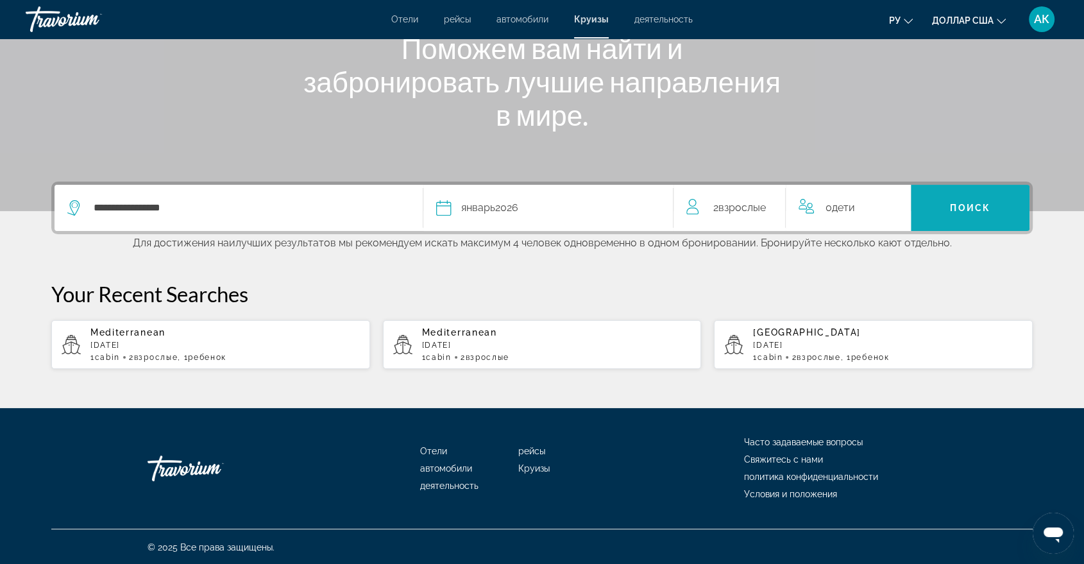
click at [981, 204] on span "Поиск" at bounding box center [970, 208] width 40 height 10
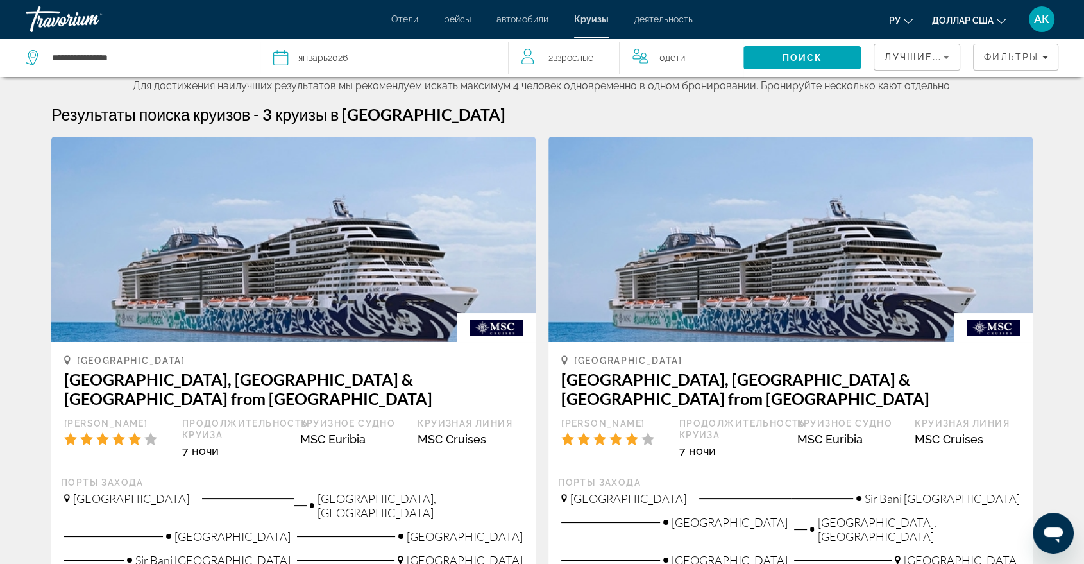
click at [277, 60] on icon "Select cruise date" at bounding box center [280, 57] width 15 height 15
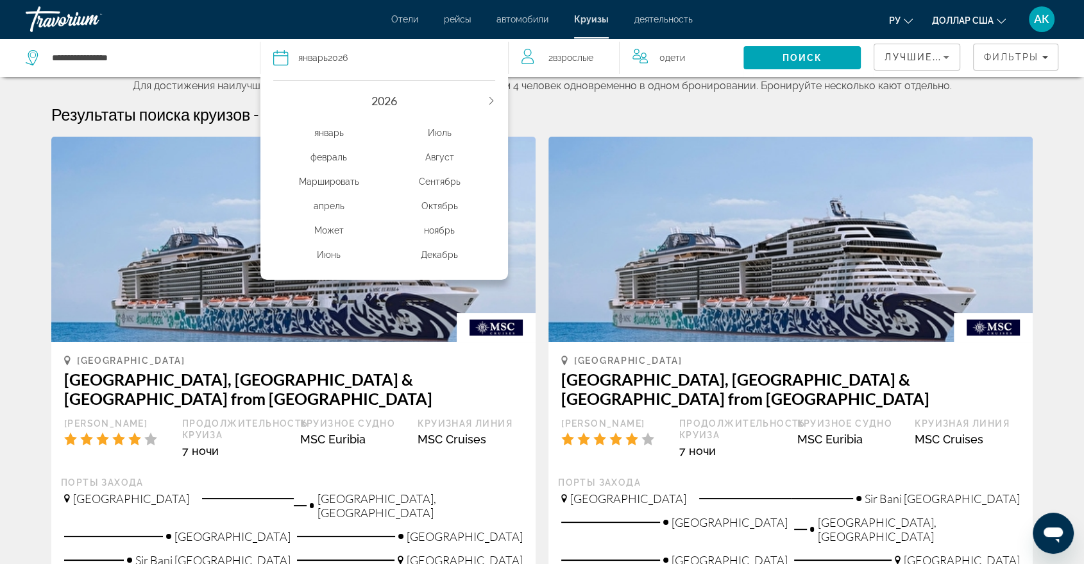
click at [490, 98] on icon "Next year" at bounding box center [491, 101] width 8 height 8
click at [273, 100] on div "2027 январь февраль Маршировать апрель Может Июнь Июль Август Сентябрь Октябрь …" at bounding box center [383, 177] width 247 height 206
click at [281, 102] on icon "Previous year" at bounding box center [277, 101] width 8 height 8
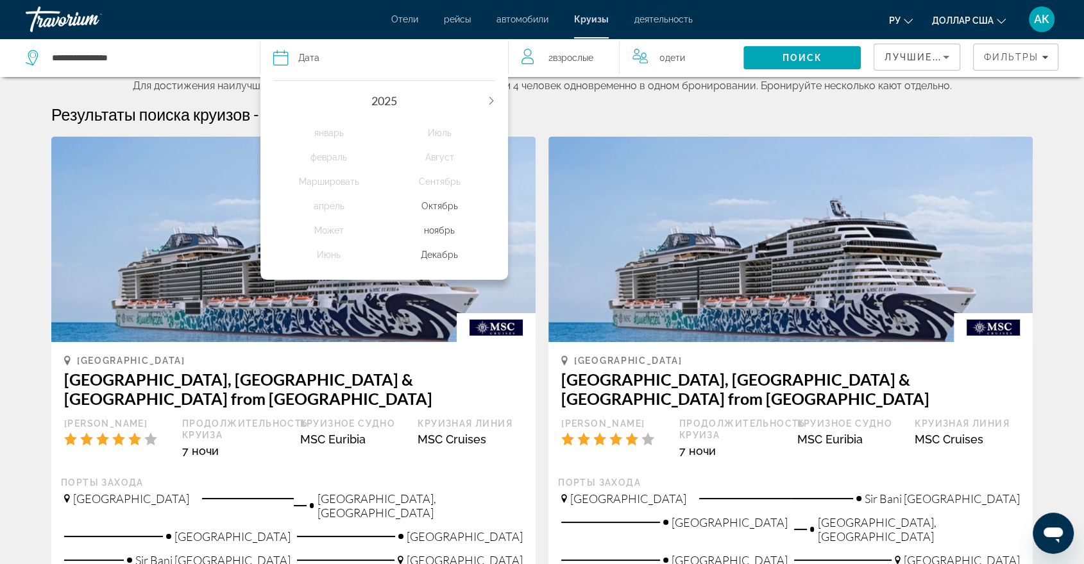
click at [439, 234] on div "ноябрь" at bounding box center [439, 230] width 111 height 23
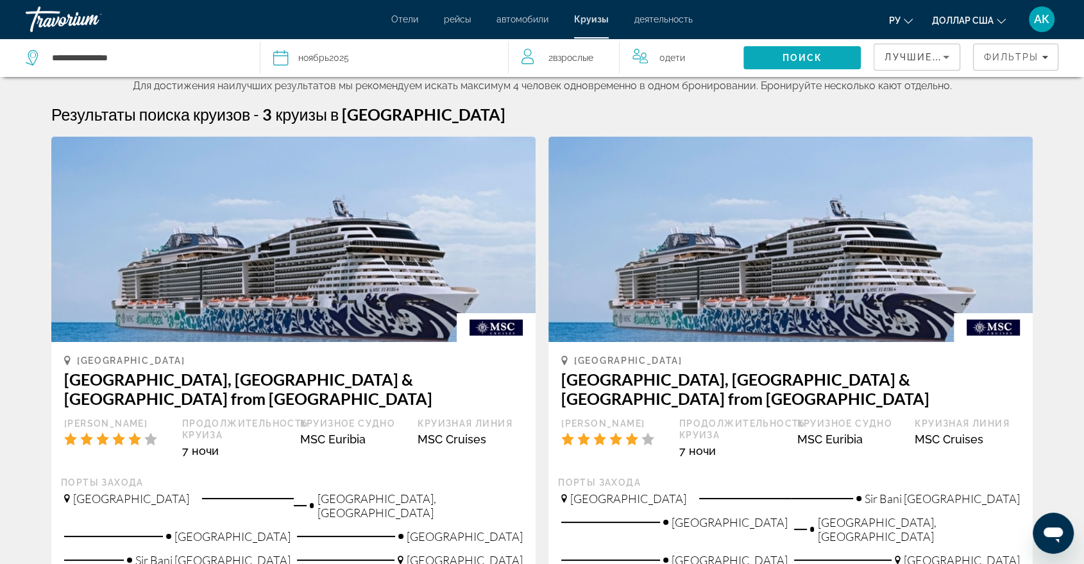
click at [787, 60] on span "Поиск" at bounding box center [802, 58] width 40 height 10
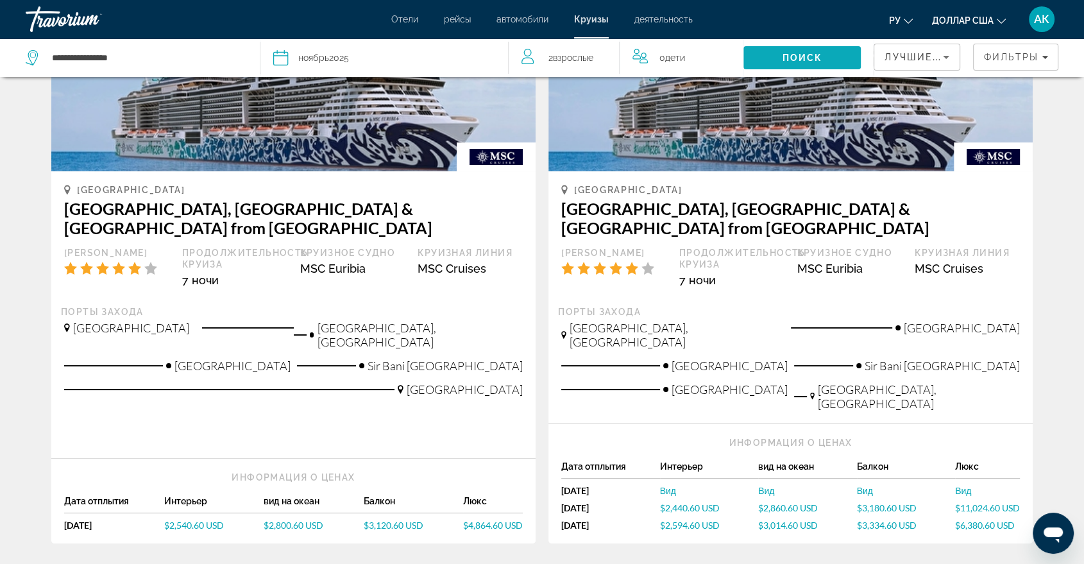
scroll to position [142, 0]
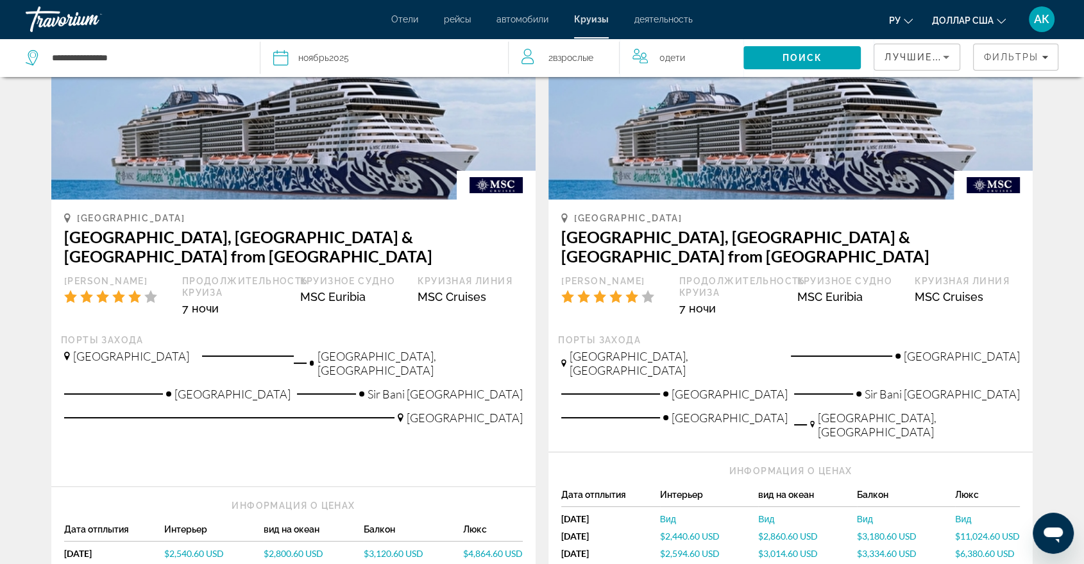
click at [575, 58] on span "Взрослые" at bounding box center [573, 58] width 40 height 10
click at [722, 59] on icon "Increment children" at bounding box center [725, 54] width 12 height 15
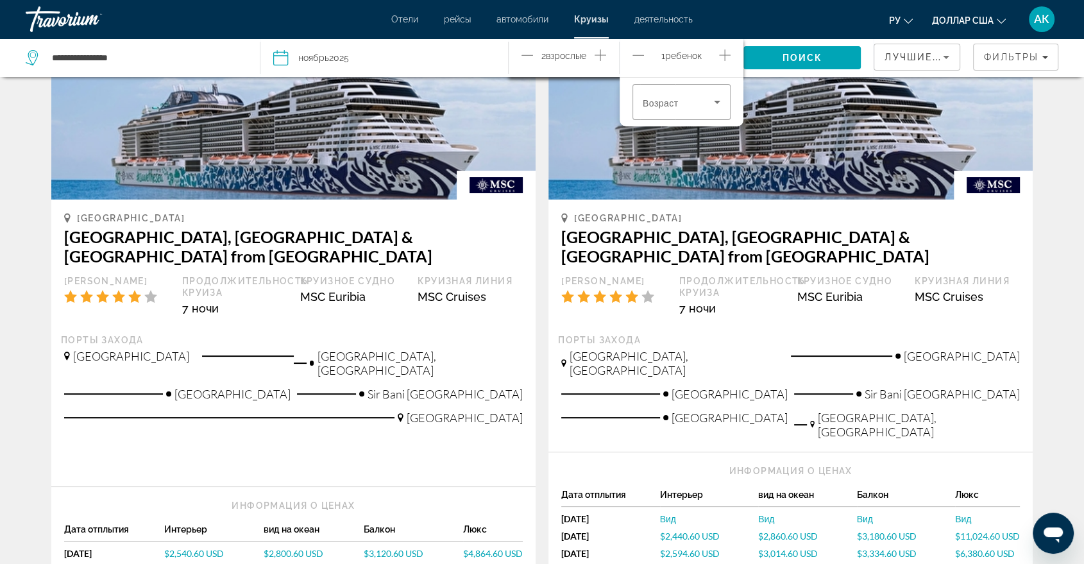
click at [722, 59] on icon "Increment children" at bounding box center [725, 54] width 12 height 15
click at [717, 102] on icon "Travelers: 2 adults, 2 children" at bounding box center [717, 102] width 6 height 3
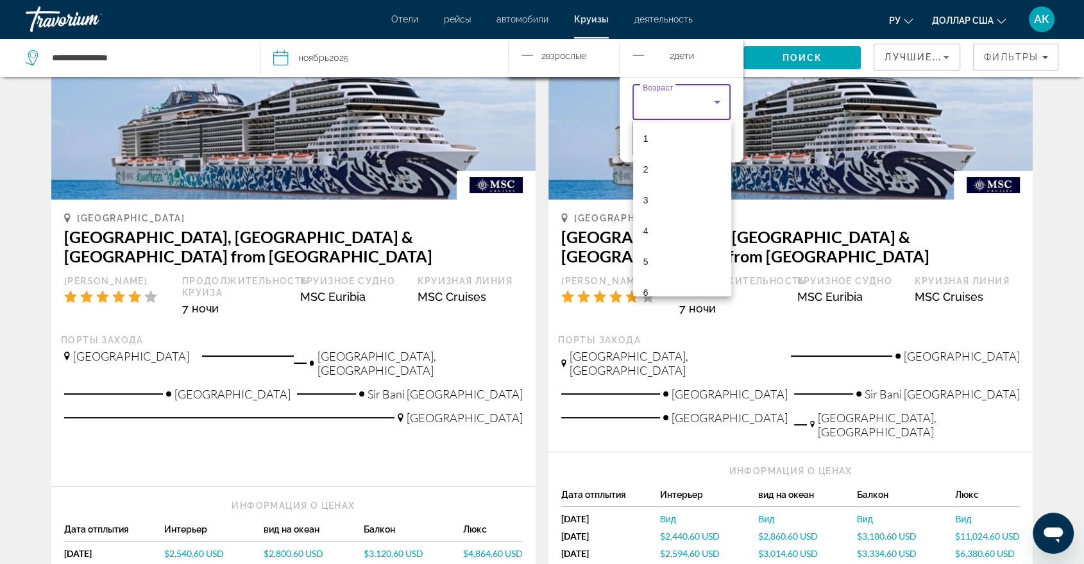
scroll to position [80, 0]
click at [655, 217] on mat-option "5" at bounding box center [682, 214] width 98 height 31
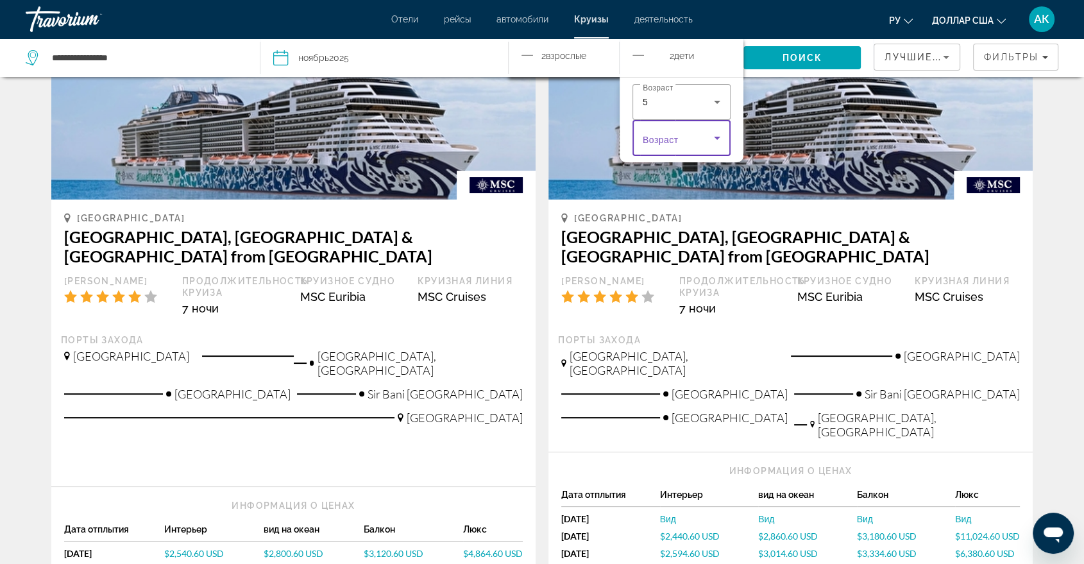
click at [713, 137] on icon "Travelers: 2 adults, 2 children" at bounding box center [716, 137] width 15 height 15
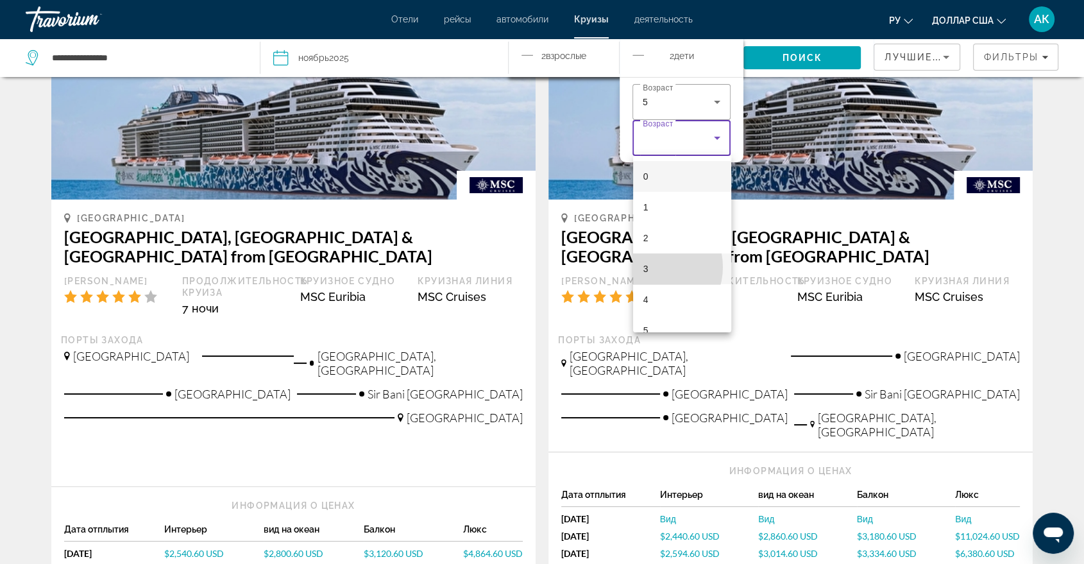
click at [652, 267] on mat-option "3" at bounding box center [682, 268] width 98 height 31
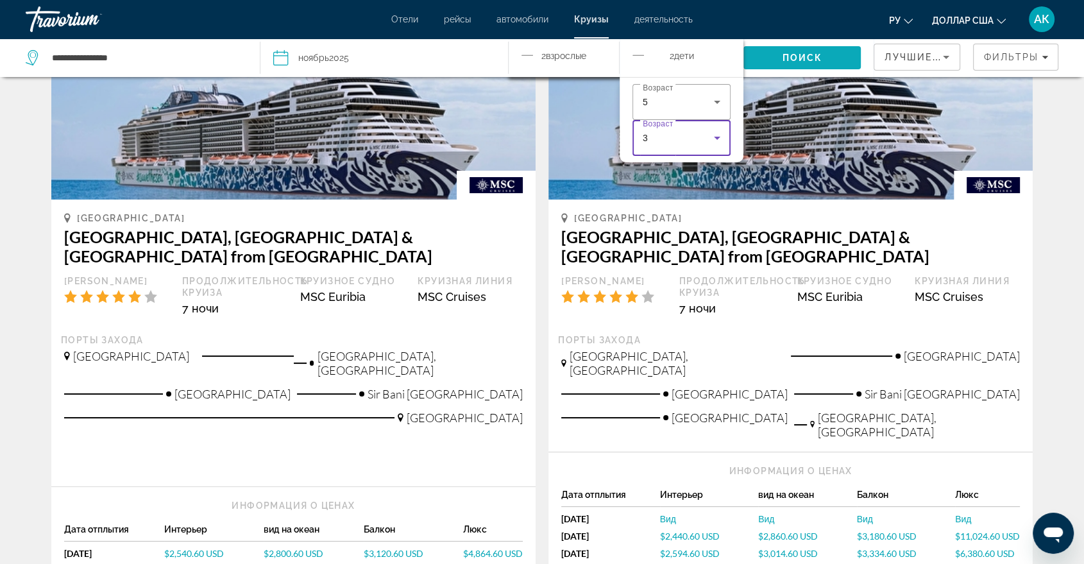
click at [805, 55] on span "Поиск" at bounding box center [802, 58] width 40 height 10
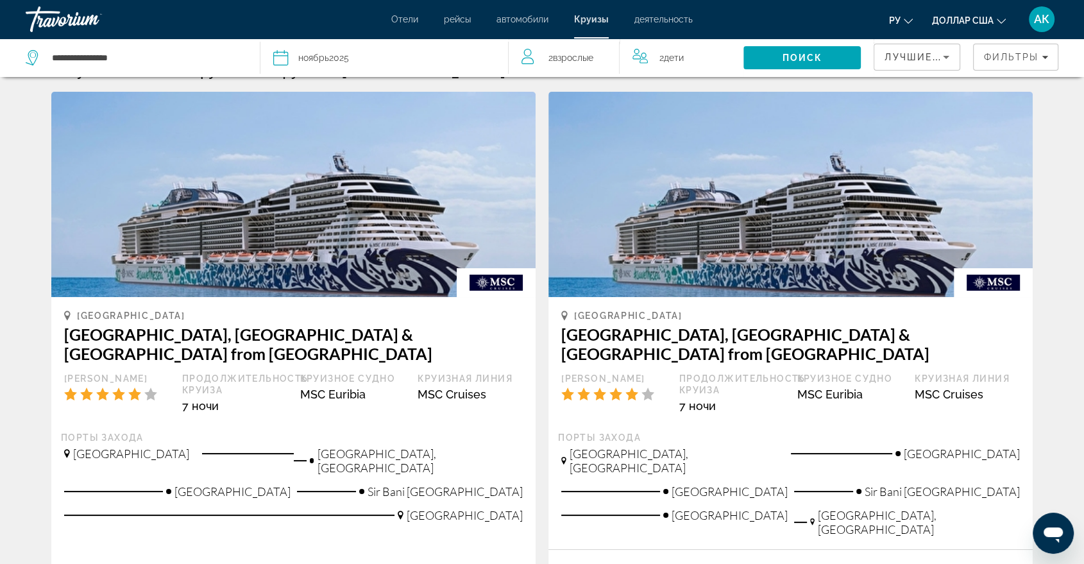
scroll to position [0, 0]
